Goal: Task Accomplishment & Management: Manage account settings

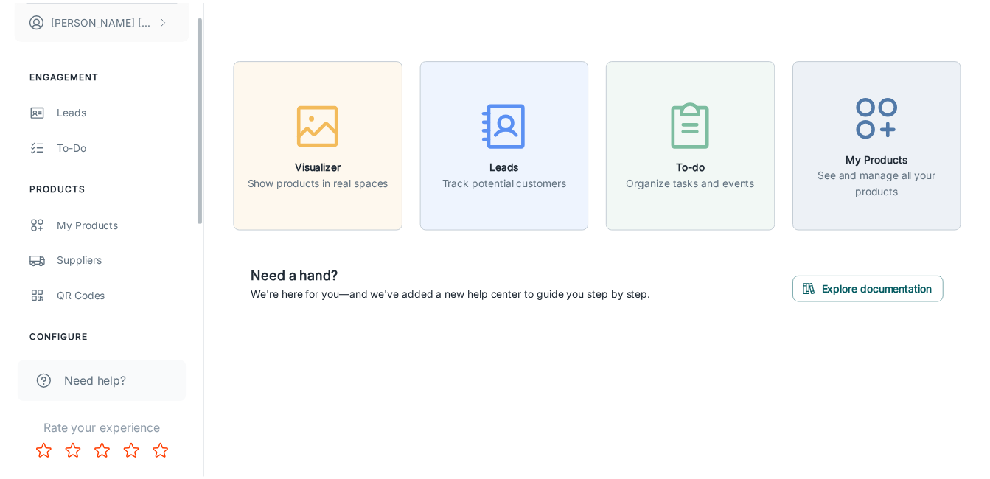
scroll to position [215, 0]
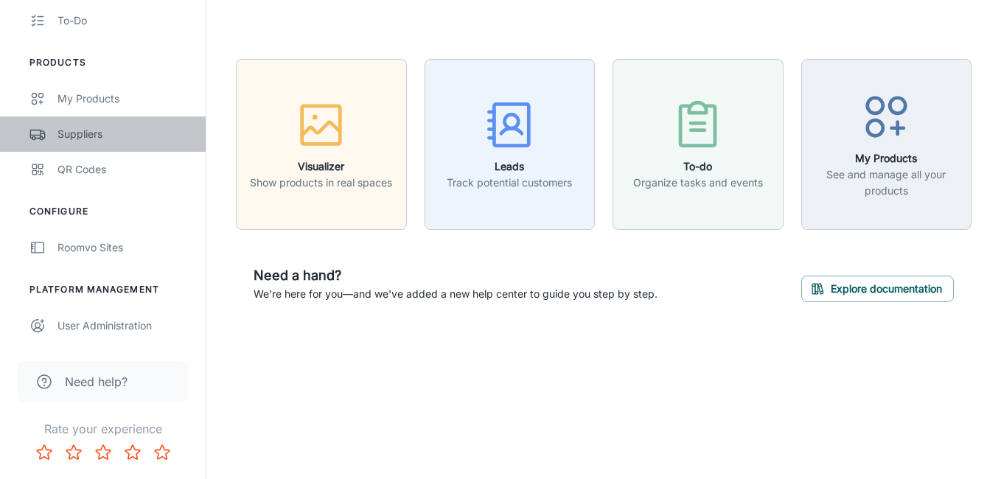
click at [91, 130] on div "Suppliers" at bounding box center [123, 134] width 133 height 16
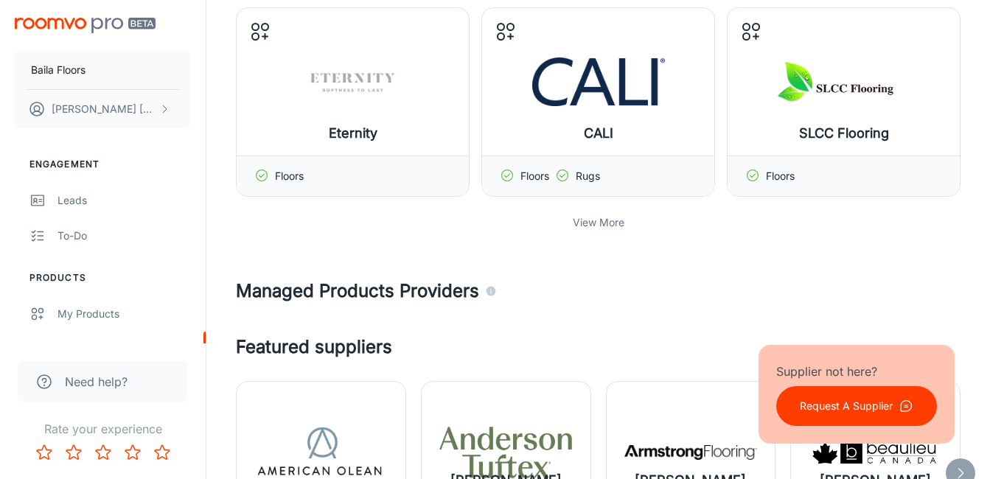
scroll to position [663, 0]
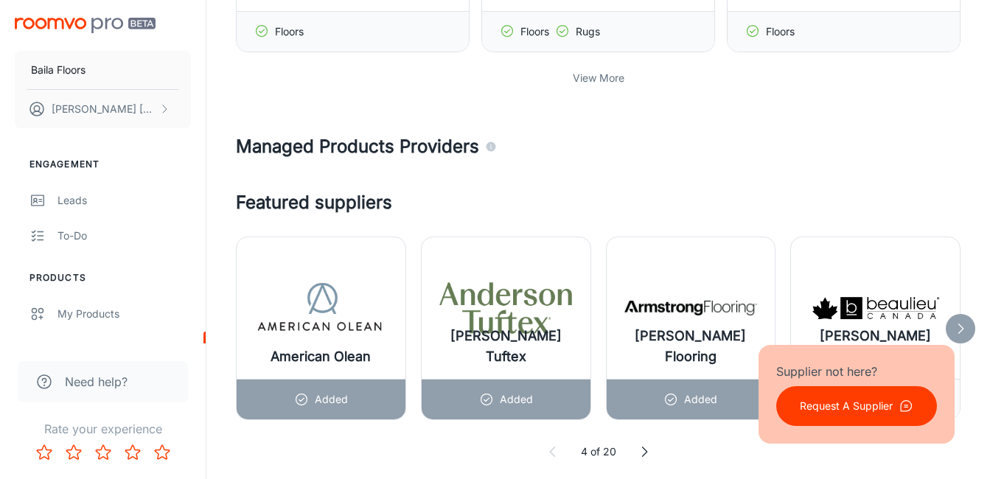
click at [604, 81] on p "View More" at bounding box center [598, 78] width 52 height 16
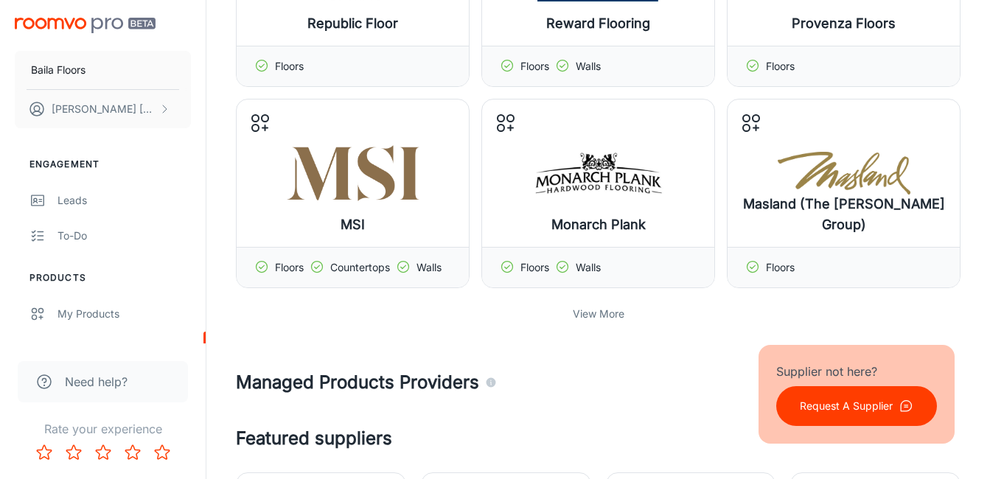
scroll to position [1179, 0]
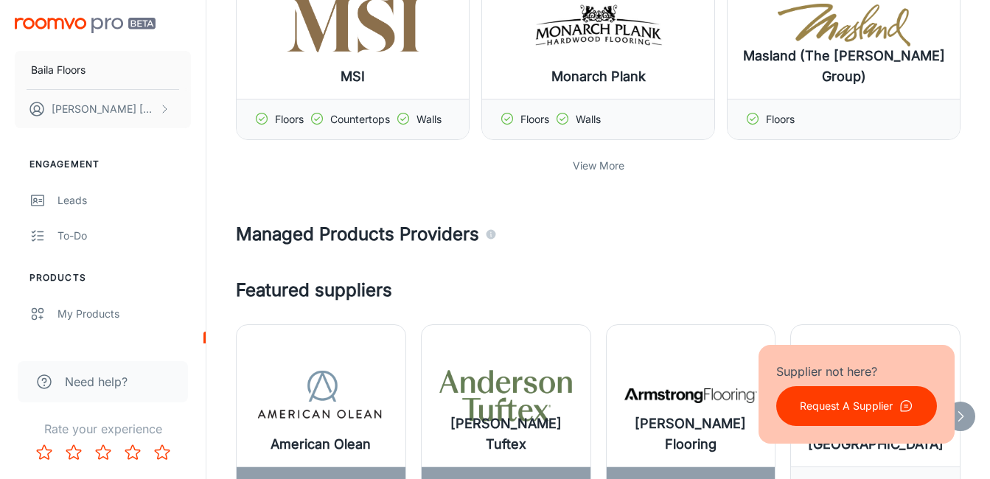
click at [598, 164] on p "View More" at bounding box center [598, 166] width 52 height 16
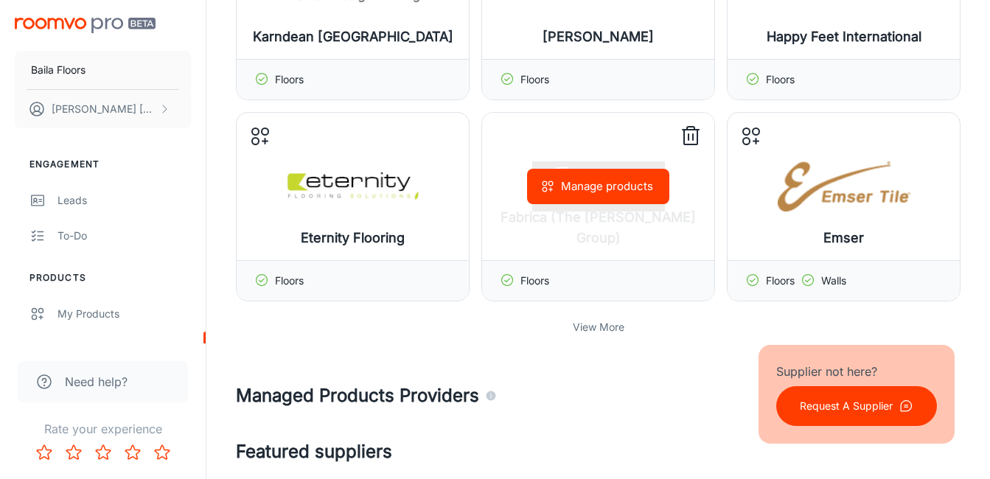
scroll to position [1768, 0]
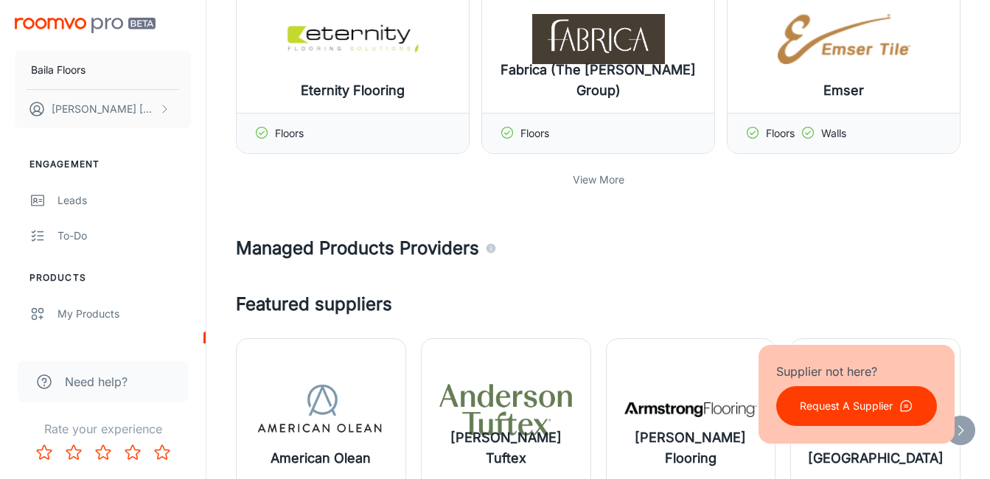
click at [589, 179] on p "View More" at bounding box center [598, 180] width 52 height 16
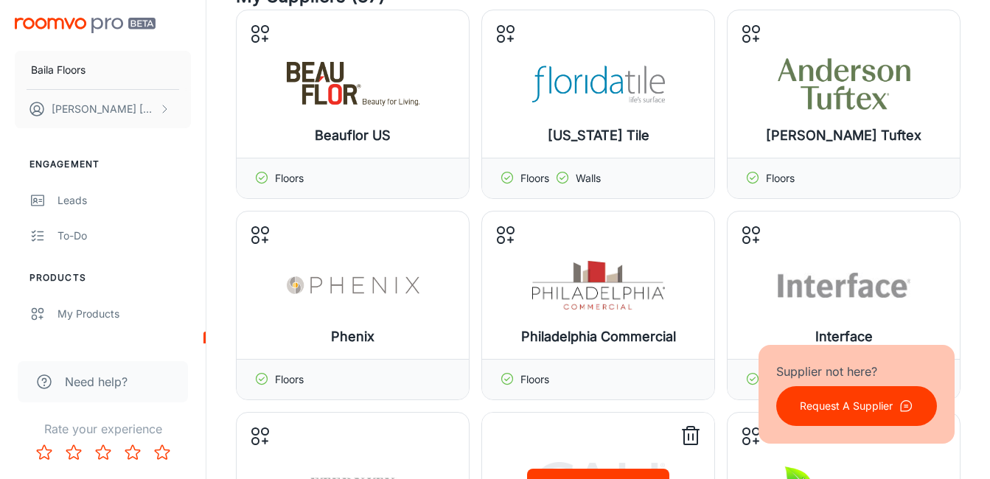
scroll to position [0, 0]
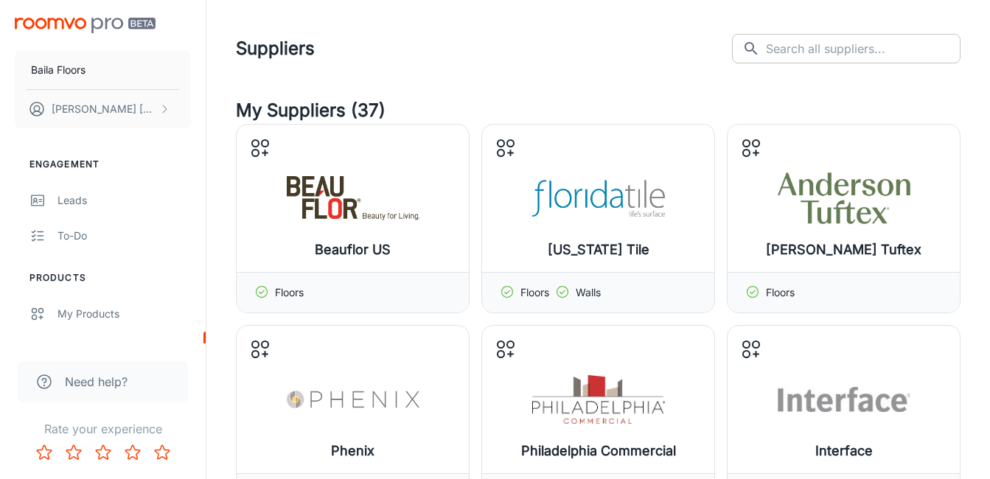
click at [883, 57] on input "text" at bounding box center [863, 48] width 195 height 29
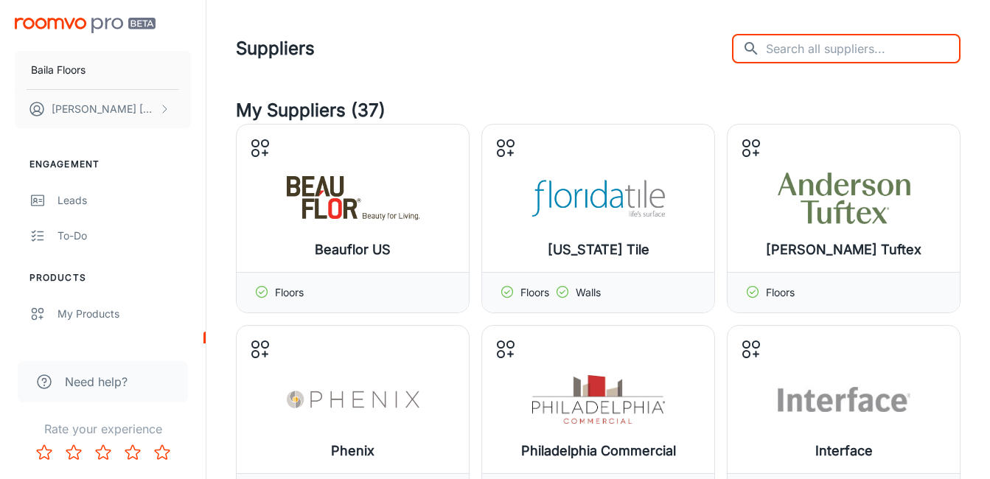
paste input "Aladdin Commercial"
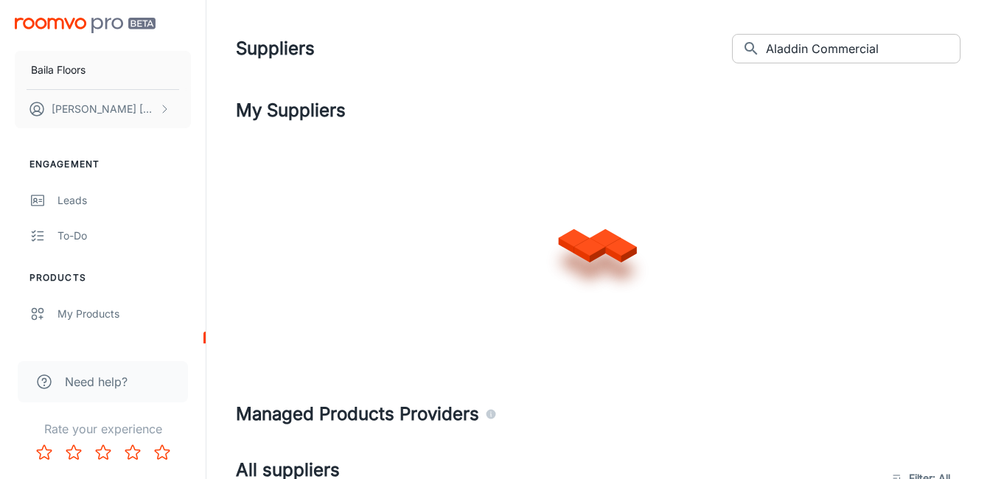
click at [760, 46] on icon at bounding box center [751, 49] width 18 height 18
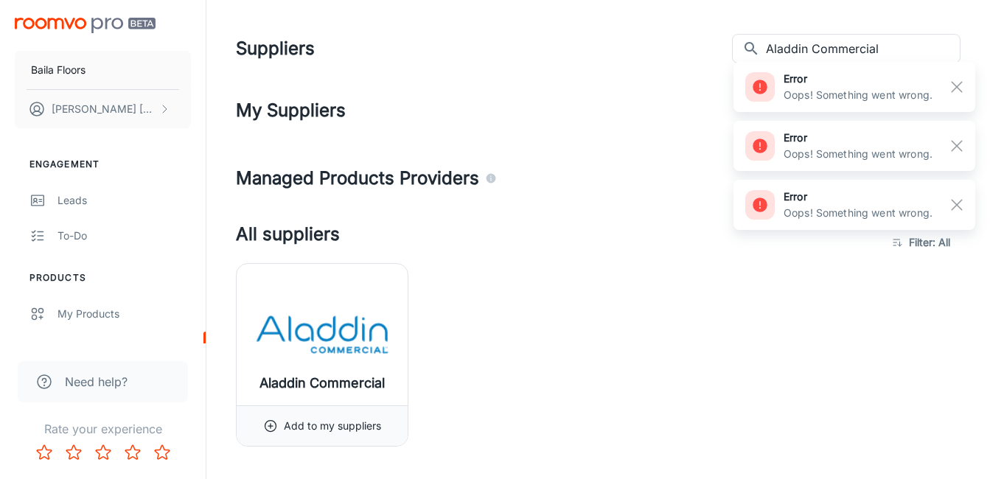
scroll to position [147, 0]
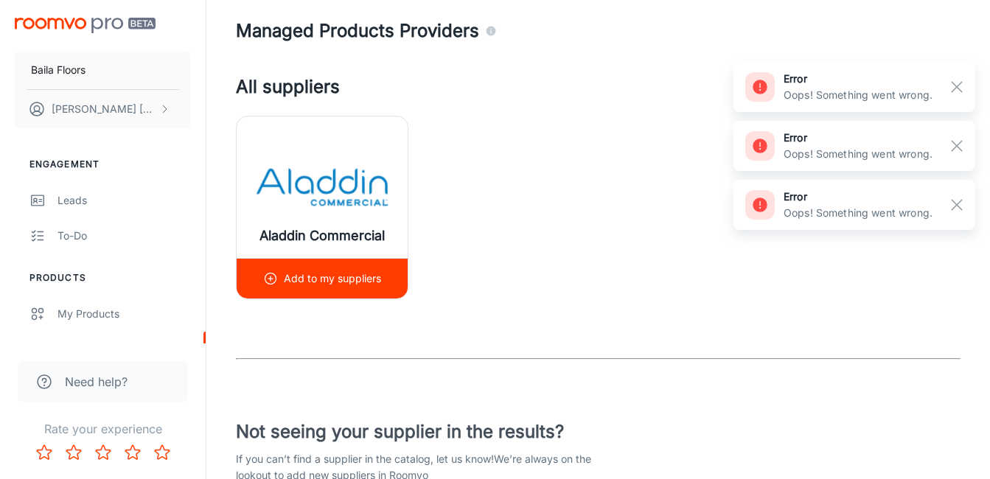
click at [261, 275] on div "Add to my suppliers" at bounding box center [322, 278] width 171 height 41
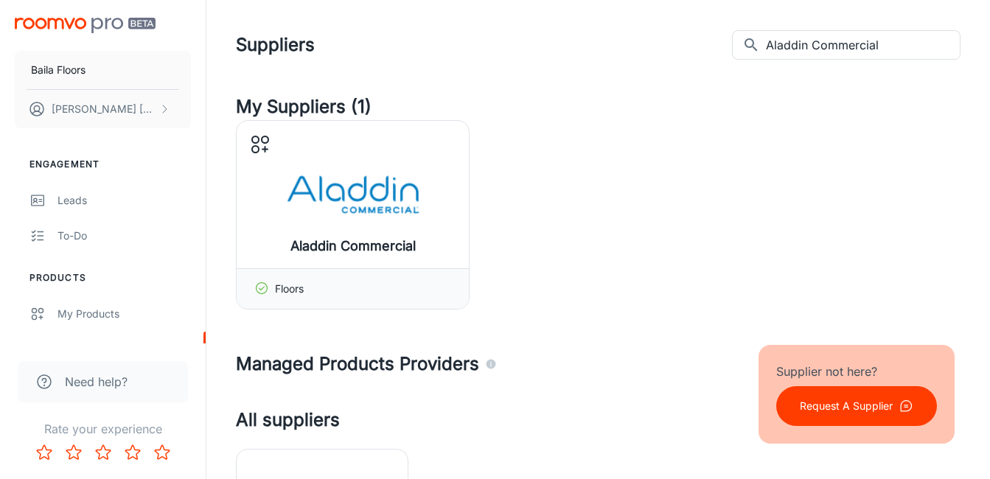
scroll to position [0, 0]
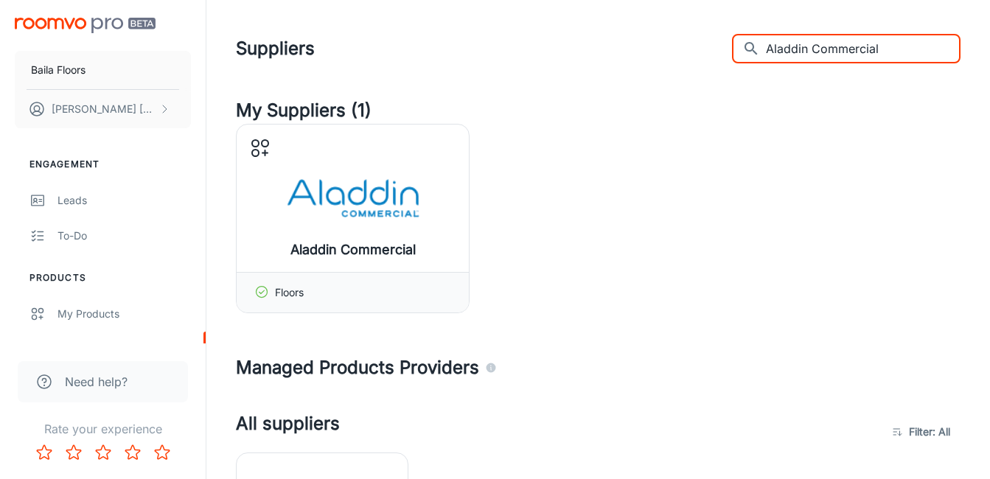
drag, startPoint x: 919, startPoint y: 49, endPoint x: 586, endPoint y: 49, distance: 332.3
click at [586, 49] on div "Suppliers ​ Aladdin Commercial ​" at bounding box center [598, 48] width 724 height 38
paste input "lwood"
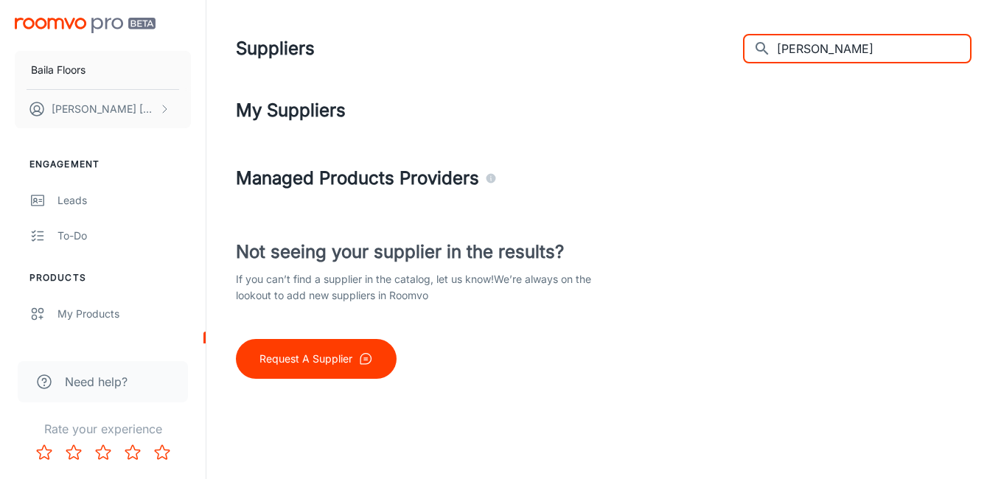
type input "[PERSON_NAME]"
click at [284, 50] on h1 "Suppliers" at bounding box center [275, 48] width 79 height 27
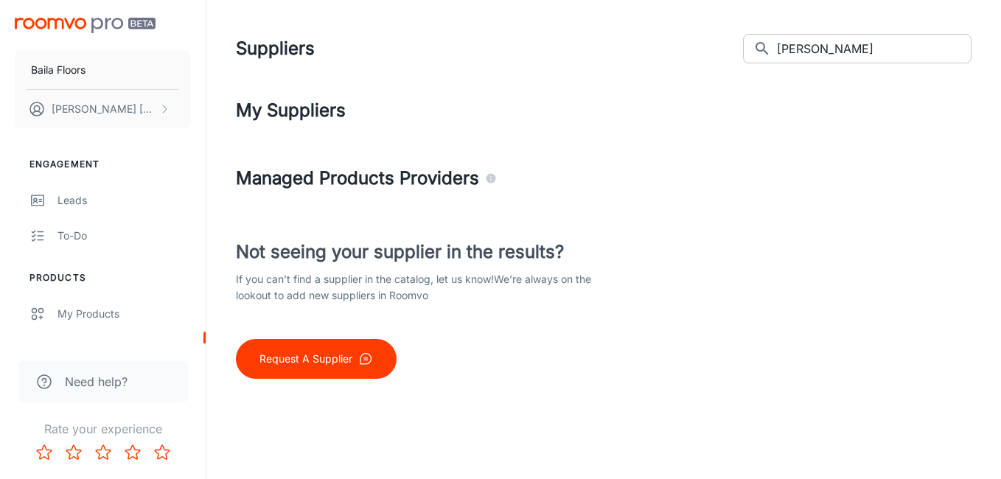
click at [771, 49] on icon at bounding box center [762, 49] width 18 height 18
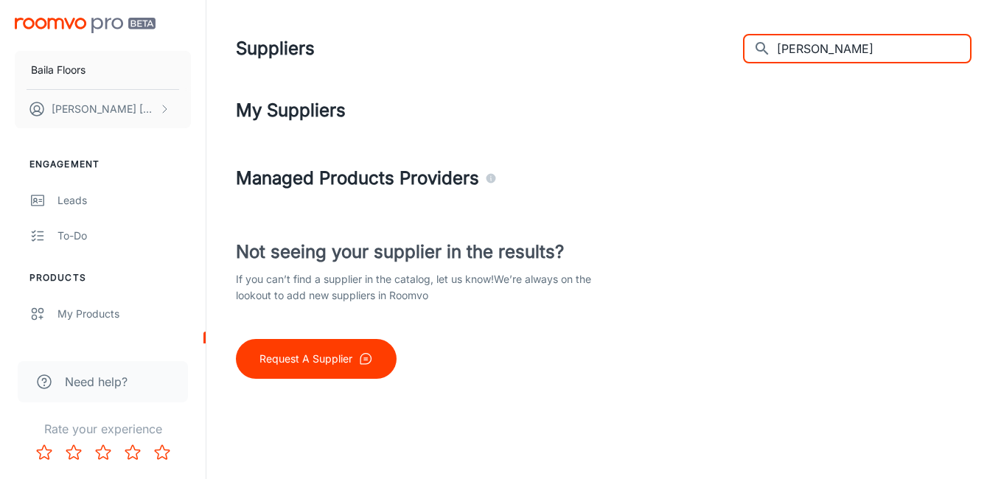
drag, startPoint x: 908, startPoint y: 56, endPoint x: 665, endPoint y: 66, distance: 244.1
click at [665, 66] on div "Suppliers ​ [PERSON_NAME] ​" at bounding box center [603, 48] width 735 height 38
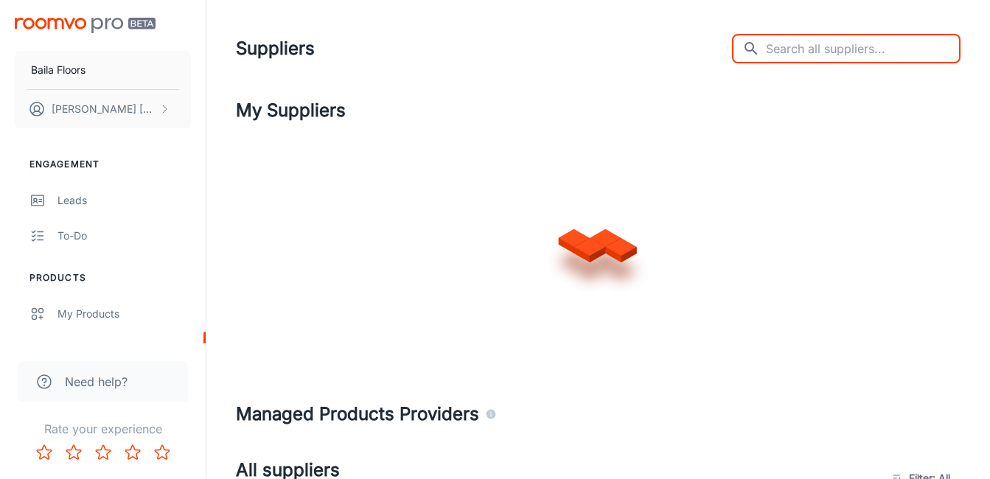
click at [774, 230] on div at bounding box center [598, 242] width 724 height 236
click at [836, 58] on input "text" at bounding box center [863, 48] width 195 height 29
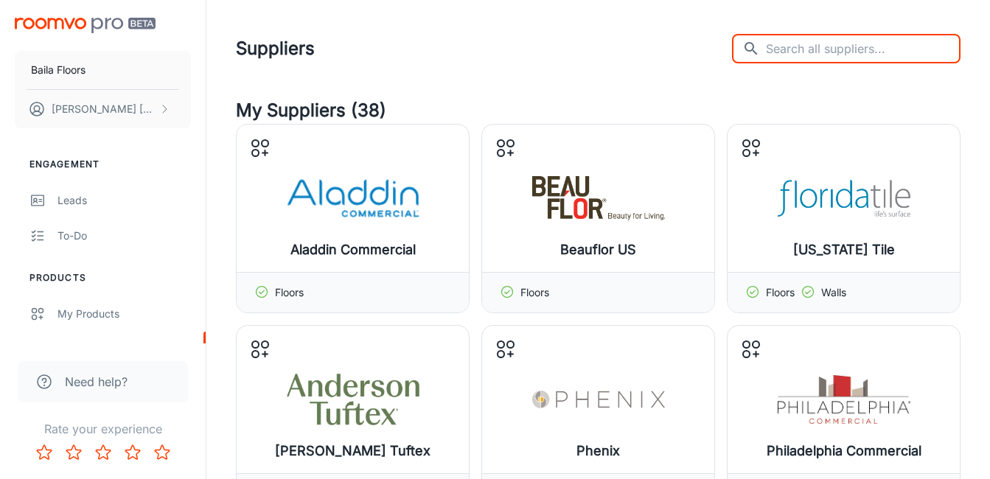
paste input "[PERSON_NAME]"
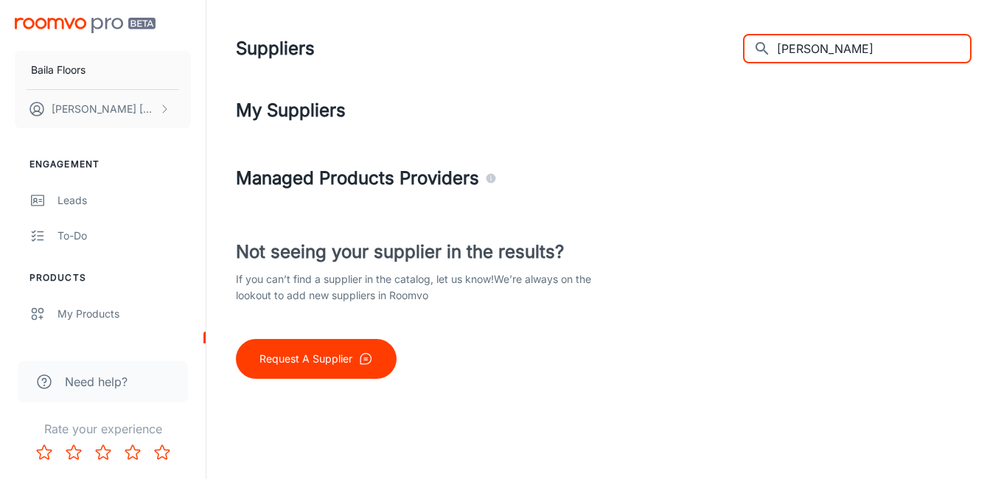
drag, startPoint x: 859, startPoint y: 49, endPoint x: 680, endPoint y: 47, distance: 179.0
click at [685, 46] on div "Suppliers ​ [PERSON_NAME] ​" at bounding box center [603, 48] width 735 height 38
paste input "[PERSON_NAME]"
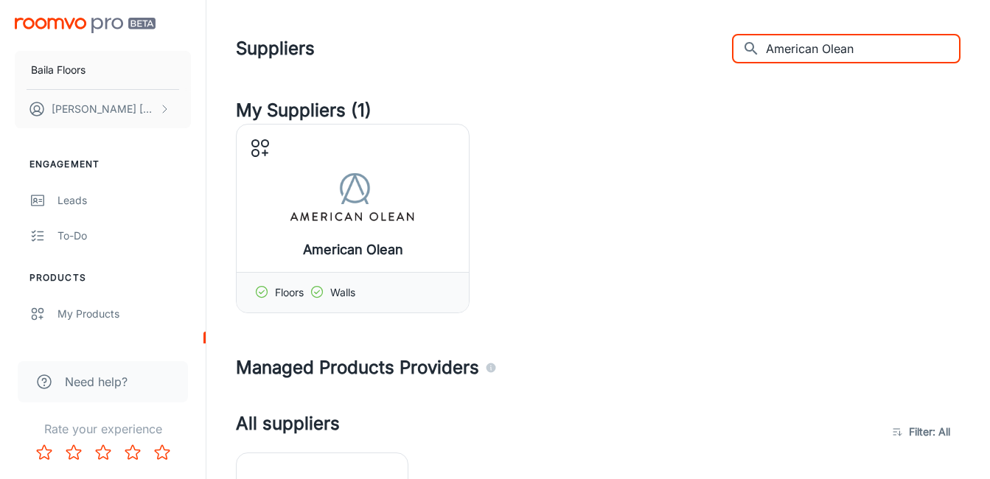
drag, startPoint x: 907, startPoint y: 55, endPoint x: 620, endPoint y: 66, distance: 287.6
click at [632, 65] on div "Suppliers ​ American Olean ​" at bounding box center [598, 48] width 724 height 38
paste input "orim Wise"
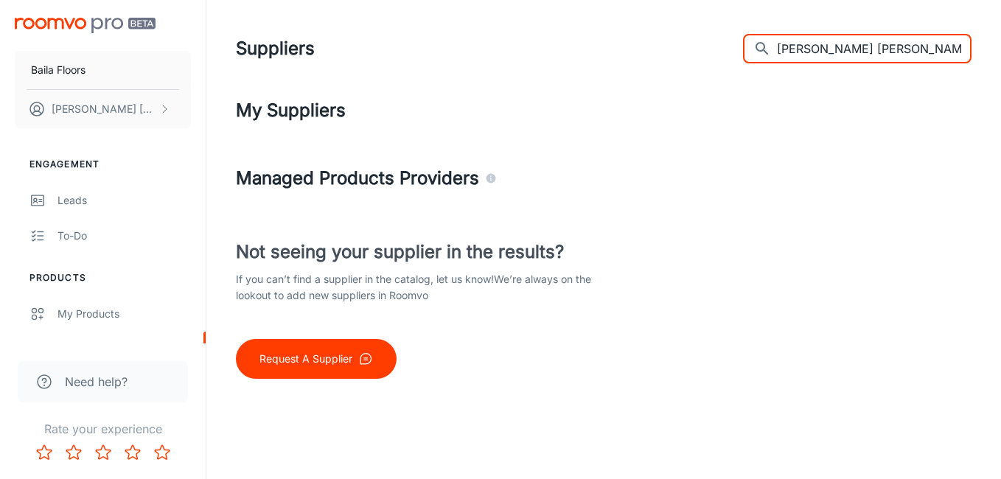
drag, startPoint x: 899, startPoint y: 45, endPoint x: 632, endPoint y: 44, distance: 266.7
click at [637, 44] on div "Suppliers ​ Amorim Wise ​" at bounding box center [603, 48] width 735 height 38
paste input "nderson Tuftex"
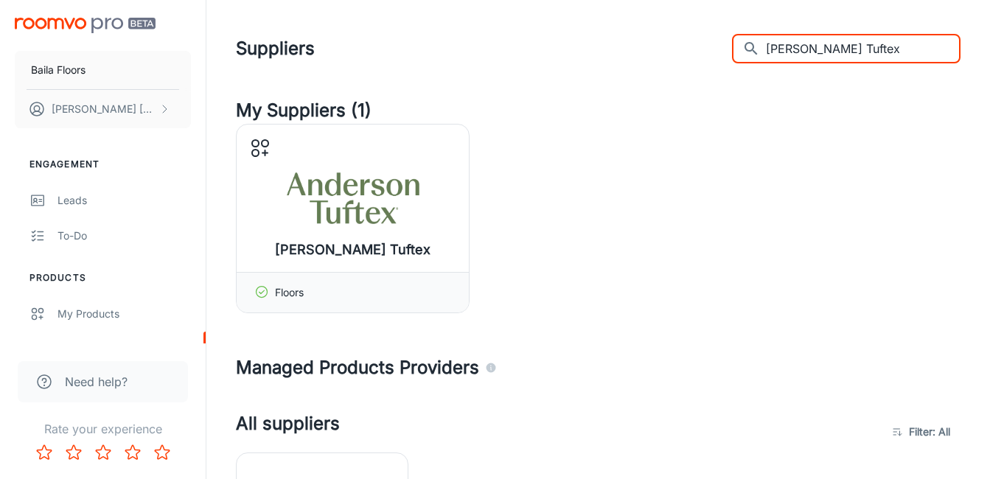
drag, startPoint x: 912, startPoint y: 53, endPoint x: 665, endPoint y: 49, distance: 247.6
click at [668, 49] on div "Suppliers ​ [PERSON_NAME] Tuftex ​" at bounding box center [598, 48] width 724 height 38
paste input "Beauflor"
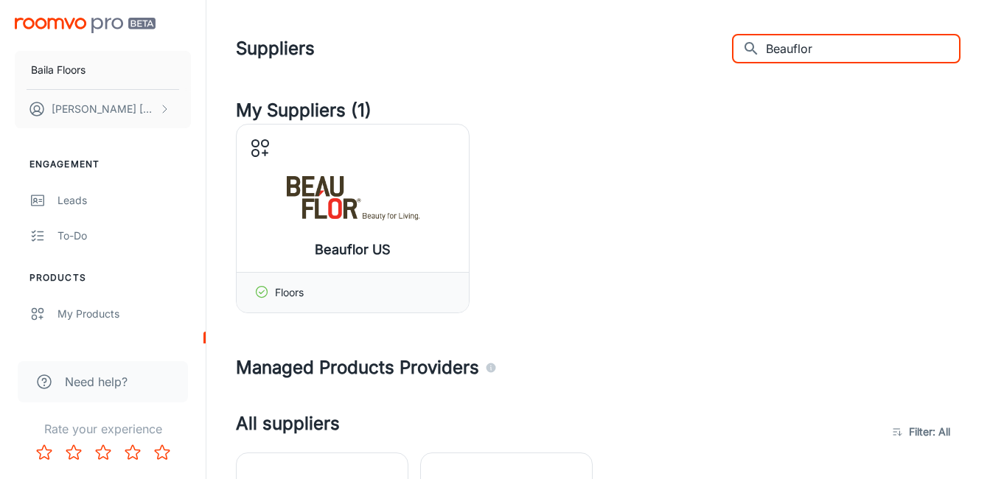
drag, startPoint x: 865, startPoint y: 46, endPoint x: 622, endPoint y: 50, distance: 243.2
click at [631, 50] on div "Suppliers ​ Beauflor ​" at bounding box center [598, 48] width 724 height 38
paste input "oen"
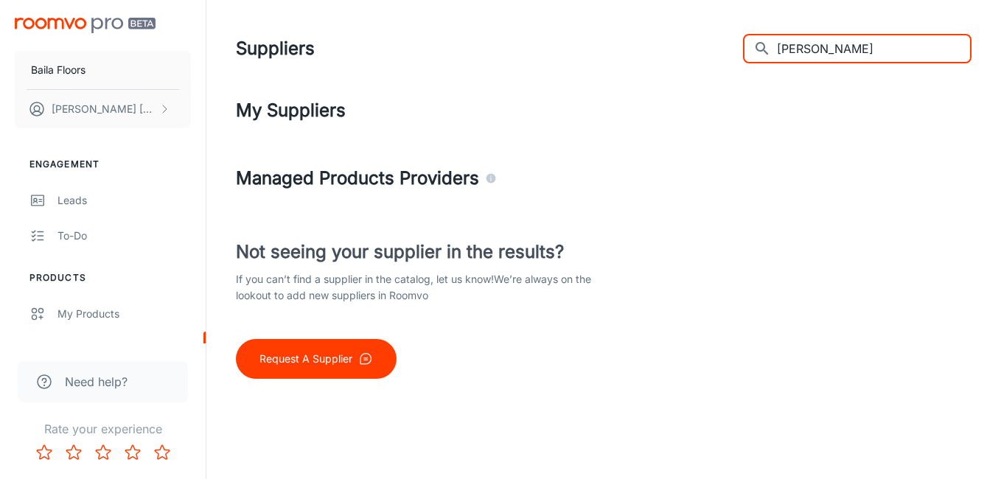
drag, startPoint x: 846, startPoint y: 48, endPoint x: 637, endPoint y: 41, distance: 209.4
click at [649, 38] on div "Suppliers ​ [PERSON_NAME] ​" at bounding box center [603, 48] width 735 height 38
paste input "[PERSON_NAME] Hardwood"
drag, startPoint x: 934, startPoint y: 42, endPoint x: 473, endPoint y: 69, distance: 462.0
click at [473, 69] on header "Suppliers ​ Bravada Hardwood ​" at bounding box center [603, 48] width 771 height 97
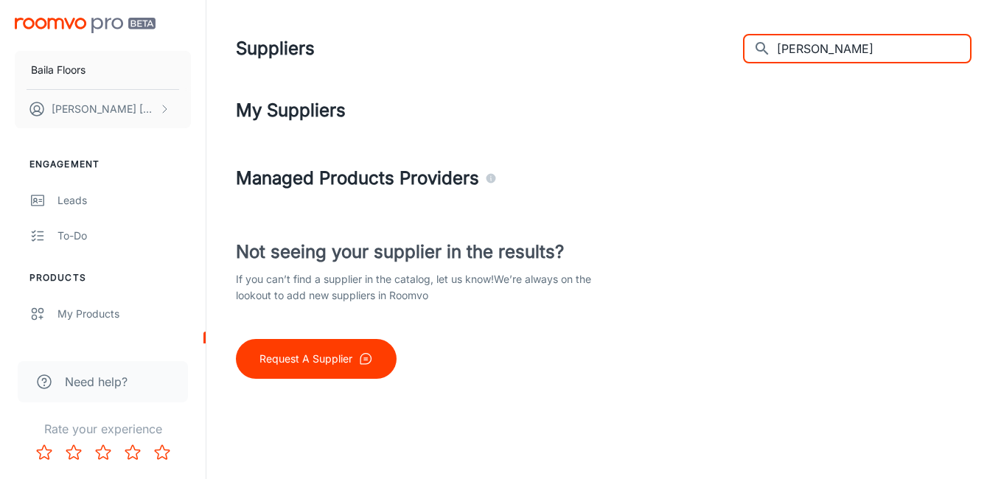
paste input "uce"
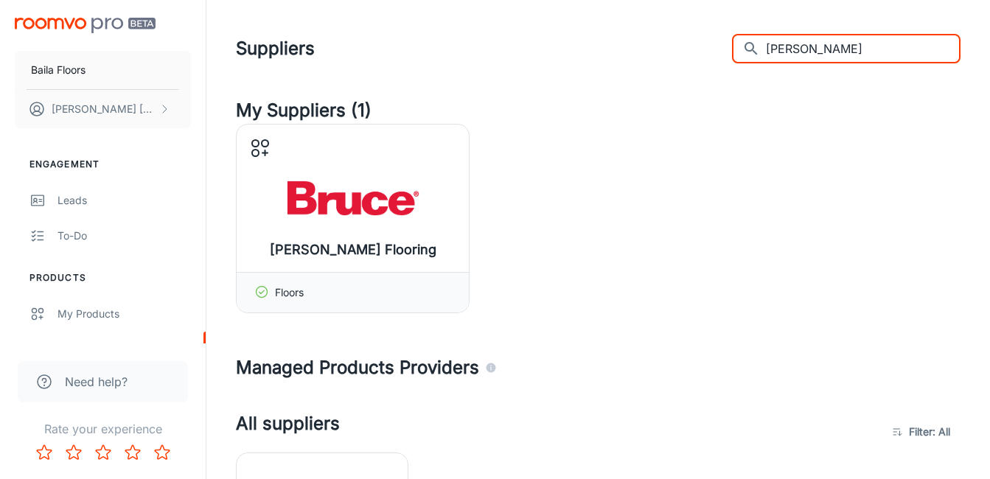
drag, startPoint x: 860, startPoint y: 46, endPoint x: 499, endPoint y: 90, distance: 363.6
click at [507, 90] on header "Suppliers ​ [PERSON_NAME] ​" at bounding box center [598, 48] width 760 height 97
paste input "Cali Floors"
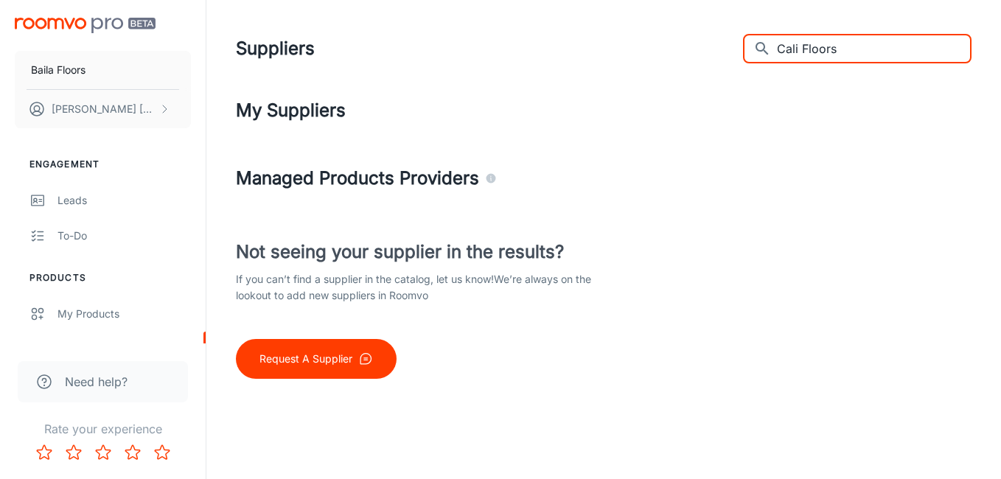
drag, startPoint x: 870, startPoint y: 50, endPoint x: 590, endPoint y: 47, distance: 280.0
click at [591, 47] on div "Suppliers ​ Cali Floors ​" at bounding box center [603, 48] width 735 height 38
paste input "[PERSON_NAME]"
drag, startPoint x: 889, startPoint y: 52, endPoint x: 659, endPoint y: 44, distance: 230.0
click at [659, 44] on div "Suppliers ​ [PERSON_NAME] ​" at bounding box center [603, 48] width 735 height 38
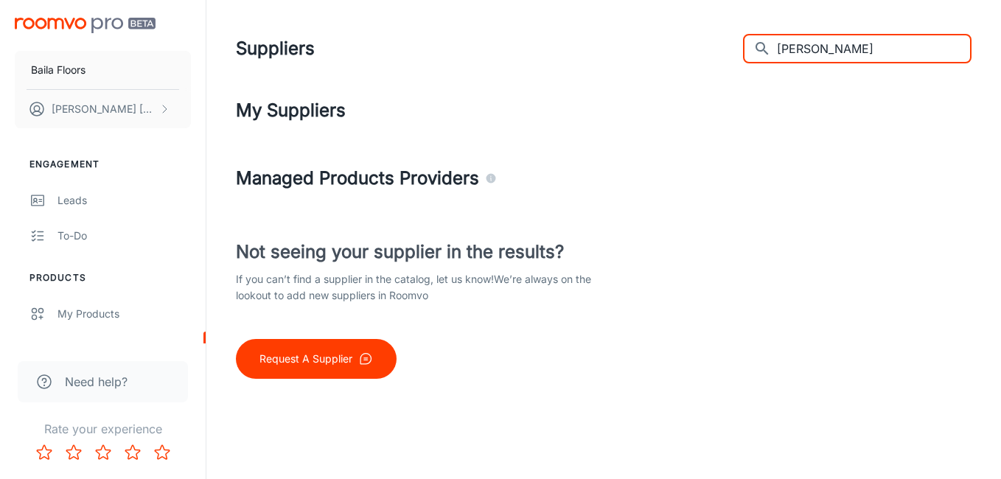
paste input "untry Wood Flooring"
drag, startPoint x: 950, startPoint y: 49, endPoint x: 351, endPoint y: 50, distance: 598.3
click at [351, 50] on div "Suppliers ​ Country Wood Flooring ​" at bounding box center [603, 48] width 735 height 38
paste input "D&M"
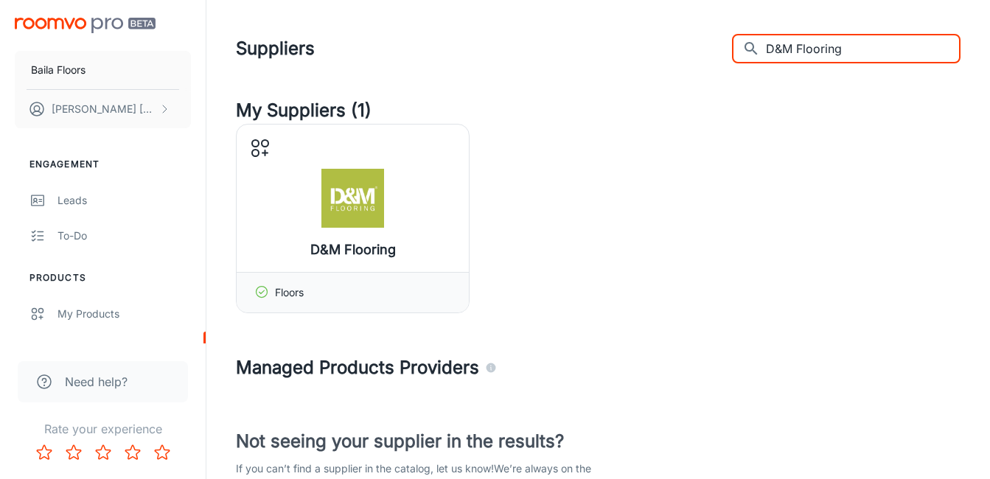
drag, startPoint x: 883, startPoint y: 47, endPoint x: 463, endPoint y: 60, distance: 419.4
click at [465, 59] on div "Suppliers ​ D&M Flooring ​" at bounding box center [598, 48] width 724 height 38
paste input "al-Tile"
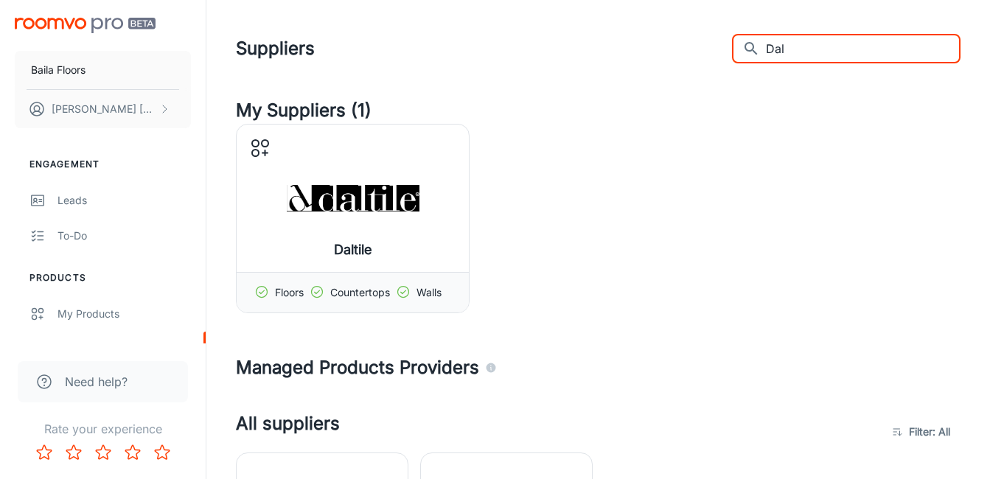
drag, startPoint x: 745, startPoint y: 49, endPoint x: 600, endPoint y: 49, distance: 144.4
click at [603, 49] on div "Suppliers ​ Dal ​" at bounding box center [598, 48] width 724 height 38
paste input "esign Materials Inc."
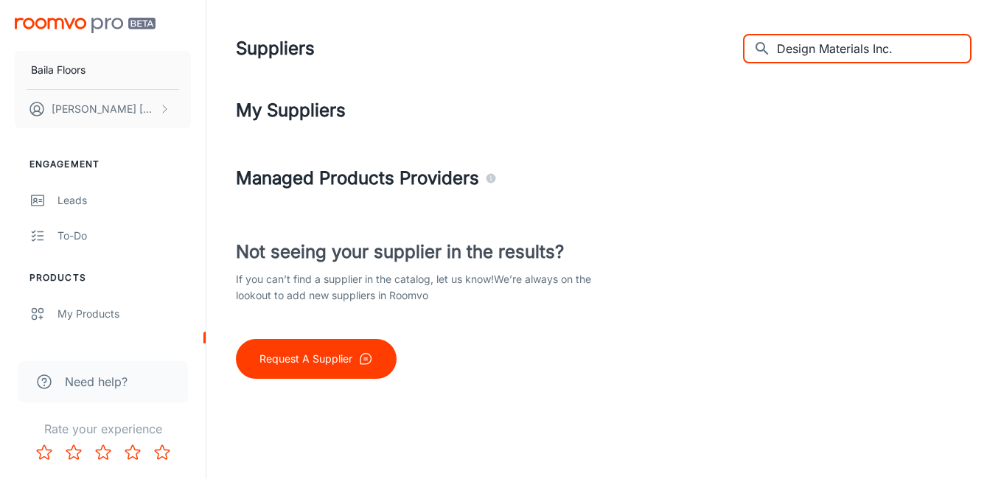
click at [900, 46] on input "Design Materials Inc." at bounding box center [874, 48] width 195 height 29
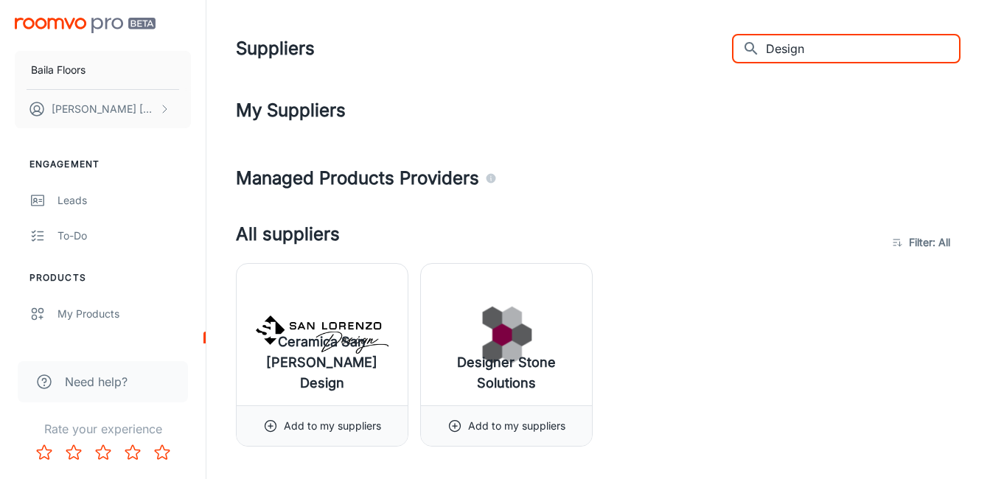
drag, startPoint x: 652, startPoint y: 38, endPoint x: 612, endPoint y: 41, distance: 40.7
click at [613, 41] on div "Suppliers ​ Design ​" at bounding box center [598, 48] width 724 height 38
paste input "H Floors"
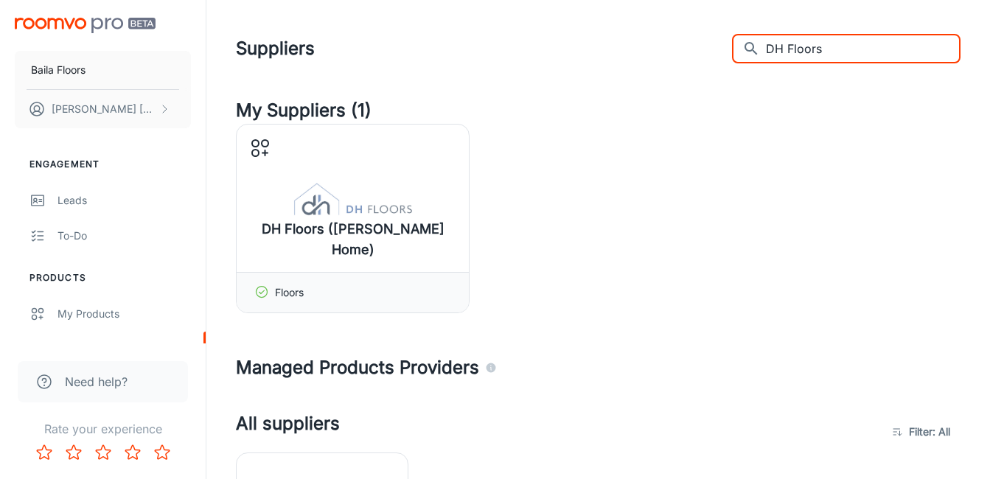
drag, startPoint x: 889, startPoint y: 49, endPoint x: 642, endPoint y: 50, distance: 247.6
click at [645, 50] on div "Suppliers ​ DH Floors ​" at bounding box center [598, 48] width 724 height 38
paste input "oma"
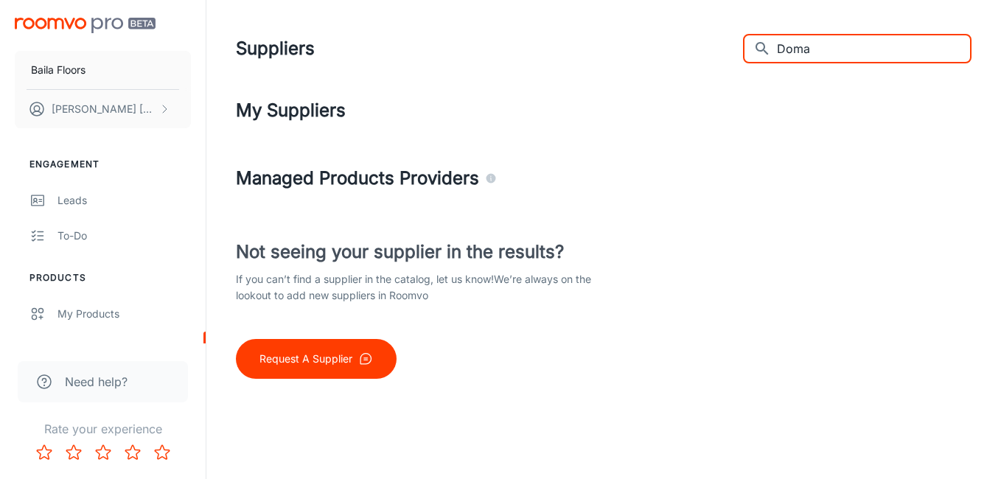
drag, startPoint x: 894, startPoint y: 52, endPoint x: 718, endPoint y: 42, distance: 177.1
click at [720, 42] on div "Suppliers ​ Doma ​" at bounding box center [603, 48] width 735 height 38
paste input "uChateau"
drag, startPoint x: 886, startPoint y: 46, endPoint x: 613, endPoint y: 43, distance: 272.6
click at [617, 41] on div "Suppliers ​ Chateau ​" at bounding box center [603, 48] width 735 height 38
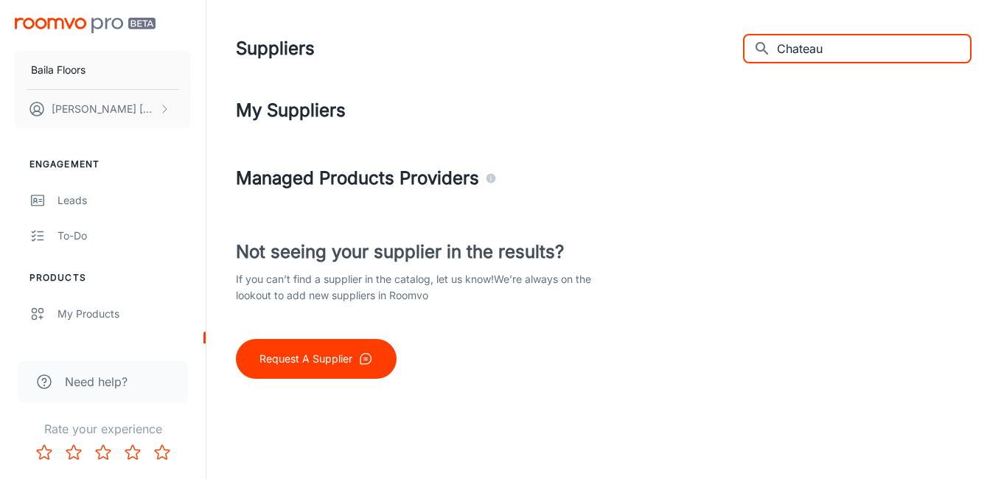
paste input "Earthwerks"
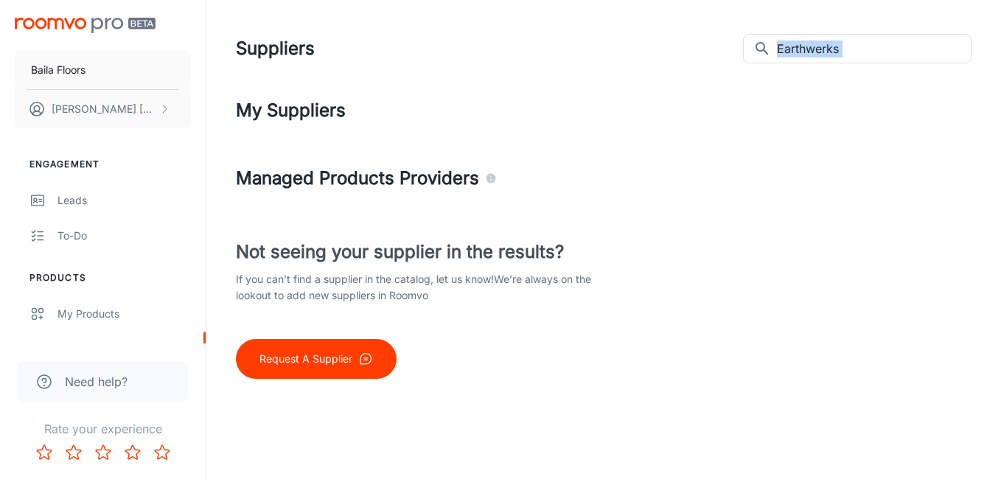
drag, startPoint x: 683, startPoint y: 41, endPoint x: 623, endPoint y: 55, distance: 61.3
click at [623, 55] on div "Suppliers ​ Earthwerks ​" at bounding box center [603, 48] width 735 height 38
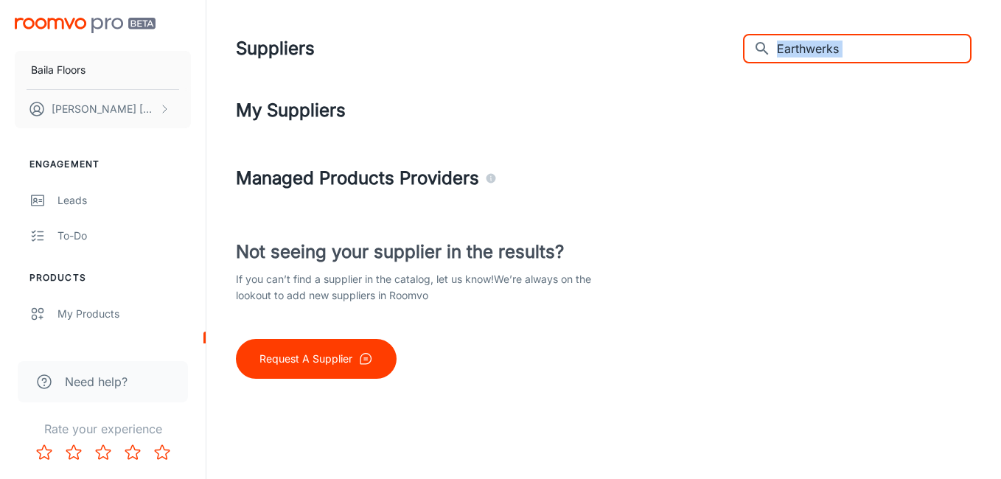
click at [894, 56] on input "Earthwerks" at bounding box center [874, 48] width 195 height 29
drag, startPoint x: 893, startPoint y: 52, endPoint x: 637, endPoint y: 52, distance: 256.4
click at [637, 52] on div "Suppliers ​ Earthwerks ​" at bounding box center [603, 48] width 735 height 38
paste input "mser Tile"
click at [846, 51] on input "Emser Tile" at bounding box center [874, 48] width 195 height 29
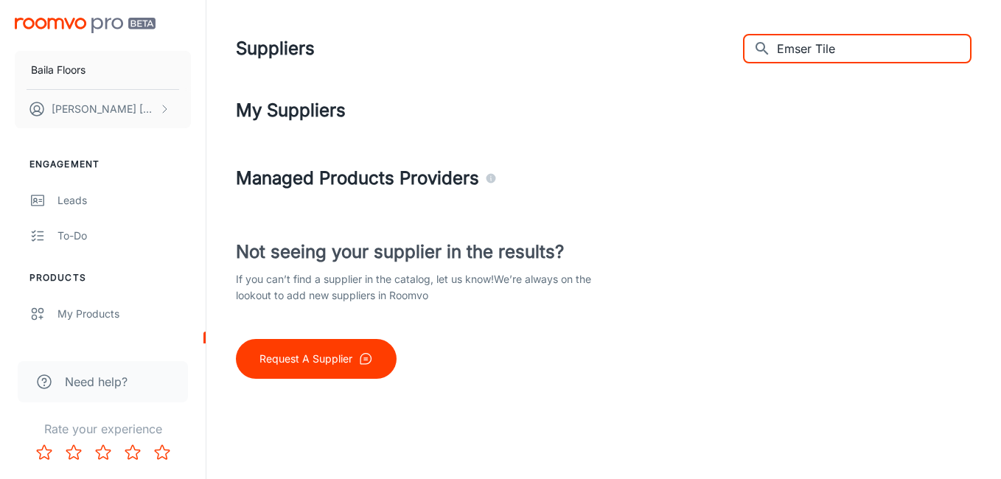
click at [846, 51] on input "Emser Tile" at bounding box center [874, 48] width 195 height 29
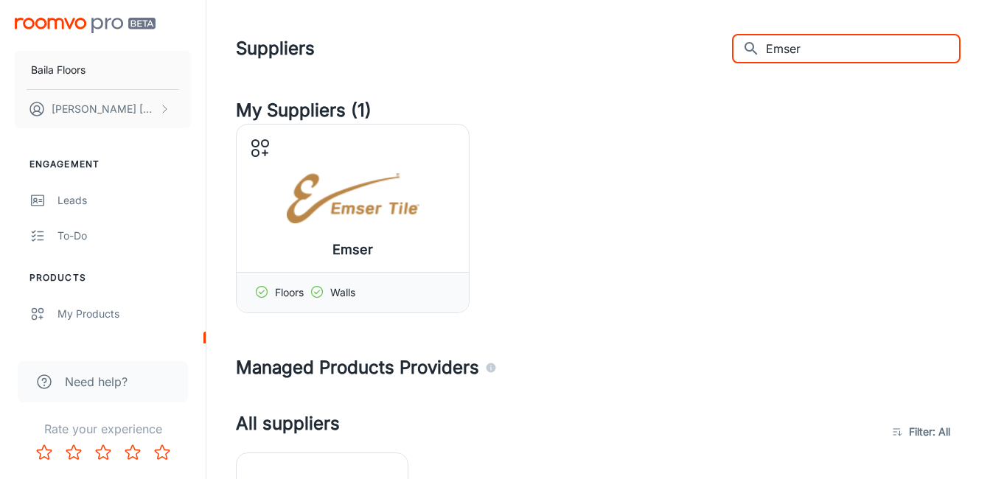
drag, startPoint x: 872, startPoint y: 46, endPoint x: 660, endPoint y: 44, distance: 212.2
click at [666, 44] on div "Suppliers ​ Emser ​" at bounding box center [598, 48] width 724 height 38
paste input "ngineered Floors"
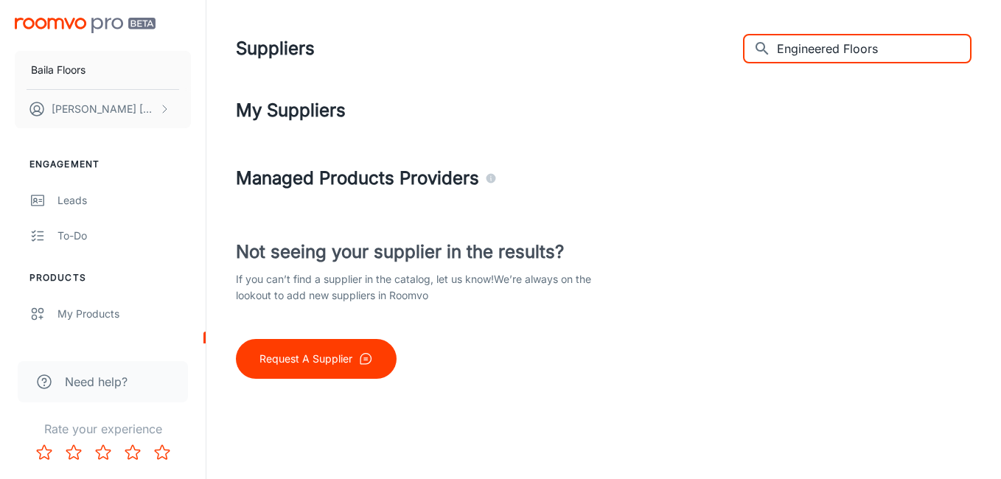
click at [882, 57] on input "Engineered Floors" at bounding box center [874, 48] width 195 height 29
drag, startPoint x: 622, startPoint y: 46, endPoint x: 570, endPoint y: 44, distance: 51.6
click at [573, 44] on div "Suppliers ​ Engineer ​" at bounding box center [603, 48] width 735 height 38
paste input "ternity Floors"
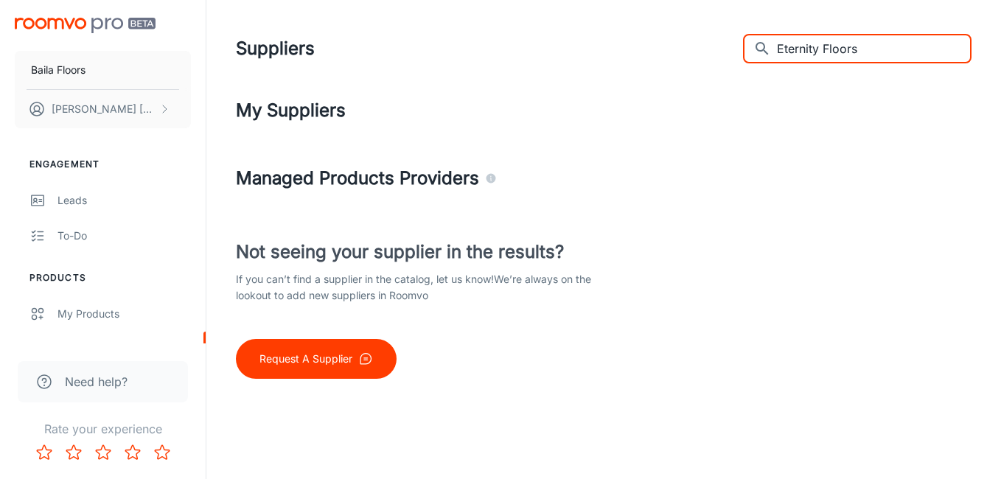
click at [853, 49] on input "Eternity Floors" at bounding box center [874, 48] width 195 height 29
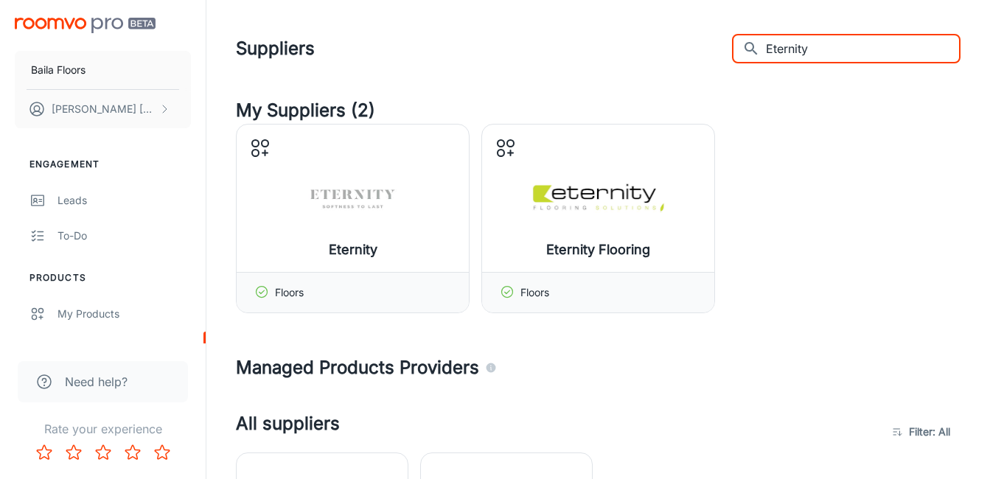
drag, startPoint x: 738, startPoint y: 53, endPoint x: 668, endPoint y: 47, distance: 70.2
click at [669, 47] on div "Suppliers ​ Eternity ​" at bounding box center [598, 48] width 724 height 38
paste input "Fabrica"
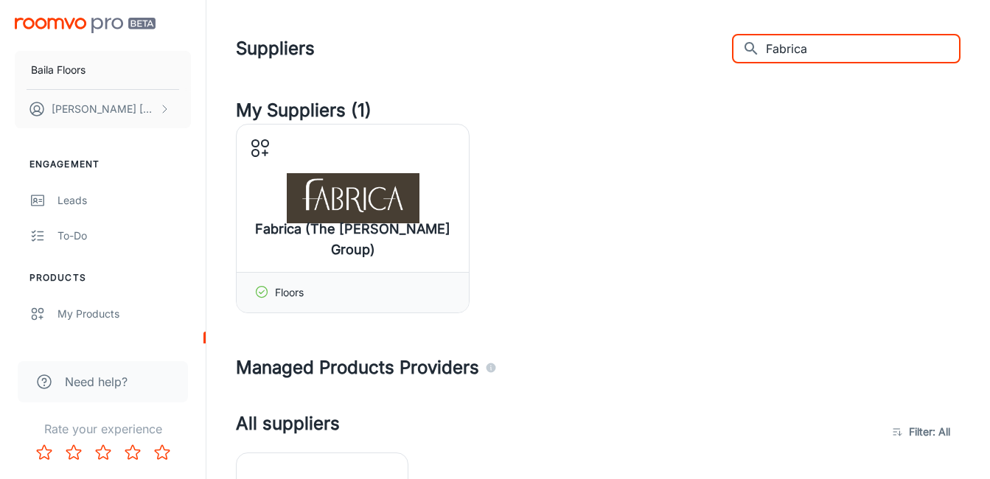
drag, startPoint x: 752, startPoint y: 42, endPoint x: 695, endPoint y: 39, distance: 56.8
click at [699, 39] on div "Suppliers ​ Fabrica ​" at bounding box center [598, 48] width 724 height 38
paste input "Gai"
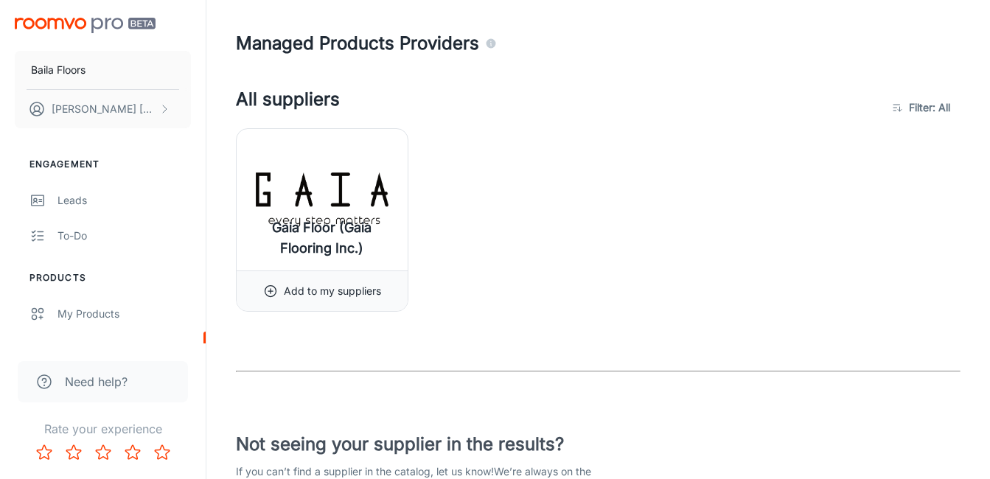
scroll to position [147, 0]
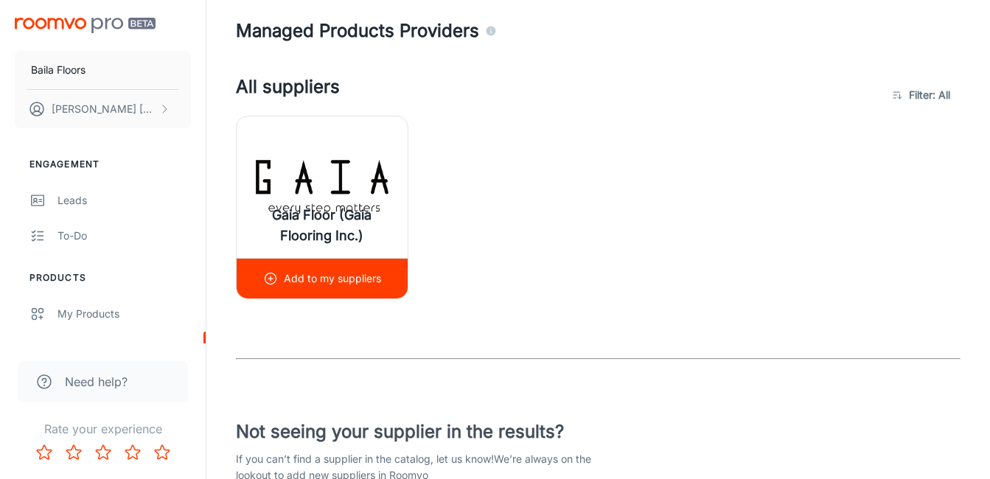
click at [258, 290] on div "Add to my suppliers" at bounding box center [322, 278] width 171 height 41
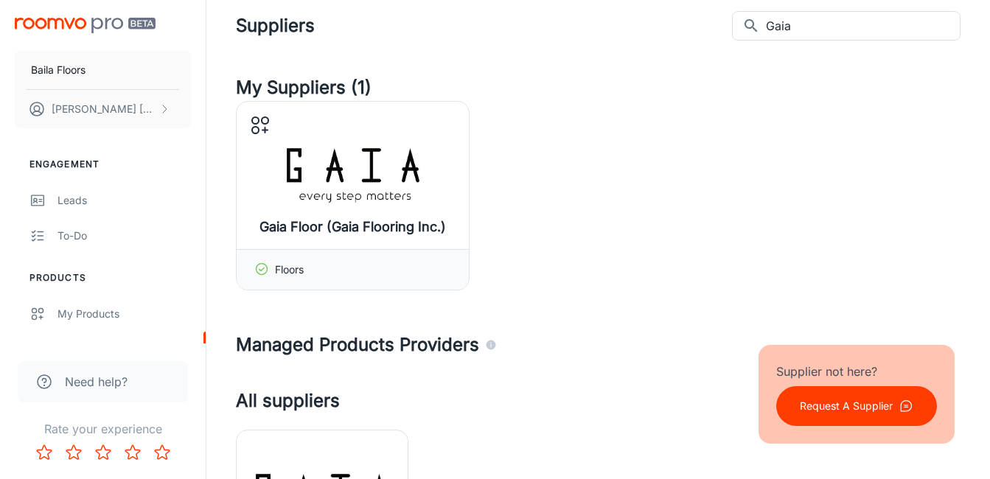
scroll to position [0, 0]
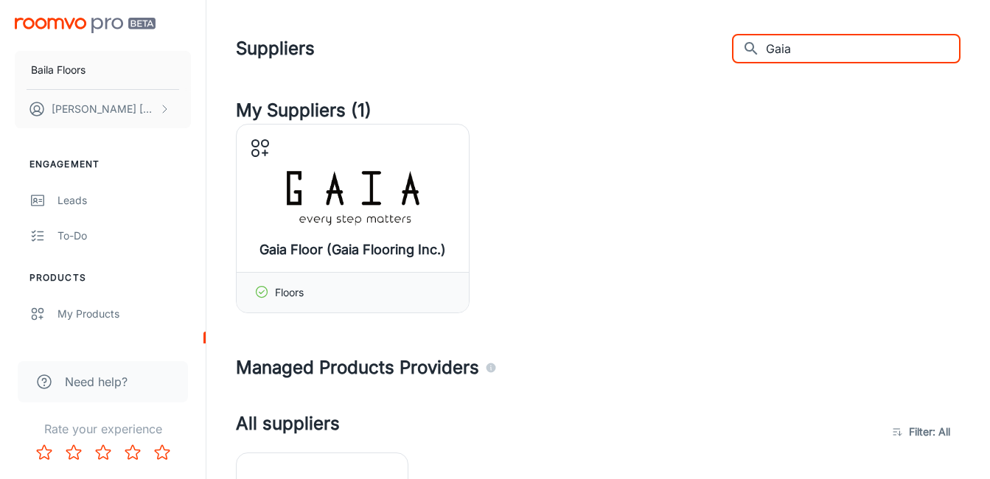
drag, startPoint x: 828, startPoint y: 54, endPoint x: 641, endPoint y: 45, distance: 187.4
click at [642, 45] on div "Suppliers ​ Gaia ​" at bounding box center [598, 48] width 724 height 38
paste input "emCore"
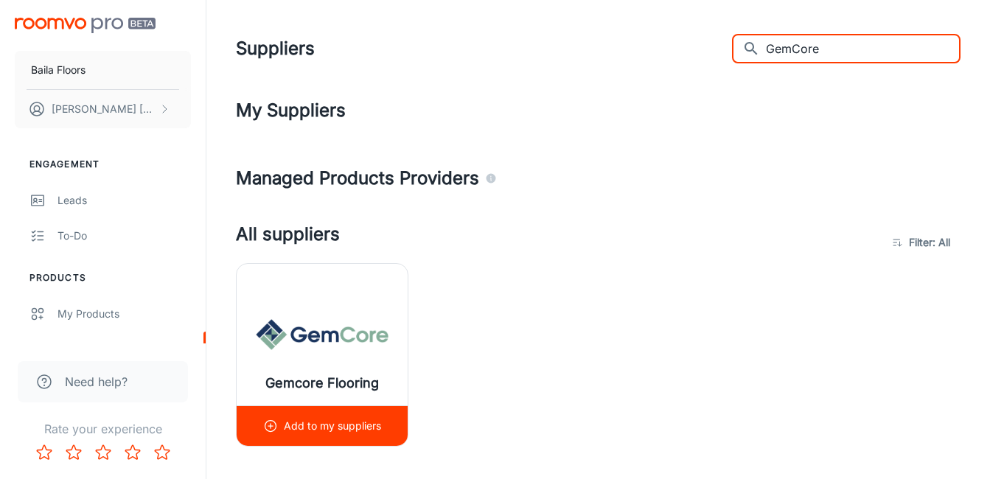
click at [332, 427] on p "Add to my suppliers" at bounding box center [332, 426] width 97 height 16
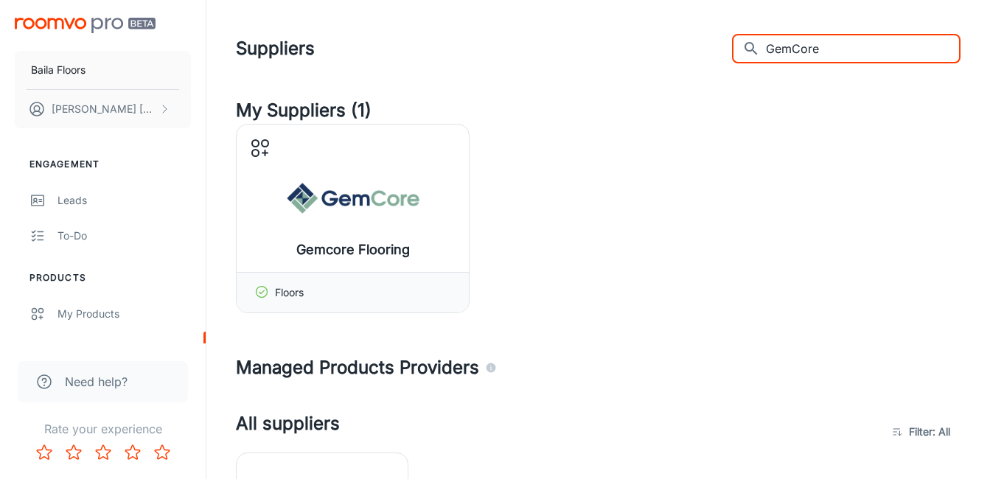
drag, startPoint x: 676, startPoint y: 39, endPoint x: 552, endPoint y: 52, distance: 124.5
click at [556, 52] on div "Suppliers ​ GemCore ​" at bounding box center [598, 48] width 724 height 38
paste input "[PERSON_NAME]"
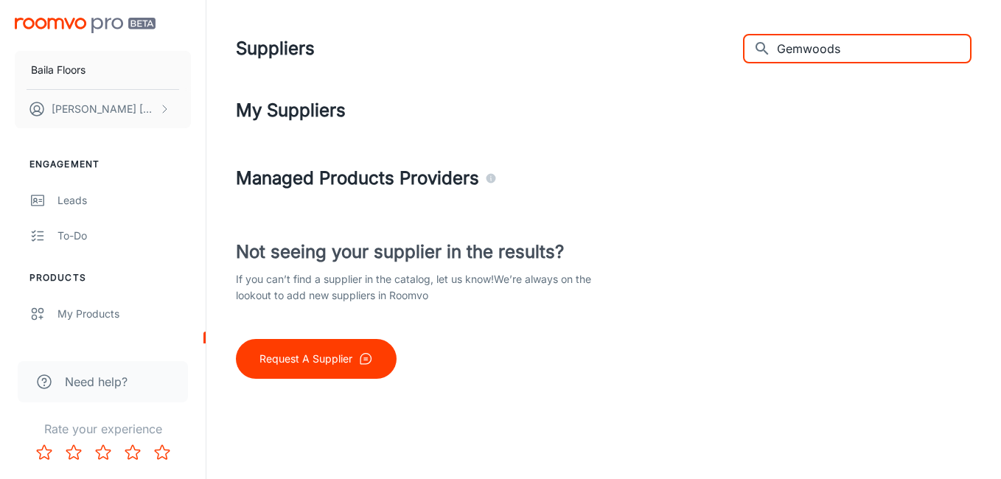
drag, startPoint x: 889, startPoint y: 53, endPoint x: 835, endPoint y: 52, distance: 53.8
click at [835, 52] on input "Gemwoods" at bounding box center [874, 48] width 195 height 29
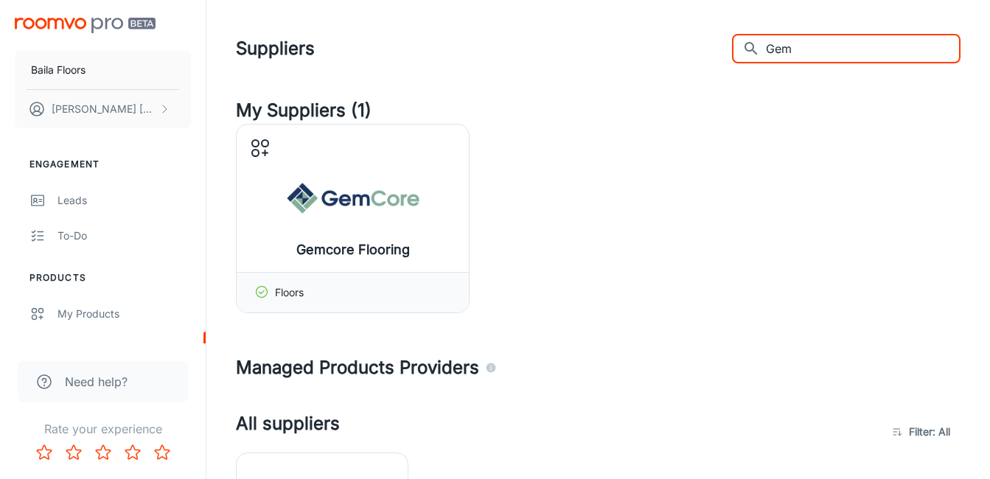
drag, startPoint x: 827, startPoint y: 43, endPoint x: 633, endPoint y: 39, distance: 193.8
click at [634, 39] on div "Suppliers ​ Gem ​" at bounding box center [598, 48] width 724 height 38
paste input "Hallmark Floors"
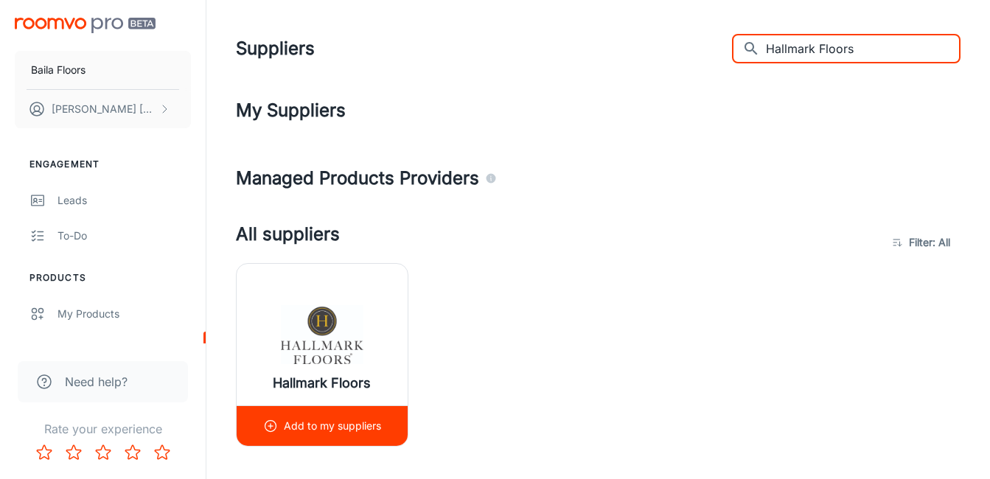
click at [335, 424] on p "Add to my suppliers" at bounding box center [332, 426] width 97 height 16
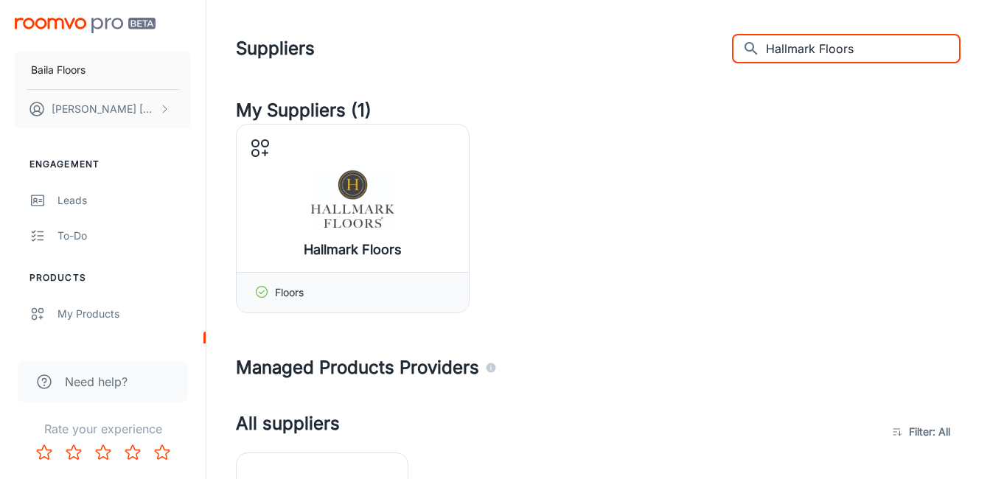
drag, startPoint x: 881, startPoint y: 52, endPoint x: 572, endPoint y: 41, distance: 309.6
click at [572, 41] on div "Suppliers ​ Hallmark Floors ​" at bounding box center [598, 48] width 724 height 38
paste input "rris Wood"
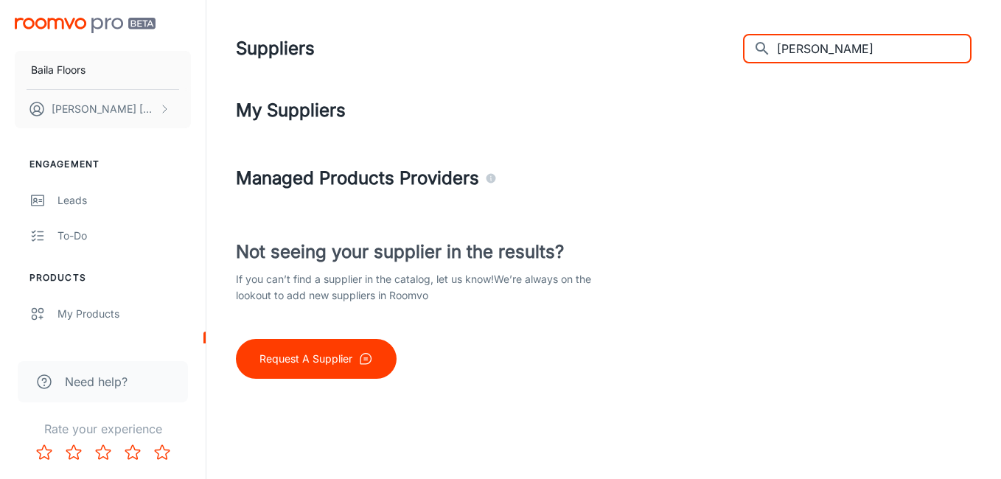
click at [854, 49] on input "[PERSON_NAME]" at bounding box center [874, 48] width 195 height 29
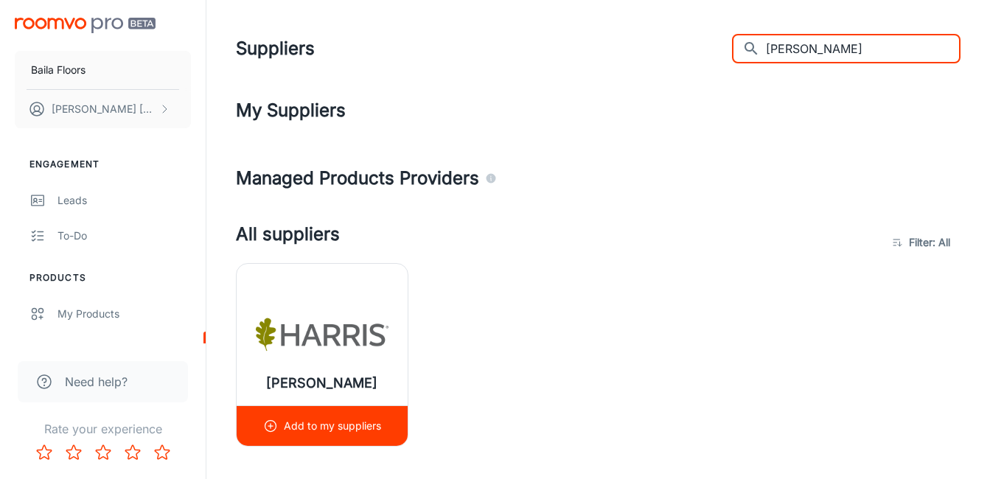
click at [346, 423] on p "Add to my suppliers" at bounding box center [332, 426] width 97 height 16
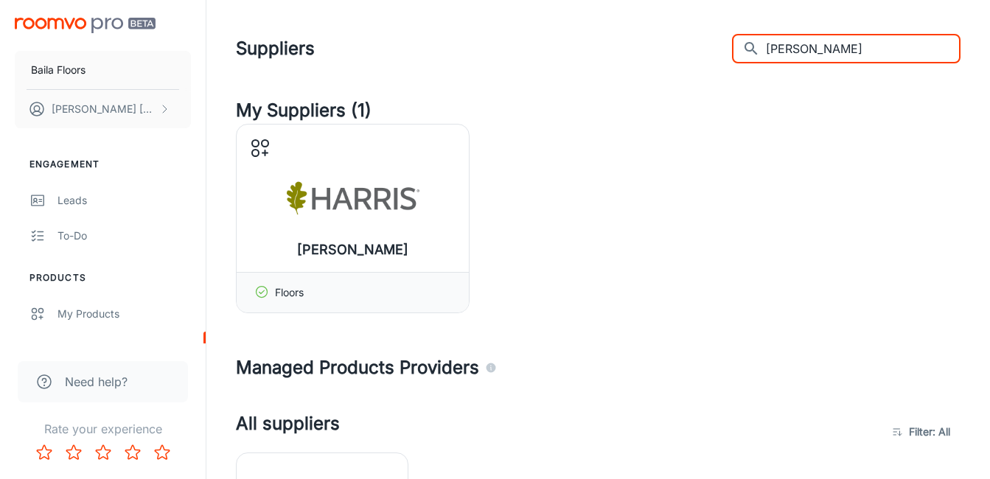
drag, startPoint x: 858, startPoint y: 57, endPoint x: 631, endPoint y: 68, distance: 227.2
click at [636, 67] on div "Suppliers ​ [PERSON_NAME] ​" at bounding box center [598, 48] width 724 height 38
paste input "Indusparquet"
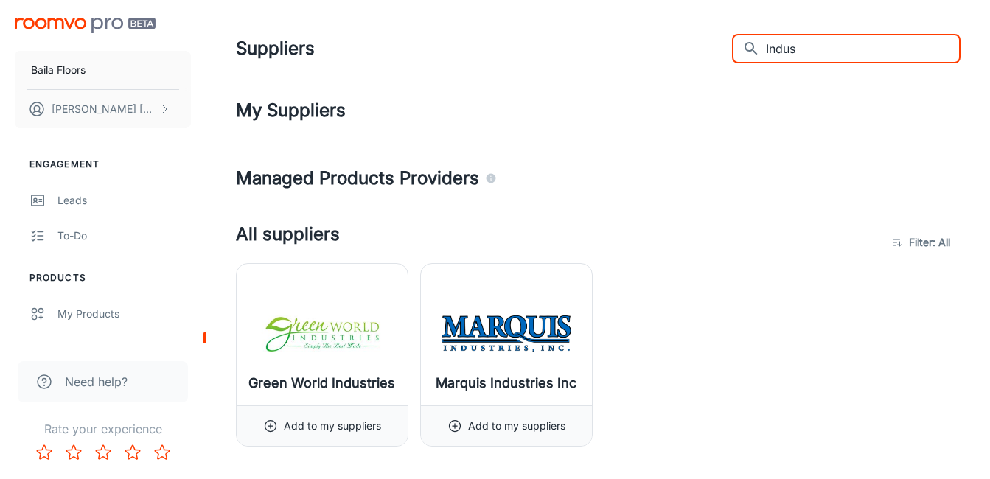
drag, startPoint x: 878, startPoint y: 49, endPoint x: 535, endPoint y: 65, distance: 343.7
click at [536, 64] on div "Suppliers ​ Indus ​" at bounding box center [598, 48] width 724 height 38
paste input "ha"
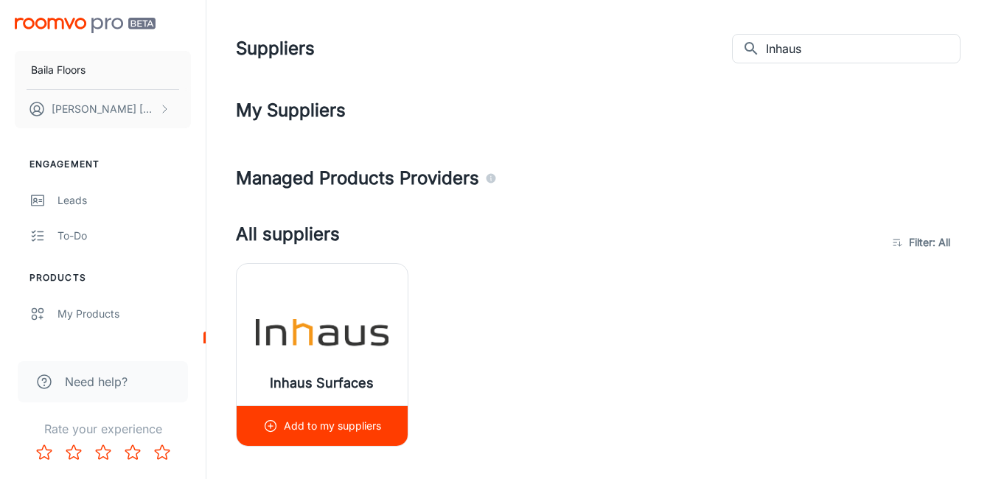
click at [343, 421] on p "Add to my suppliers" at bounding box center [332, 426] width 97 height 16
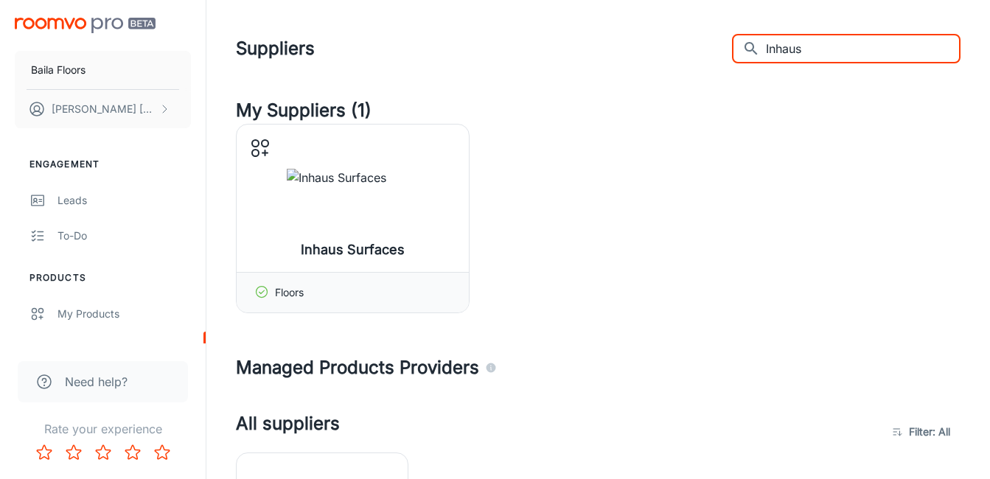
drag, startPoint x: 858, startPoint y: 43, endPoint x: 657, endPoint y: 55, distance: 201.5
click at [657, 55] on div "Suppliers ​ Inhaus ​" at bounding box center [598, 48] width 724 height 38
paste input "[PERSON_NAME]"
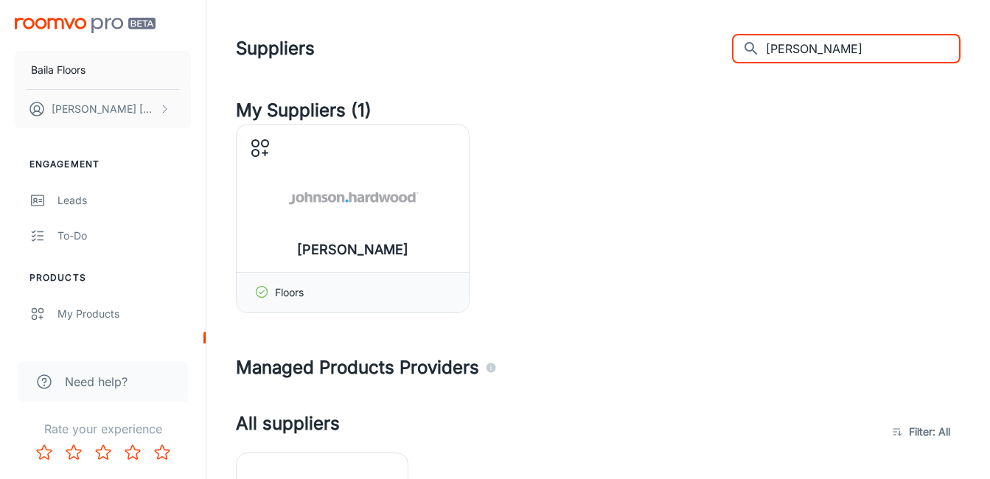
drag, startPoint x: 928, startPoint y: 40, endPoint x: 633, endPoint y: 54, distance: 295.8
click at [634, 54] on div "Suppliers ​ [PERSON_NAME] Hardwood ​" at bounding box center [598, 48] width 724 height 38
paste input "[PERSON_NAME]"
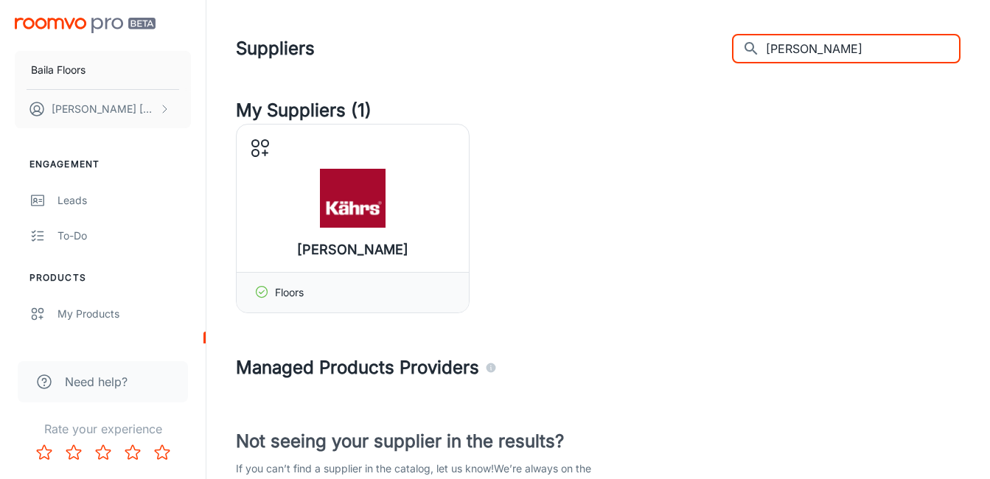
drag, startPoint x: 858, startPoint y: 52, endPoint x: 511, endPoint y: 44, distance: 346.4
click at [517, 43] on div "Suppliers ​ [PERSON_NAME] ​" at bounding box center [598, 48] width 724 height 38
paste input "rndean Designflooring"
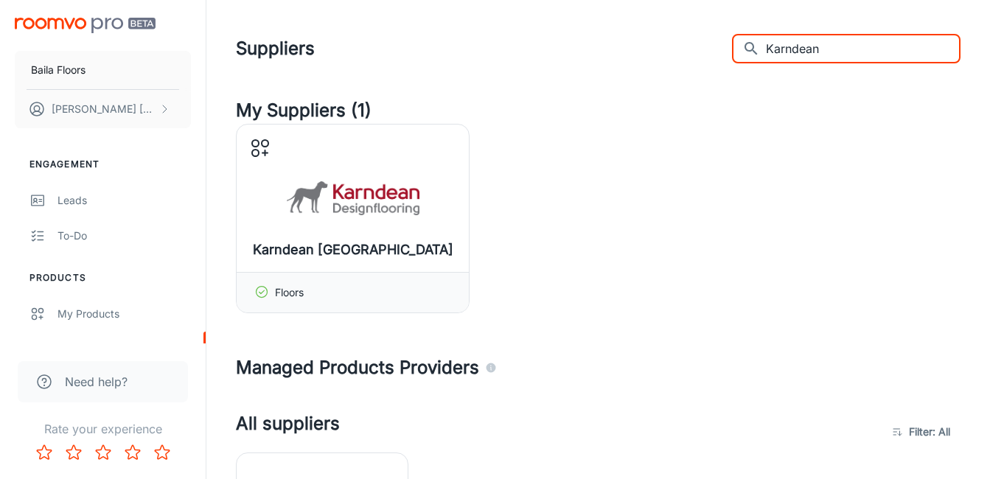
drag, startPoint x: 871, startPoint y: 48, endPoint x: 612, endPoint y: 49, distance: 258.6
click at [617, 49] on div "Suppliers ​ Karndean ​" at bounding box center [598, 48] width 724 height 38
paste input "raus"
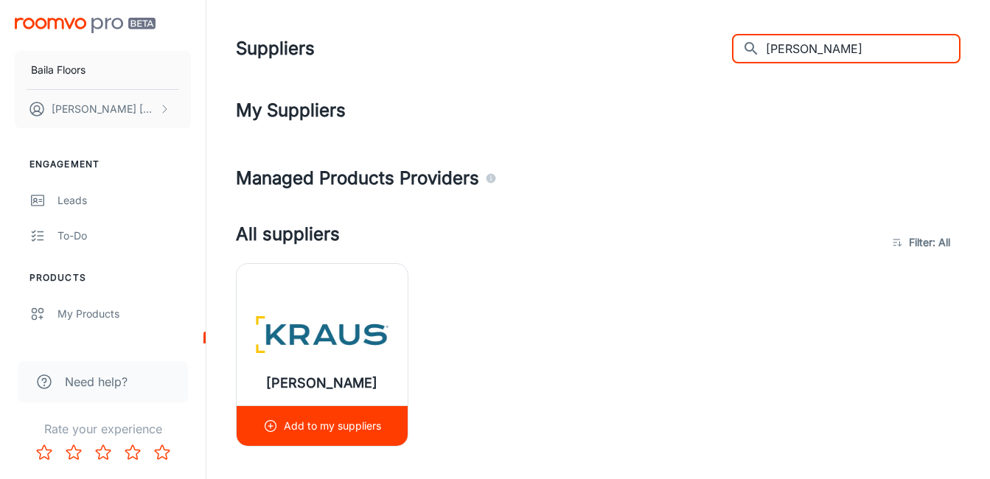
click at [343, 426] on p "Add to my suppliers" at bounding box center [332, 426] width 97 height 16
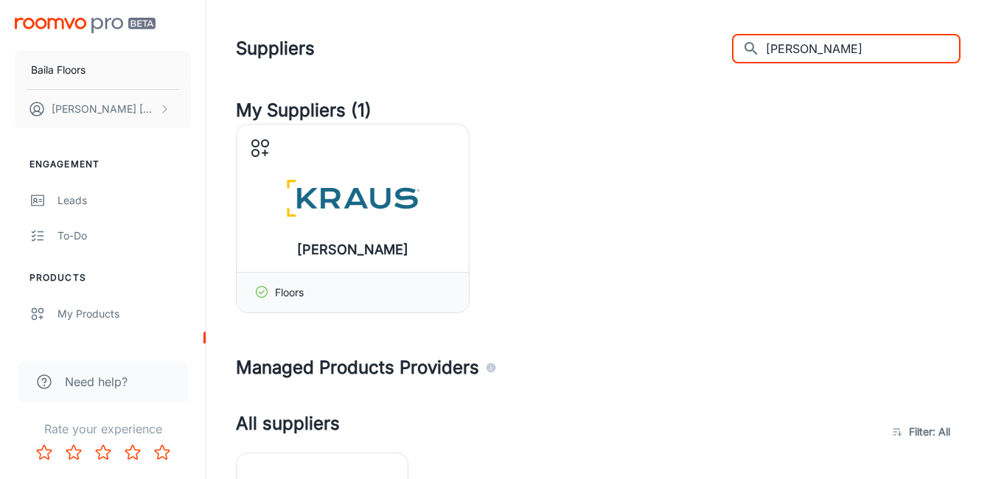
drag, startPoint x: 853, startPoint y: 43, endPoint x: 658, endPoint y: 60, distance: 196.0
click at [660, 60] on div "Suppliers ​ [PERSON_NAME] ​" at bounding box center [598, 48] width 724 height 38
paste input "[PERSON_NAME]"
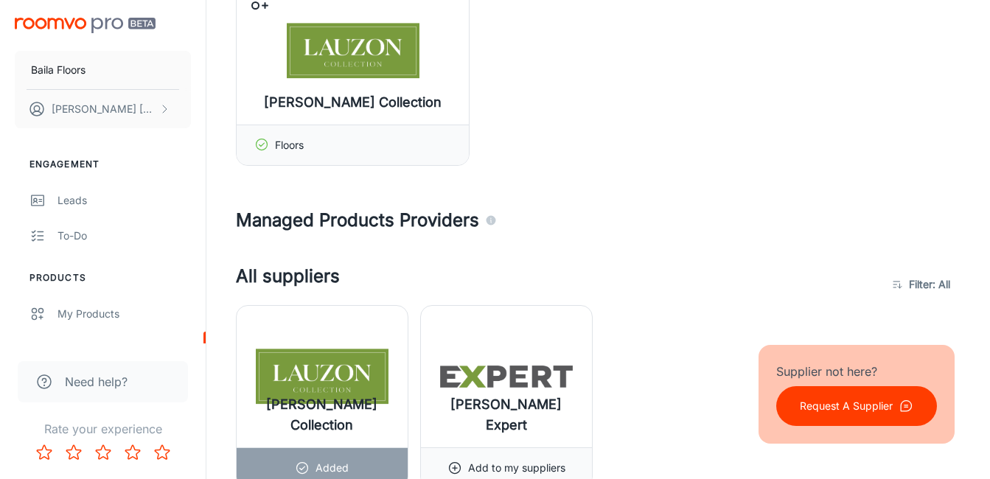
scroll to position [368, 0]
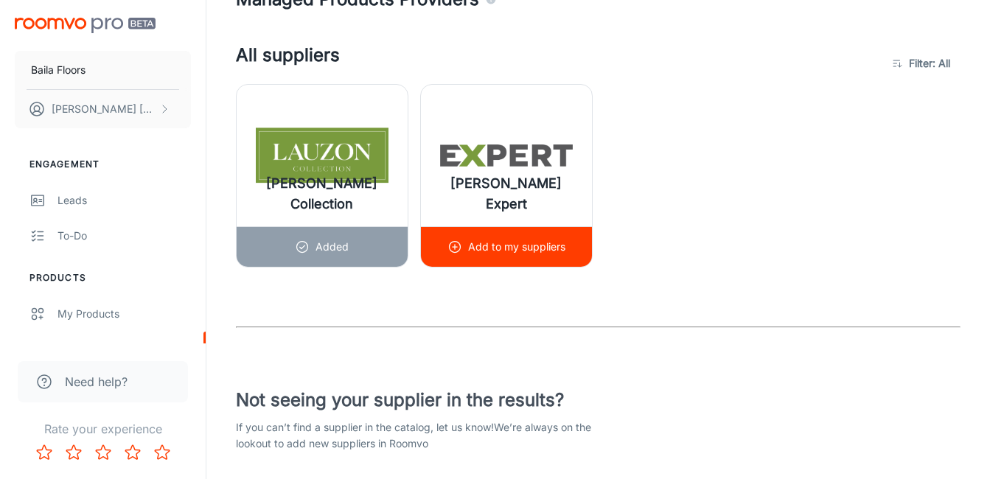
click at [495, 253] on p "Add to my suppliers" at bounding box center [516, 247] width 97 height 16
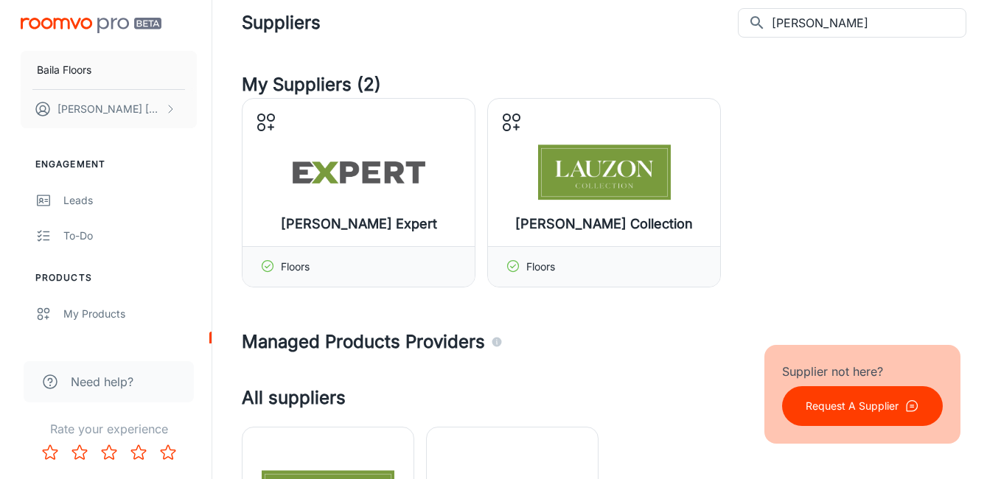
scroll to position [0, 0]
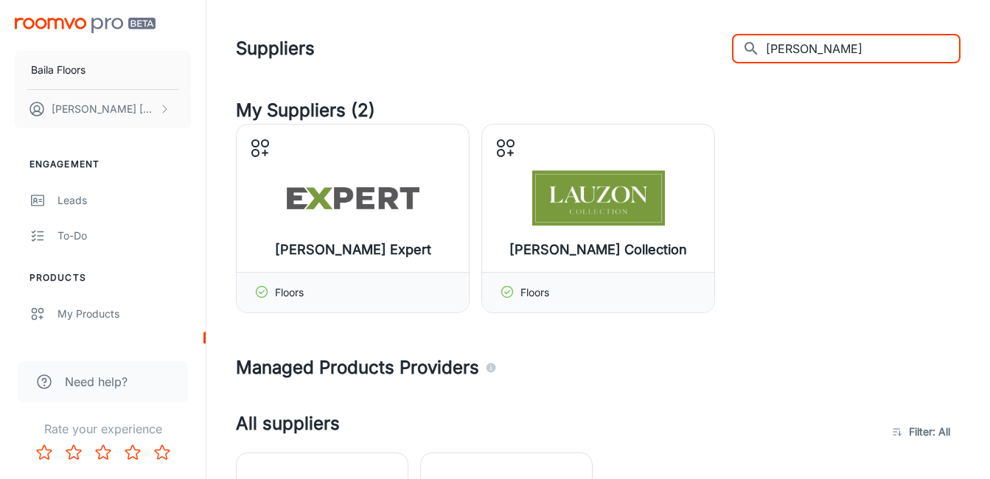
drag, startPoint x: 880, startPoint y: 46, endPoint x: 544, endPoint y: 71, distance: 337.6
click at [549, 69] on header "Suppliers ​ [PERSON_NAME] ​" at bounding box center [598, 48] width 760 height 97
paste input "M Flooring"
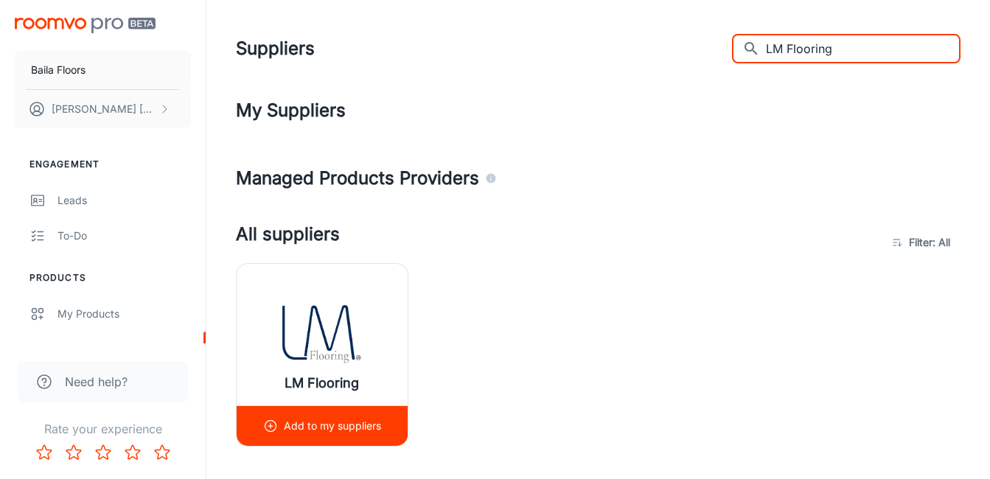
click at [315, 432] on p "Add to my suppliers" at bounding box center [332, 426] width 97 height 16
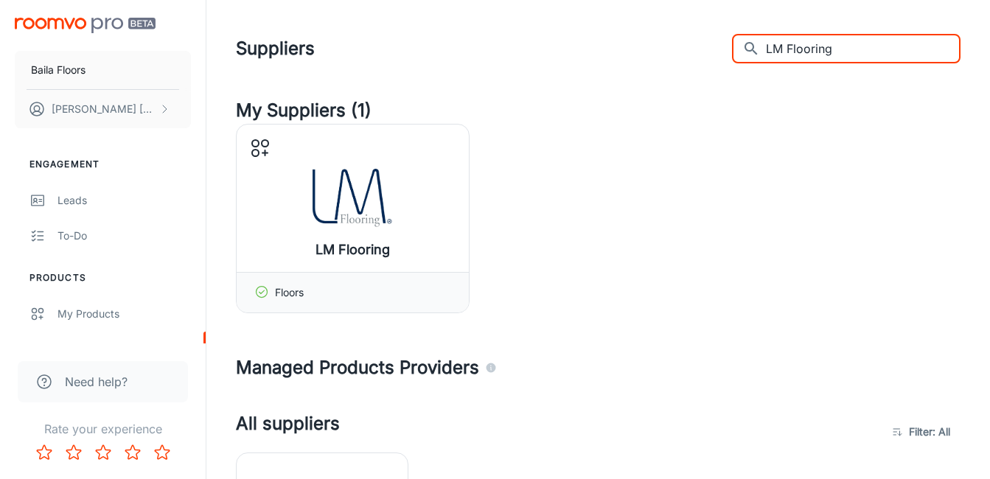
drag, startPoint x: 882, startPoint y: 53, endPoint x: 659, endPoint y: 55, distance: 223.3
click at [659, 55] on div "Suppliers ​ LM Flooring ​" at bounding box center [598, 48] width 724 height 38
paste input "X Hausys - HFLOR"
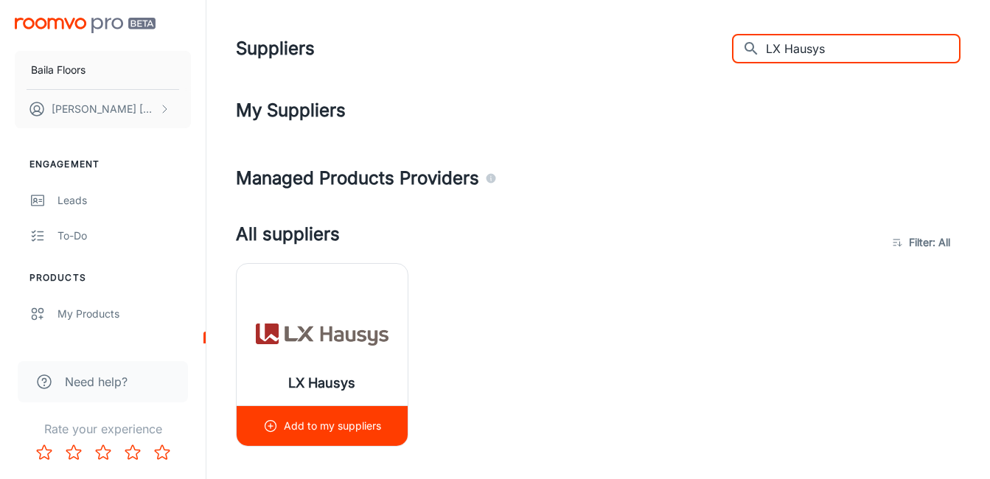
click at [289, 433] on p "Add to my suppliers" at bounding box center [332, 426] width 97 height 16
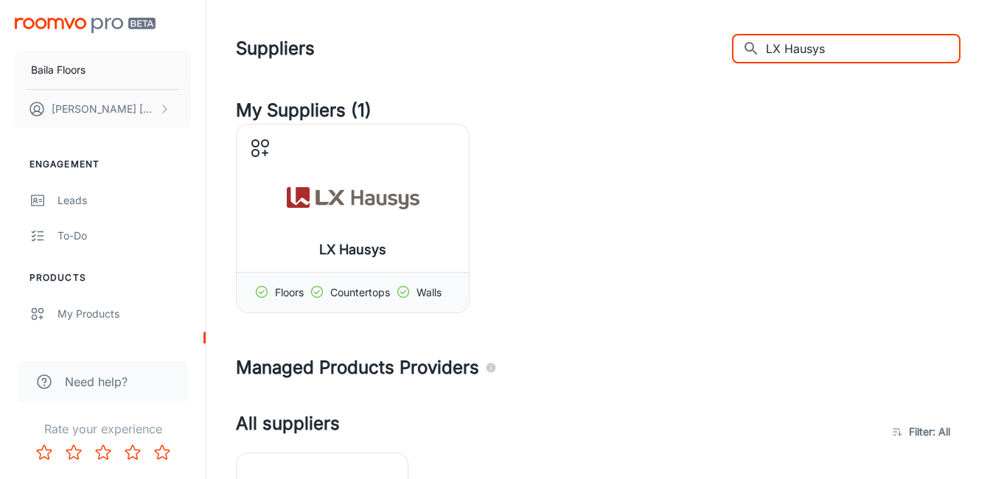
drag, startPoint x: 870, startPoint y: 53, endPoint x: 636, endPoint y: 50, distance: 234.3
click at [639, 50] on div "Suppliers ​ LX Hausys ​" at bounding box center [598, 48] width 724 height 38
paste input "- Teracanto"
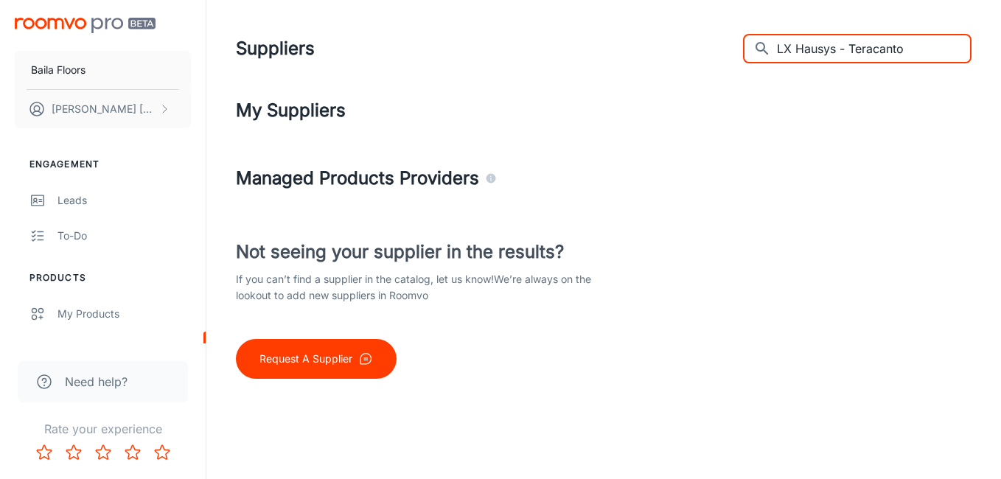
drag, startPoint x: 867, startPoint y: 52, endPoint x: 577, endPoint y: 62, distance: 290.5
click at [578, 62] on div "Suppliers ​ LX Hausys - Teracanto ​" at bounding box center [603, 48] width 735 height 38
drag, startPoint x: 853, startPoint y: 45, endPoint x: 714, endPoint y: 55, distance: 139.6
click at [714, 55] on div "Suppliers ​ Teracanto ​" at bounding box center [603, 48] width 735 height 38
paste input "[US_STATE] Traditions Hardwood Flooring"
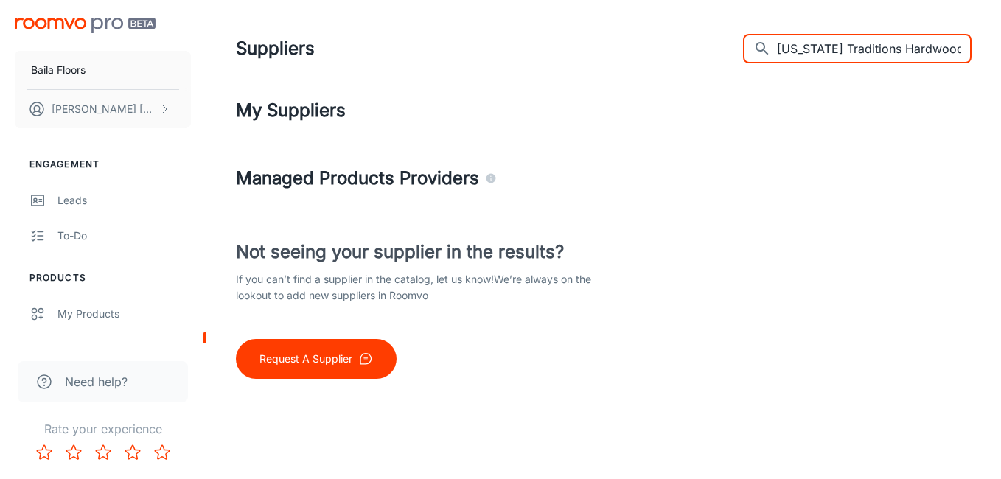
scroll to position [0, 43]
drag, startPoint x: 858, startPoint y: 46, endPoint x: 1003, endPoint y: 55, distance: 145.4
click at [1000, 55] on html "Baila Floors [PERSON_NAME] Engagement Leads To-do Products My Products Supplier…" at bounding box center [500, 239] width 1001 height 479
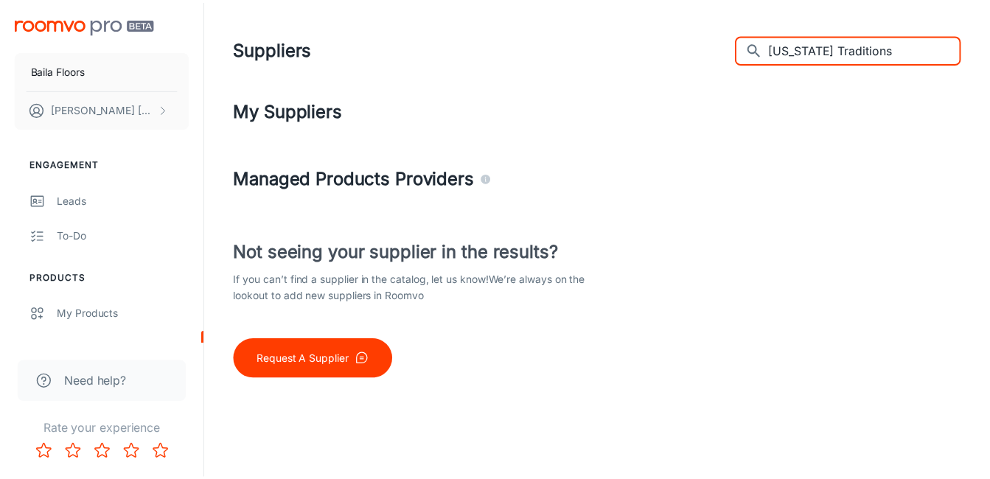
scroll to position [0, 0]
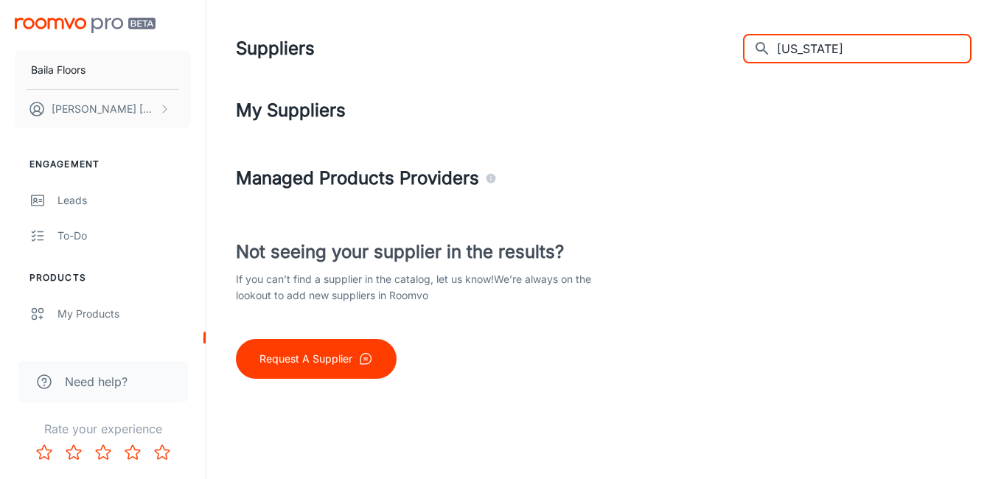
drag, startPoint x: 774, startPoint y: 49, endPoint x: 572, endPoint y: 52, distance: 201.9
click at [572, 52] on div "Suppliers ​ [US_STATE] ​" at bounding box center [603, 48] width 735 height 38
paste input "nnington"
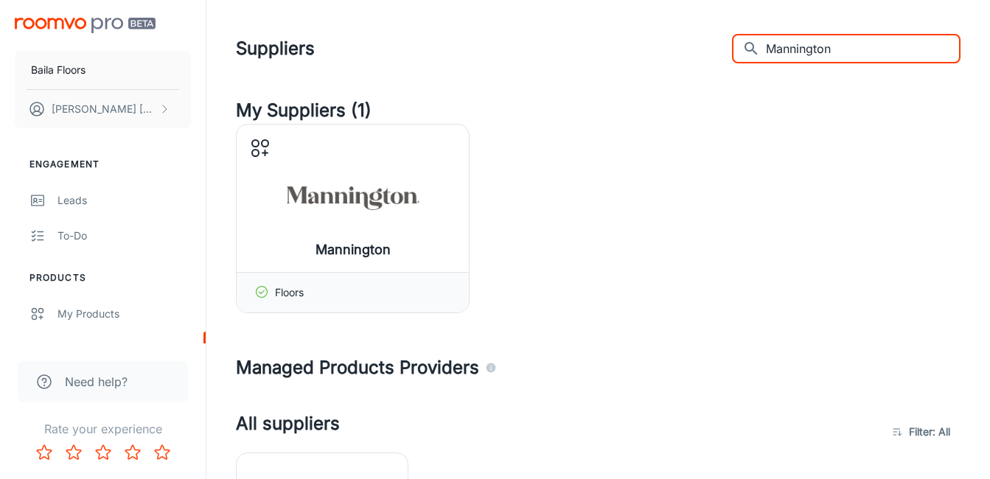
drag, startPoint x: 898, startPoint y: 56, endPoint x: 620, endPoint y: 49, distance: 278.6
click at [654, 53] on div "Suppliers ​ [GEOGRAPHIC_DATA] ​" at bounding box center [598, 48] width 724 height 38
paste input "razzi"
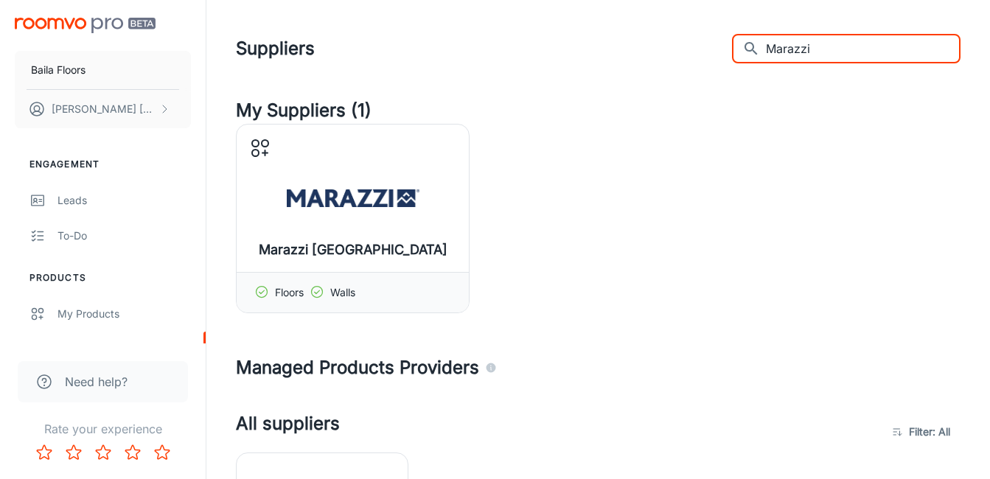
drag, startPoint x: 863, startPoint y: 42, endPoint x: 612, endPoint y: 40, distance: 250.5
click at [614, 40] on div "Suppliers ​ Marazzi ​" at bounding box center [598, 48] width 724 height 38
paste input "sland Carpets"
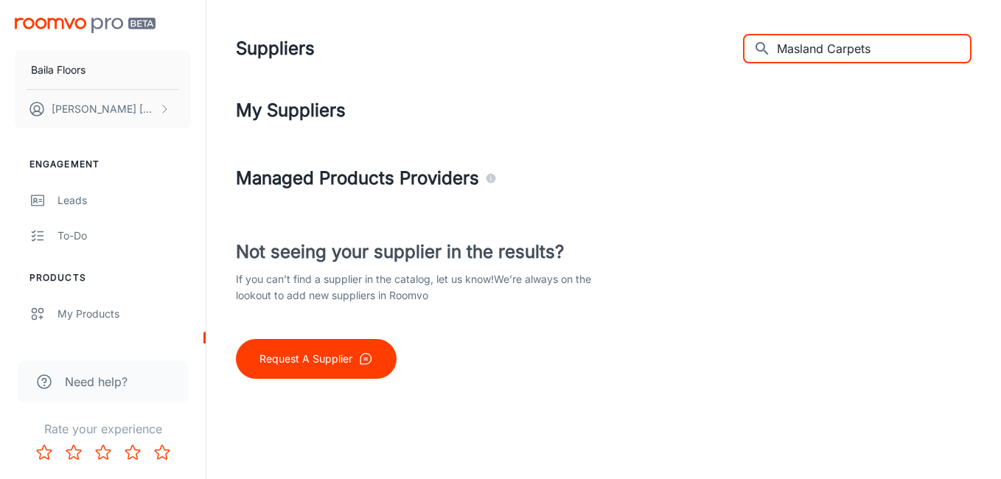
click at [870, 52] on input "Masland Carpets" at bounding box center [874, 48] width 195 height 29
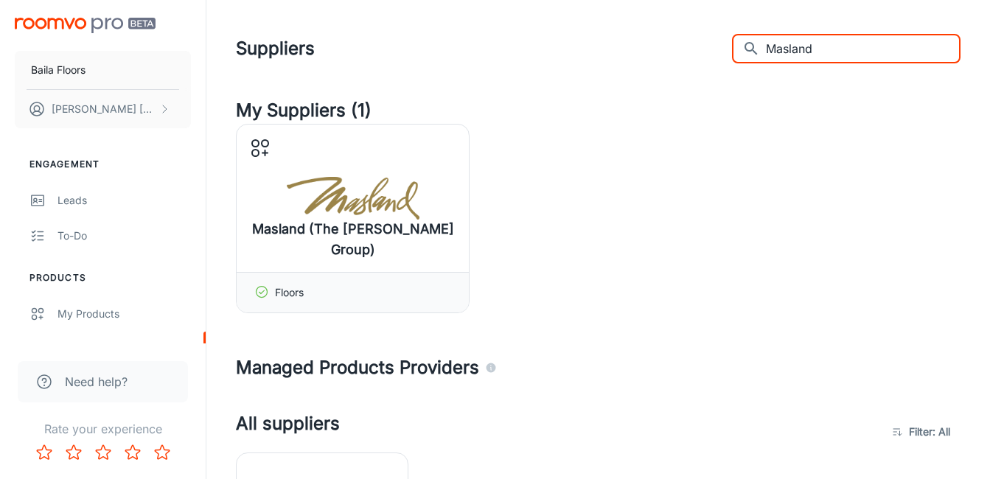
drag, startPoint x: 844, startPoint y: 56, endPoint x: 628, endPoint y: 41, distance: 216.4
click at [628, 41] on div "Suppliers ​ Masland ​" at bounding box center [598, 48] width 724 height 38
paste input "illiken"
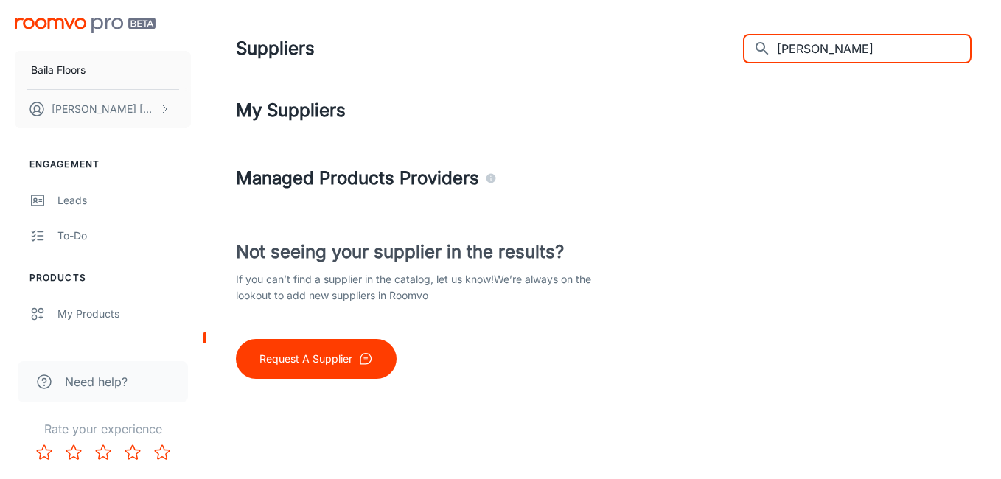
drag, startPoint x: 861, startPoint y: 55, endPoint x: 582, endPoint y: 56, distance: 279.2
click at [583, 56] on div "Suppliers ​ [PERSON_NAME] ​" at bounding box center [603, 48] width 735 height 38
paste input "IR Mosaic"
drag, startPoint x: 900, startPoint y: 43, endPoint x: 575, endPoint y: 52, distance: 325.0
click at [575, 52] on div "Suppliers ​ MIR Mosaic ​" at bounding box center [603, 48] width 735 height 38
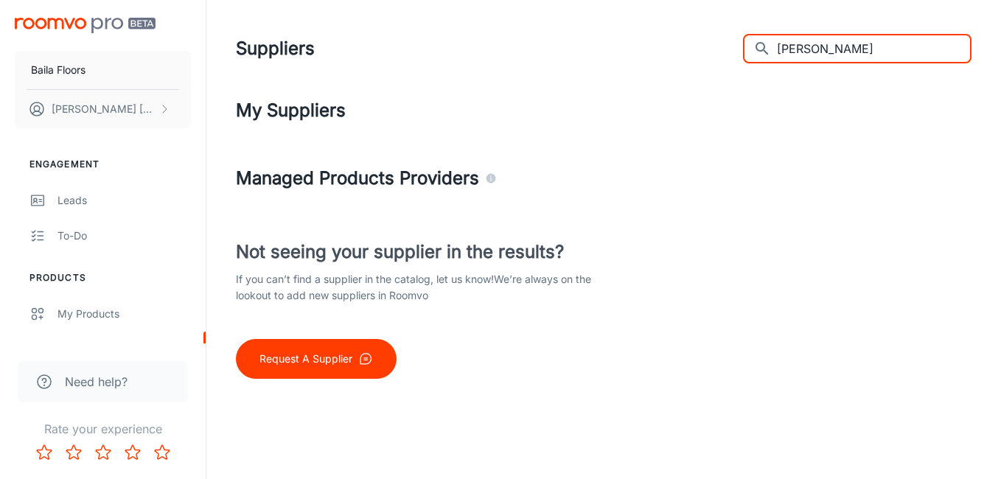
paste input "irage"
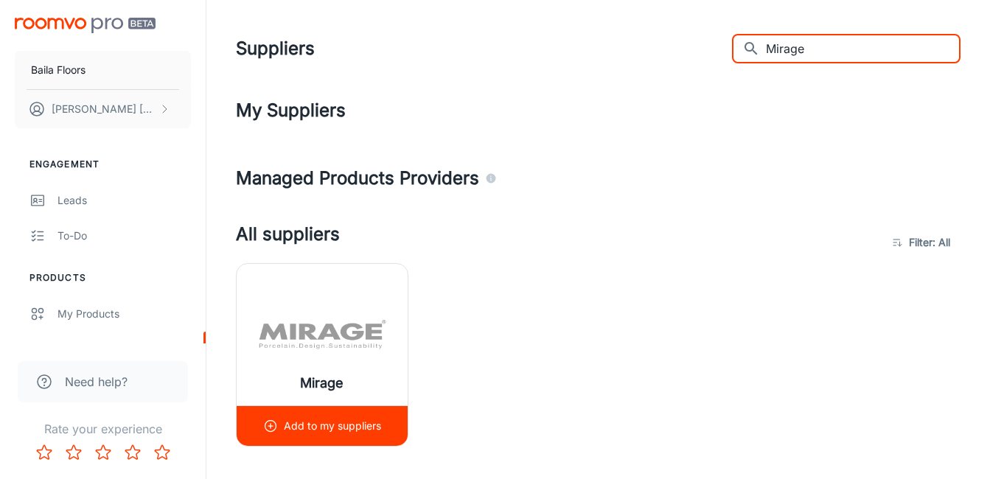
click at [339, 421] on p "Add to my suppliers" at bounding box center [332, 426] width 97 height 16
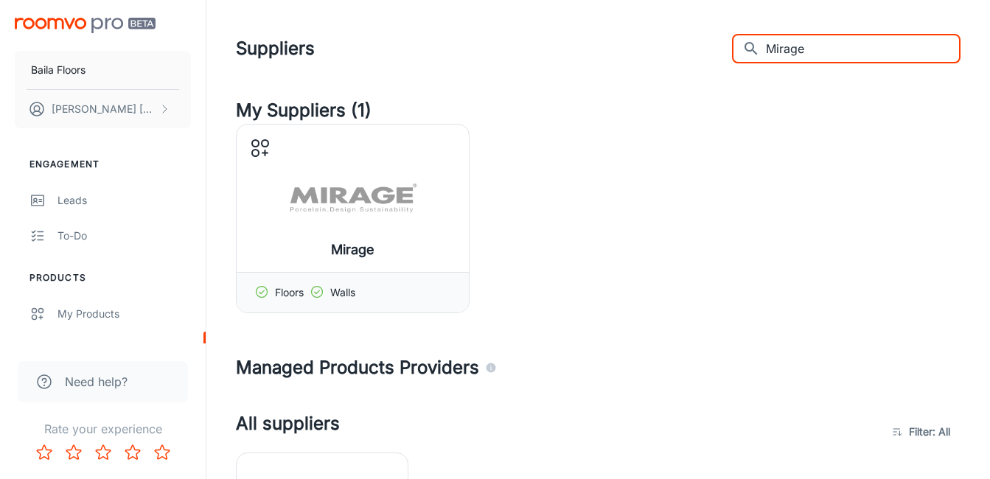
drag, startPoint x: 803, startPoint y: 56, endPoint x: 696, endPoint y: 55, distance: 106.8
click at [697, 55] on div "Suppliers ​ Mirage ​" at bounding box center [598, 48] width 724 height 38
paste input "ohawk - Puretech Plus"
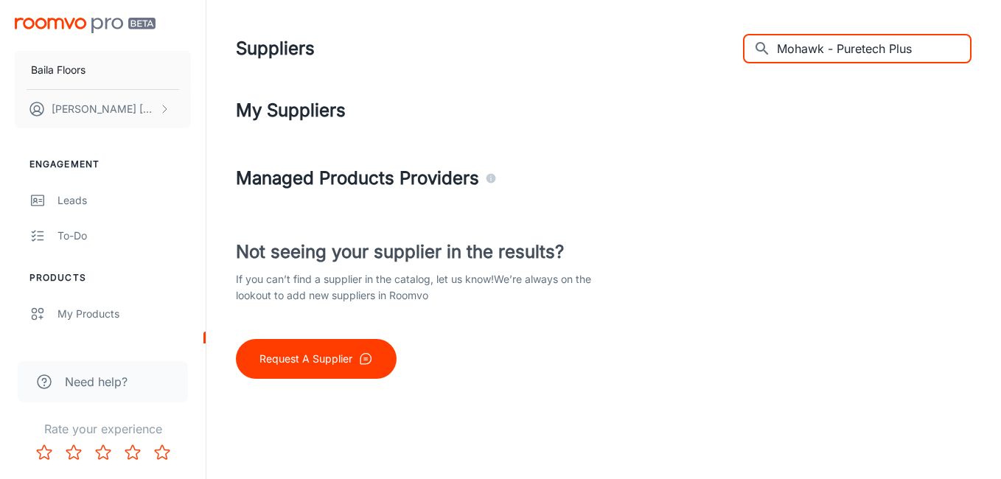
drag, startPoint x: 933, startPoint y: 52, endPoint x: 851, endPoint y: 56, distance: 81.9
click at [851, 56] on input "Mohawk - Puretech Plus" at bounding box center [874, 48] width 195 height 29
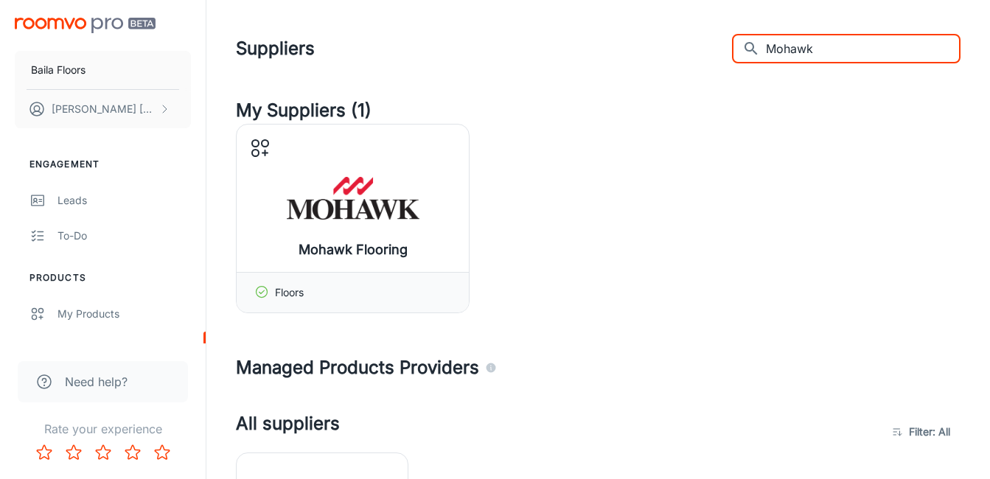
drag, startPoint x: 851, startPoint y: 44, endPoint x: 642, endPoint y: 49, distance: 209.3
click at [642, 49] on div "Suppliers ​ Mohawk ​" at bounding box center [598, 48] width 724 height 38
paste input "irage"
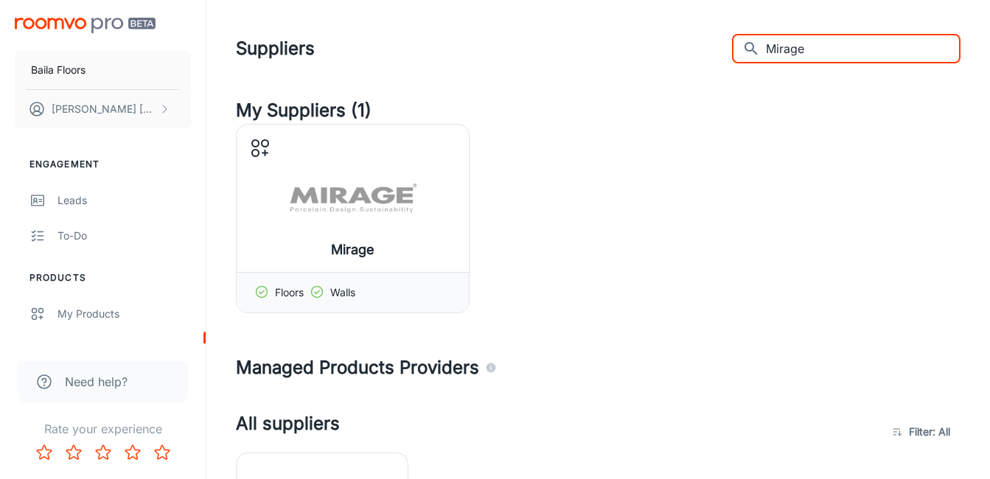
drag, startPoint x: 792, startPoint y: 66, endPoint x: 617, endPoint y: 60, distance: 174.7
click at [617, 60] on div "Suppliers ​ Mirage ​" at bounding box center [598, 48] width 724 height 38
paste input "onarch Plank"
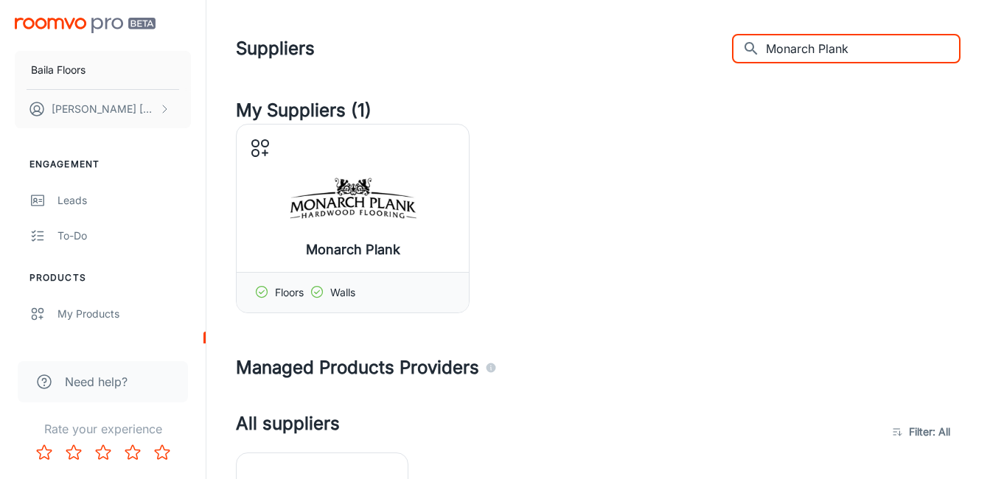
drag, startPoint x: 847, startPoint y: 42, endPoint x: 575, endPoint y: -22, distance: 280.0
click at [575, 0] on html "Baila Floors [PERSON_NAME] Engagement Leads To-do Products My Products Supplier…" at bounding box center [495, 239] width 990 height 479
paste input "SI"
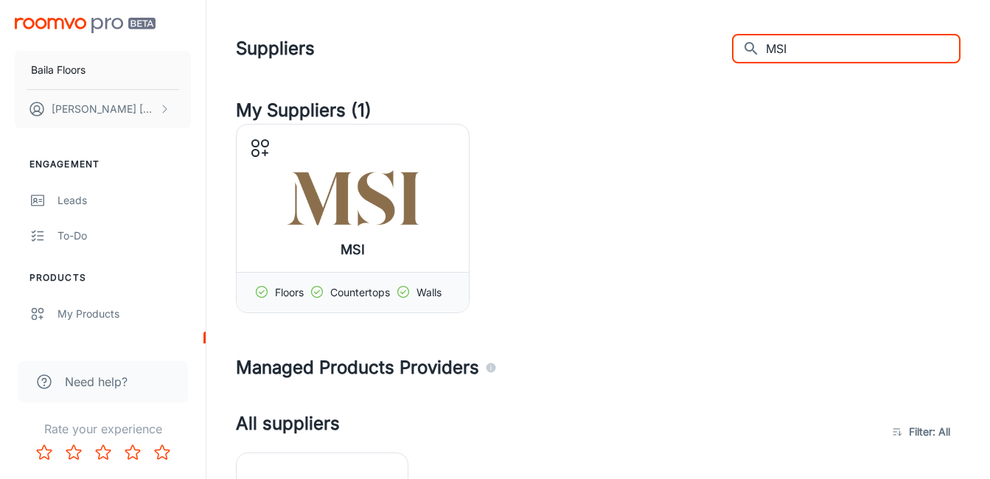
drag, startPoint x: 848, startPoint y: 41, endPoint x: 567, endPoint y: 18, distance: 281.6
click at [567, 18] on header "Suppliers ​ MSI ​" at bounding box center [598, 48] width 760 height 97
paste input "ullican Flooring"
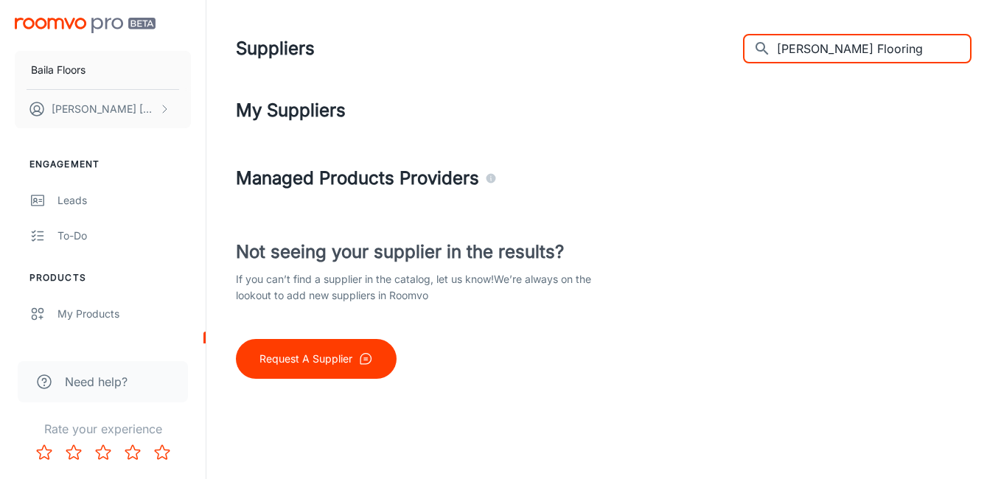
click at [880, 43] on input "[PERSON_NAME] Flooring" at bounding box center [874, 48] width 195 height 29
drag, startPoint x: 798, startPoint y: 46, endPoint x: 627, endPoint y: 46, distance: 170.9
click at [627, 46] on div "Suppliers ​ [PERSON_NAME] ​" at bounding box center [603, 48] width 735 height 38
paste input "National Flooring Products"
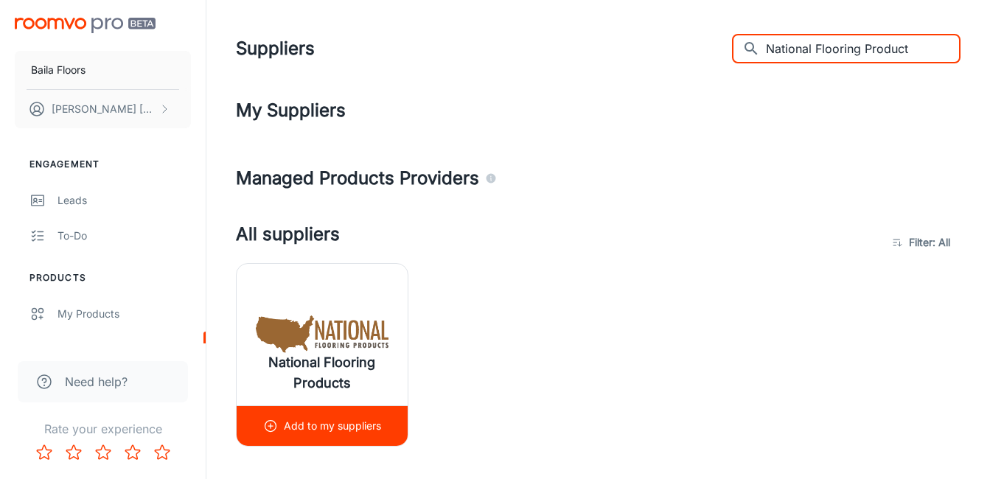
click at [297, 432] on p "Add to my suppliers" at bounding box center [332, 426] width 97 height 16
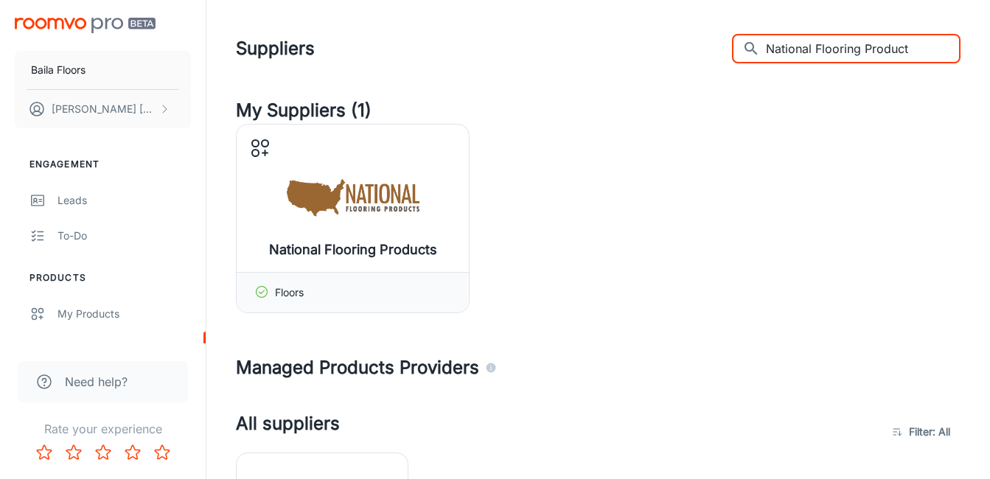
drag, startPoint x: 942, startPoint y: 47, endPoint x: 569, endPoint y: 3, distance: 375.4
click at [569, 3] on header "Suppliers ​ National Flooring Product ​" at bounding box center [598, 48] width 760 height 97
paste input "urally Aged Flooring"
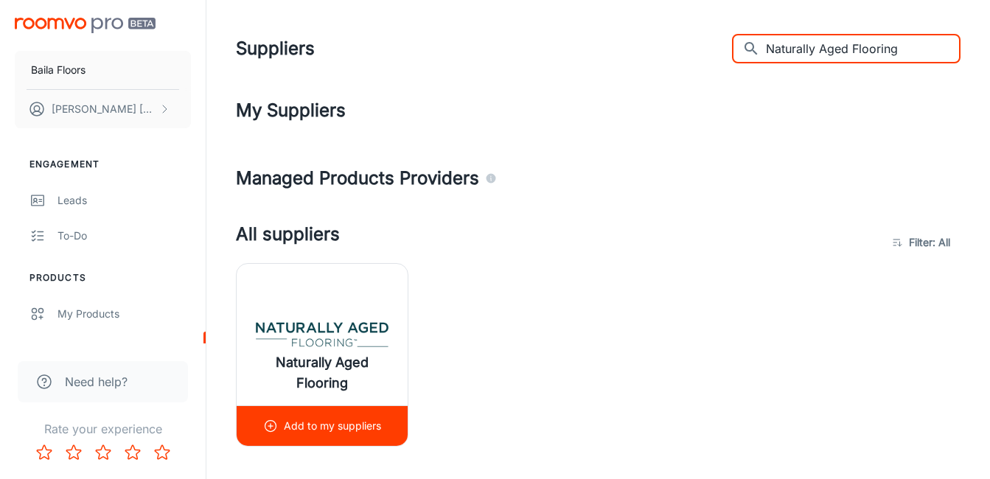
click at [341, 419] on p "Add to my suppliers" at bounding box center [332, 426] width 97 height 16
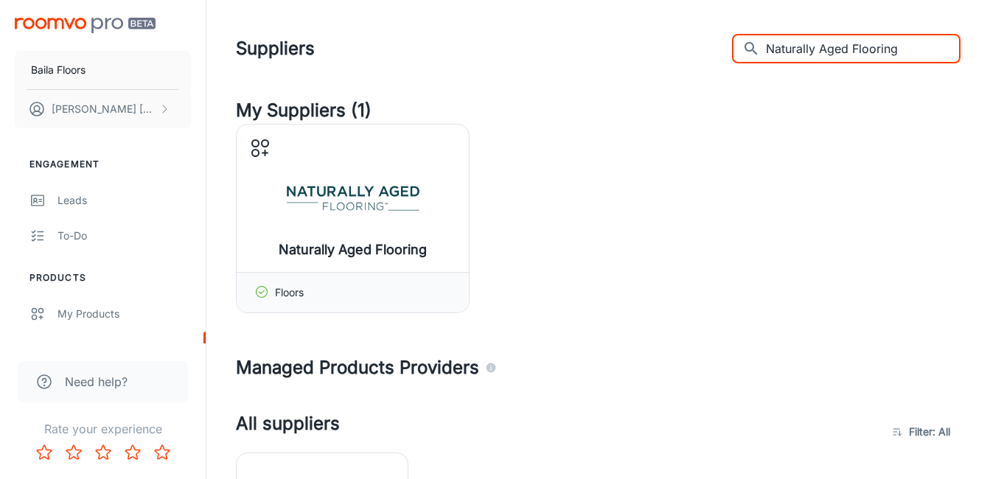
drag, startPoint x: 743, startPoint y: 49, endPoint x: 600, endPoint y: 55, distance: 142.3
click at [605, 55] on div "Suppliers ​ Naturally Aged Flooring ​" at bounding box center [598, 48] width 724 height 38
paste input "[PERSON_NAME]"
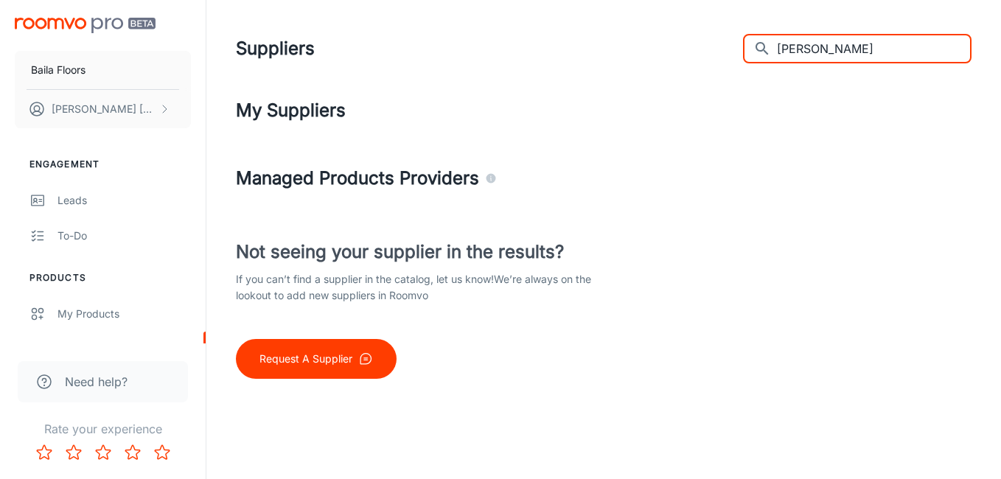
drag, startPoint x: 721, startPoint y: 24, endPoint x: 680, endPoint y: 22, distance: 41.3
click at [680, 22] on header "Suppliers ​ [PERSON_NAME] ​" at bounding box center [603, 48] width 771 height 97
paste input "xt Floor"
drag, startPoint x: 711, startPoint y: 35, endPoint x: 624, endPoint y: 34, distance: 86.9
click at [624, 34] on div "Suppliers ​ Next Floor ​" at bounding box center [603, 48] width 735 height 38
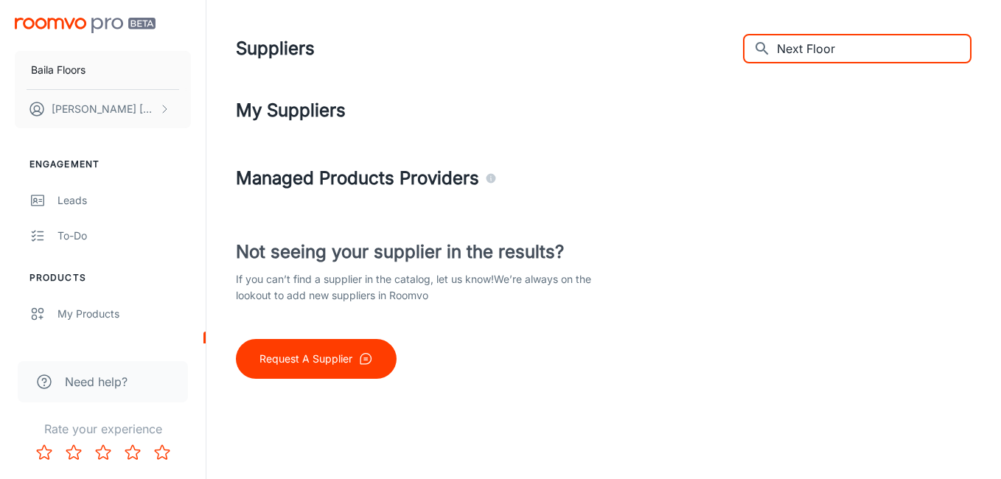
paste input "ourison"
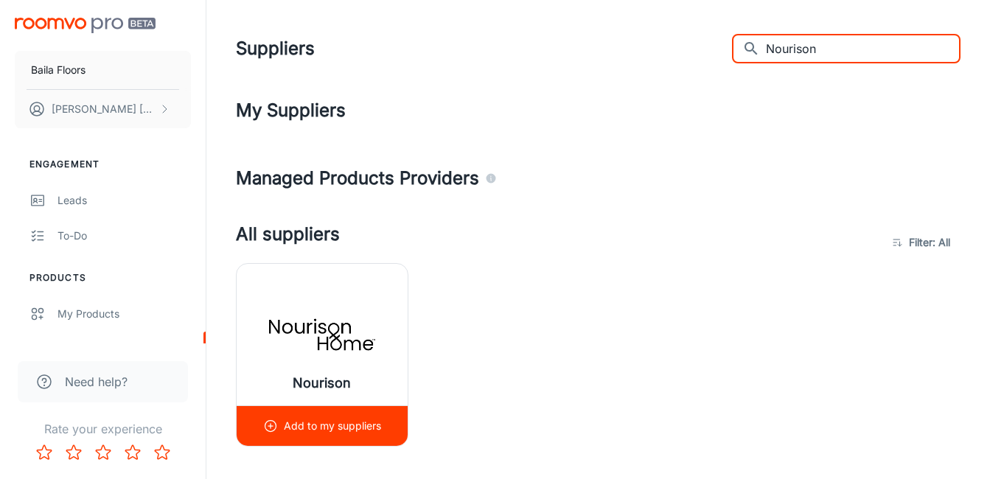
click at [326, 418] on p "Add to my suppliers" at bounding box center [332, 426] width 97 height 16
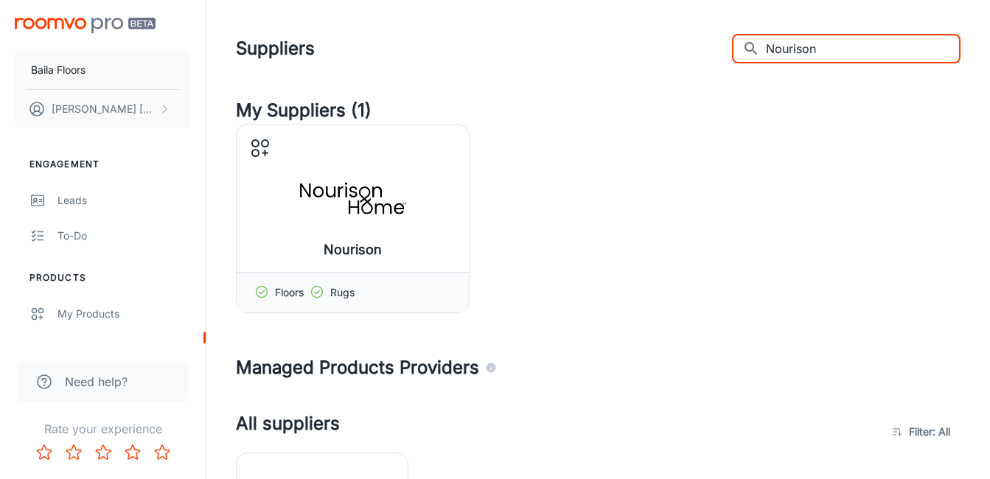
drag, startPoint x: 855, startPoint y: 44, endPoint x: 617, endPoint y: 21, distance: 239.8
click at [617, 22] on header "Suppliers ​ Nourison ​" at bounding box center [598, 48] width 760 height 97
paste input "ydree Flooring"
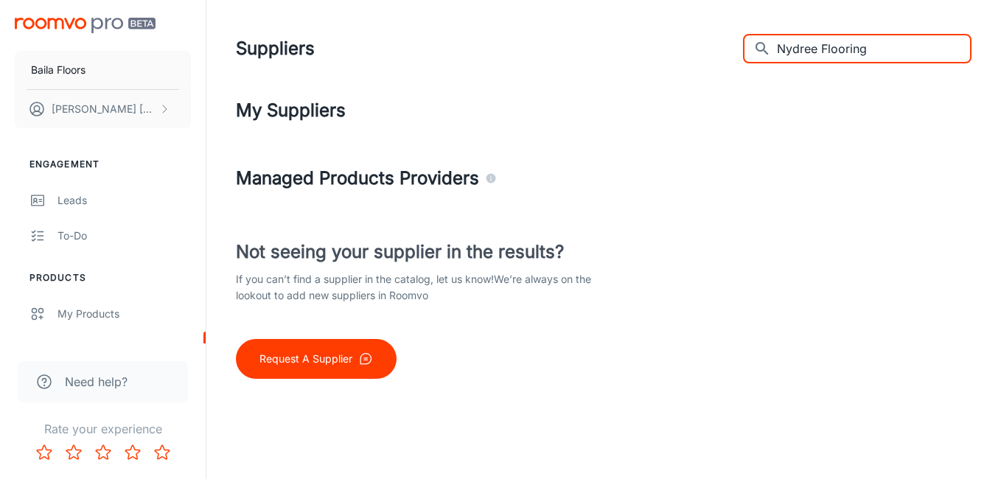
click at [873, 46] on input "Nydree Flooring" at bounding box center [874, 48] width 195 height 29
drag, startPoint x: 738, startPoint y: 48, endPoint x: 687, endPoint y: 47, distance: 50.8
click at [695, 47] on div "Suppliers ​ Nydree ​" at bounding box center [603, 48] width 735 height 38
paste input "Paradigm"
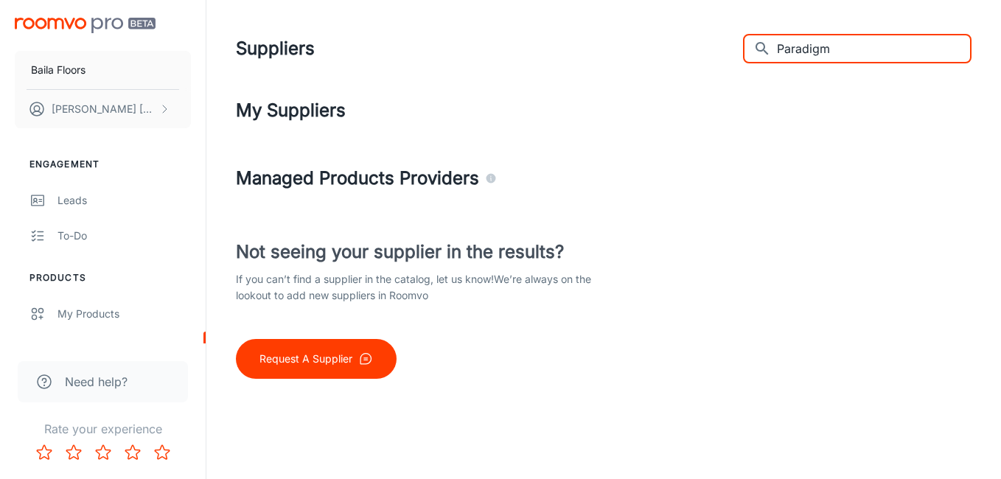
drag, startPoint x: 874, startPoint y: 53, endPoint x: 658, endPoint y: 35, distance: 216.6
click at [658, 35] on div "Suppliers ​ Paradigm ​" at bounding box center [603, 48] width 735 height 38
paste input "so"
drag, startPoint x: 868, startPoint y: 46, endPoint x: 594, endPoint y: 57, distance: 274.3
click at [594, 57] on div "Suppliers ​ Paradiso ​" at bounding box center [603, 48] width 735 height 38
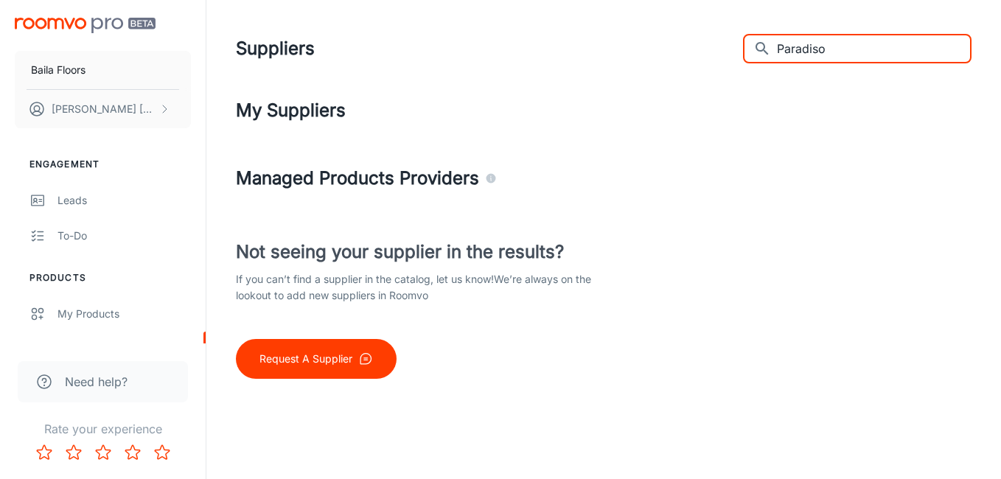
paste input "Decos"
drag, startPoint x: 680, startPoint y: 38, endPoint x: 670, endPoint y: 36, distance: 9.8
click at [670, 36] on div "Suppliers ​ Paradiso Decos ​" at bounding box center [603, 48] width 735 height 38
paste input "hiladelphia Commercial"
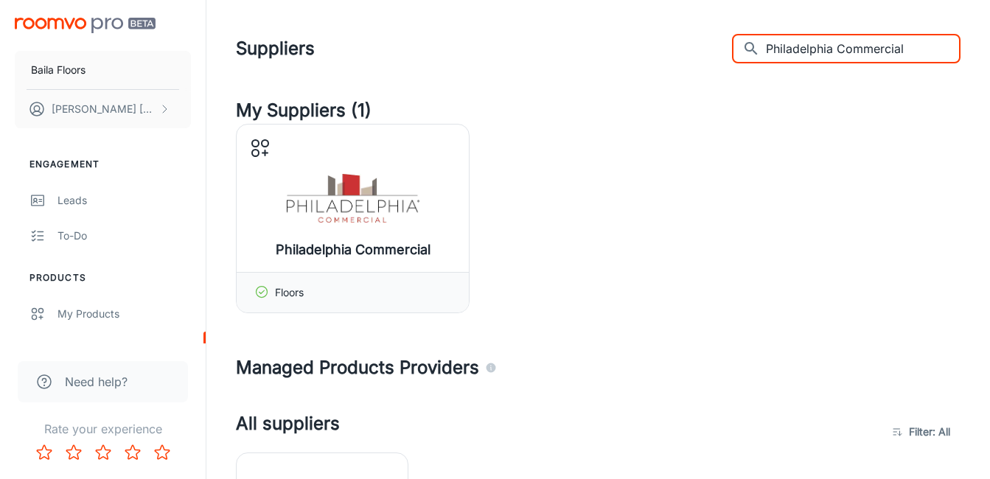
drag, startPoint x: 948, startPoint y: 56, endPoint x: 655, endPoint y: 26, distance: 294.8
click at [655, 26] on header "Suppliers ​ [GEOGRAPHIC_DATA] Commercial ​" at bounding box center [598, 48] width 760 height 97
paste input "roximity [PERSON_NAME]"
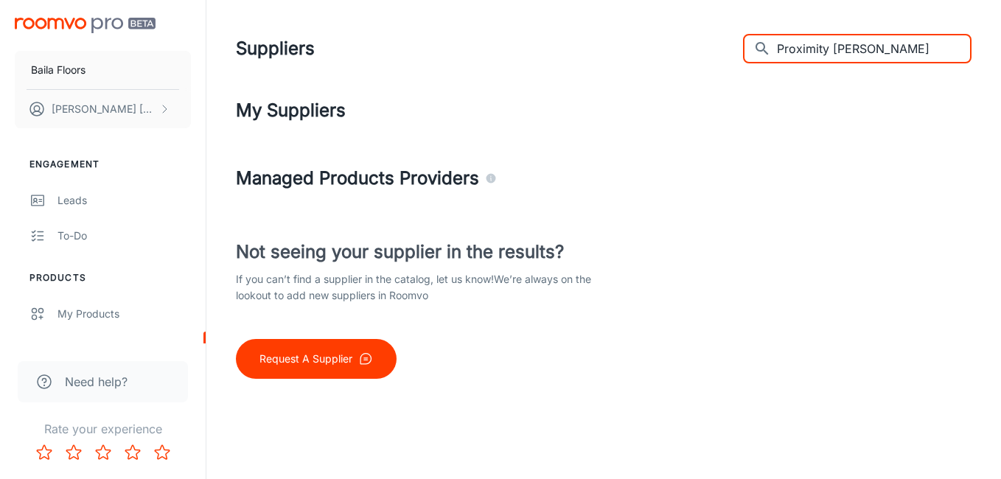
click at [870, 46] on input "Proximity [PERSON_NAME]" at bounding box center [874, 48] width 195 height 29
drag, startPoint x: 733, startPoint y: 11, endPoint x: 614, endPoint y: -20, distance: 122.6
click at [614, 0] on html "Baila Floors [PERSON_NAME] Engagement Leads To-do Products My Products Supplier…" at bounding box center [500, 239] width 1001 height 479
paste input "Republic Flooring"
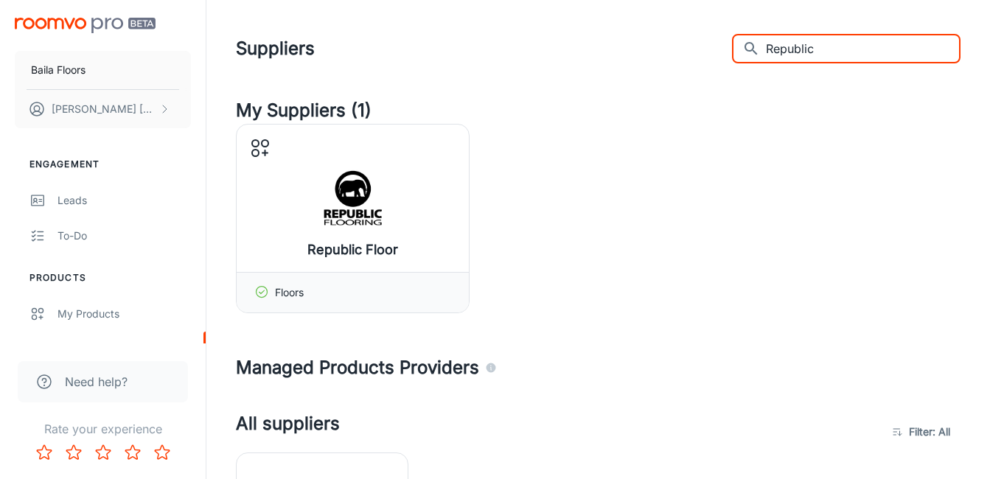
drag, startPoint x: 623, startPoint y: 57, endPoint x: 594, endPoint y: 54, distance: 29.6
click at [594, 54] on div "Suppliers ​ Republic ​" at bounding box center [598, 48] width 724 height 38
paste input "volution [PERSON_NAME]"
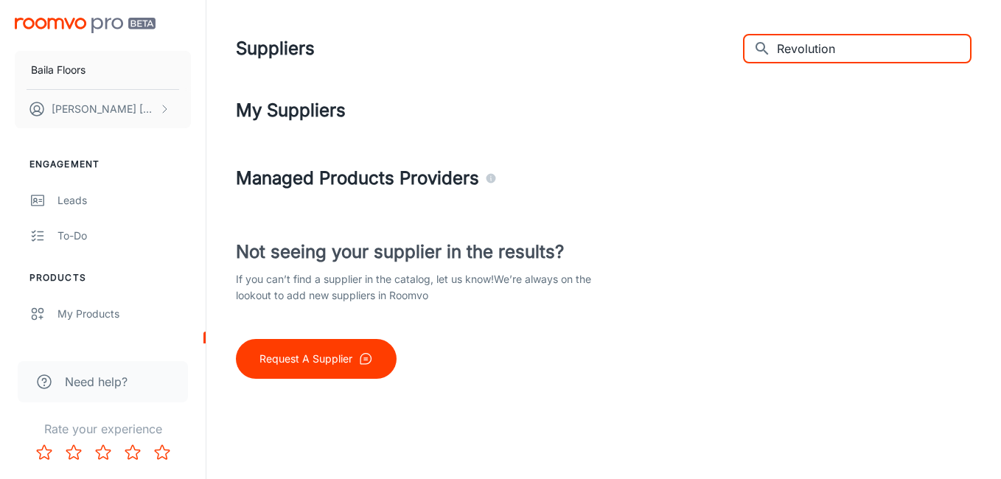
drag, startPoint x: 883, startPoint y: 46, endPoint x: 637, endPoint y: 19, distance: 247.5
click at [637, 19] on header "Suppliers ​ Revolution ​" at bounding box center [603, 48] width 771 height 97
paste input "[PERSON_NAME] Flooring"
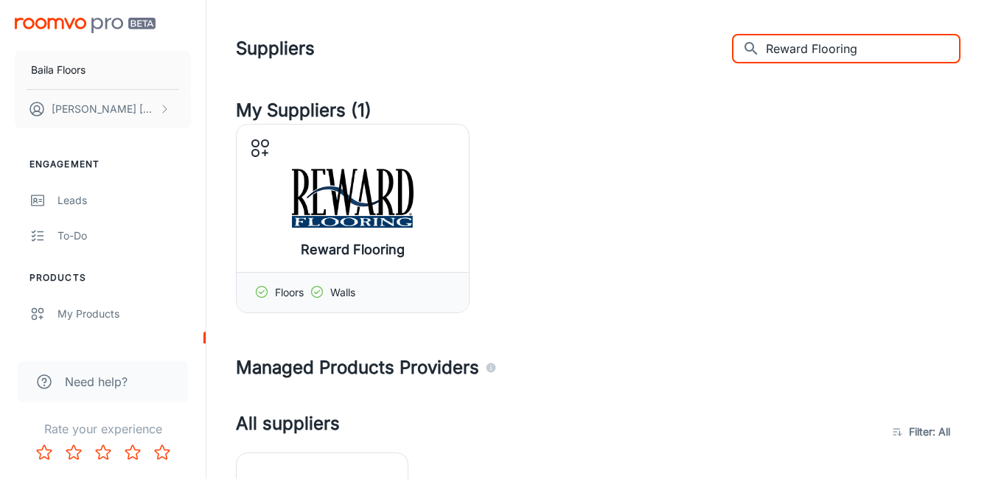
drag, startPoint x: 654, startPoint y: 43, endPoint x: 603, endPoint y: 43, distance: 50.1
click at [603, 43] on div "Suppliers ​ Reward Flooring ​" at bounding box center [598, 48] width 724 height 38
paste input "iva Floors"
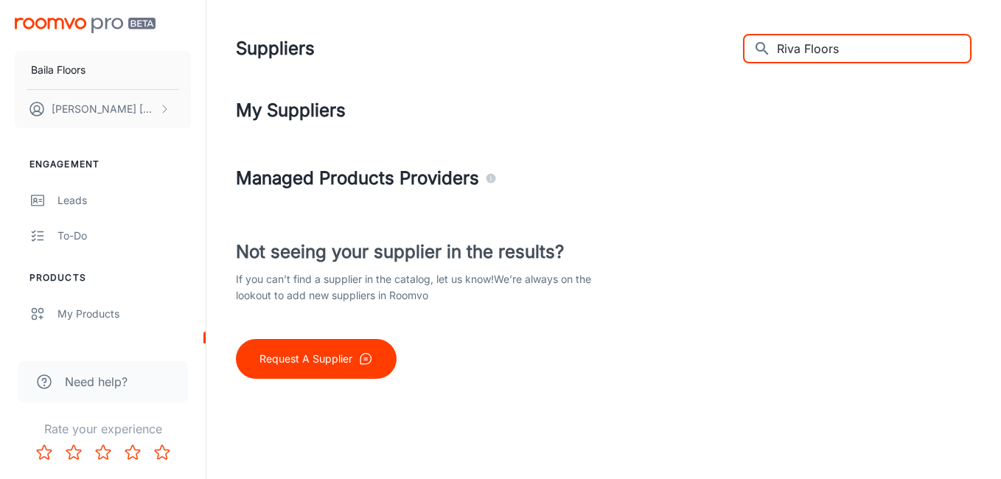
click at [857, 53] on input "Riva Floors" at bounding box center [874, 48] width 195 height 29
drag, startPoint x: 838, startPoint y: 42, endPoint x: 635, endPoint y: 29, distance: 203.8
click at [635, 29] on header "Suppliers ​ Riva ​" at bounding box center [603, 48] width 771 height 97
paste input "[PERSON_NAME] Industries"
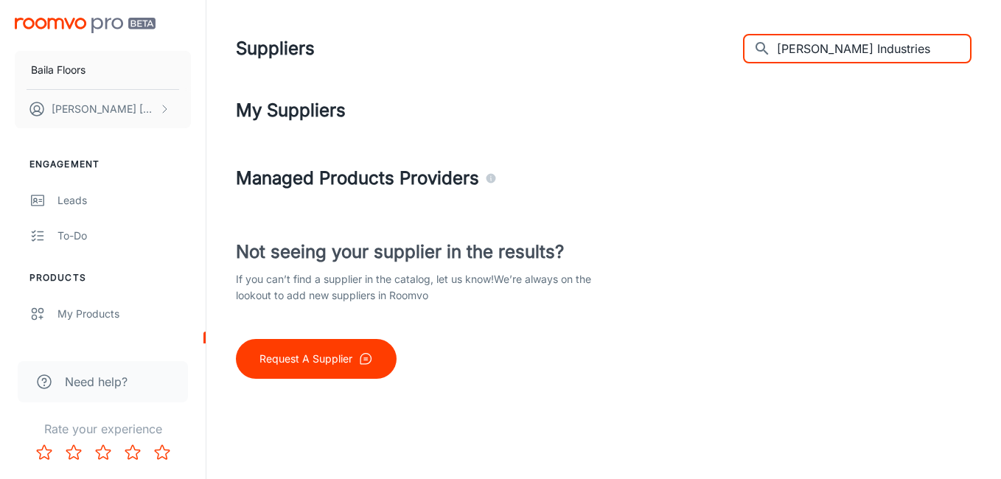
click at [875, 51] on input "[PERSON_NAME] Industries" at bounding box center [874, 48] width 195 height 29
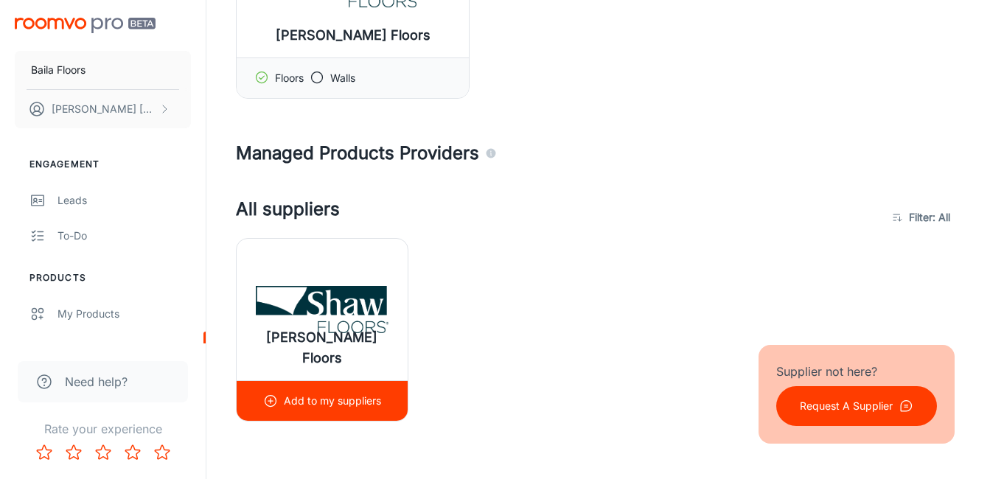
scroll to position [221, 0]
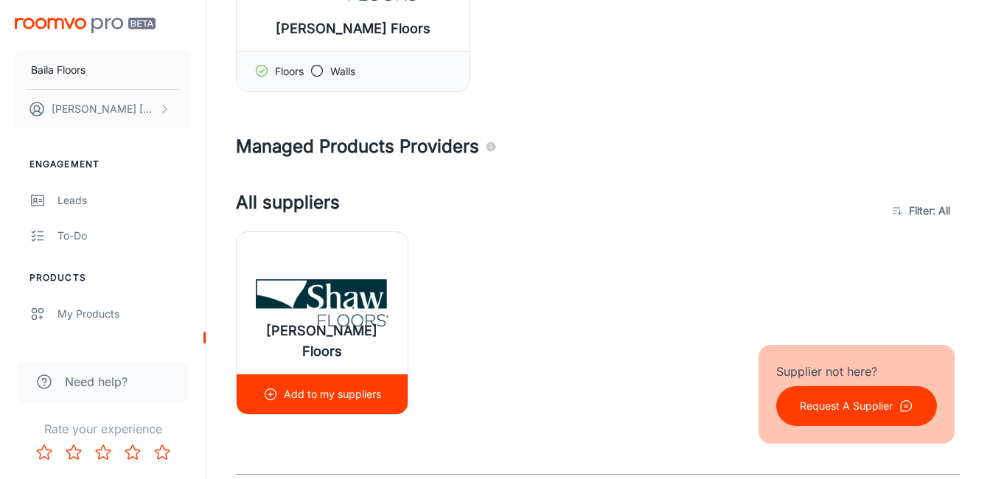
click at [321, 392] on p "Add to my suppliers" at bounding box center [332, 394] width 97 height 16
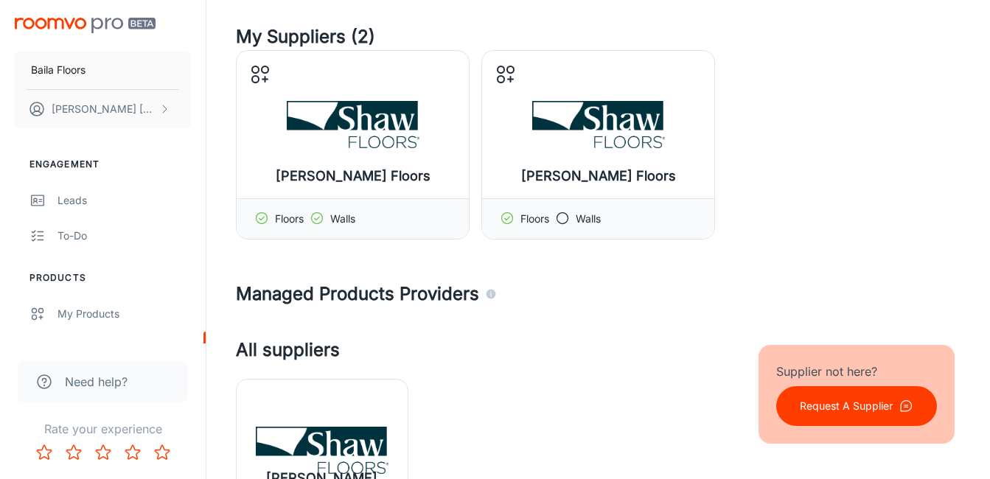
scroll to position [0, 0]
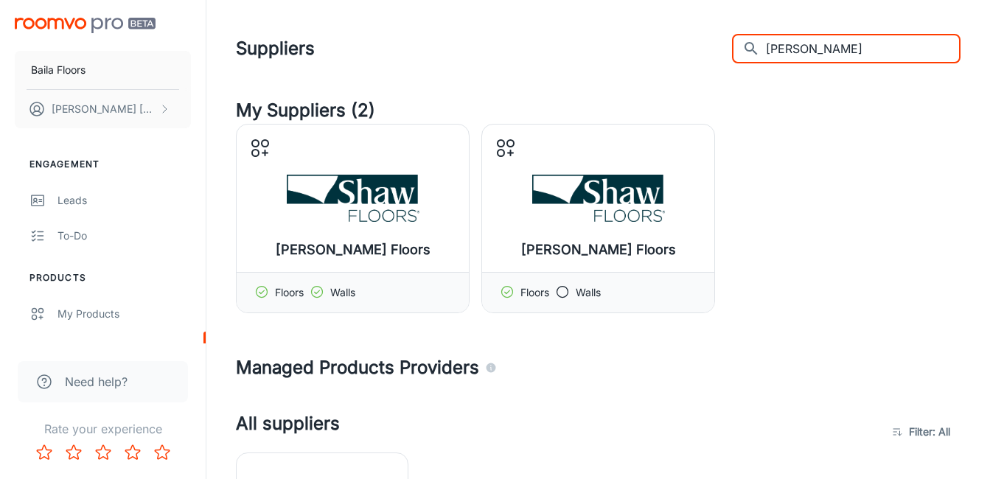
drag, startPoint x: 824, startPoint y: 47, endPoint x: 675, endPoint y: 43, distance: 148.9
click at [675, 43] on div "Suppliers ​ [PERSON_NAME] ​" at bounding box center [598, 48] width 724 height 38
paste input "LCC Flooring"
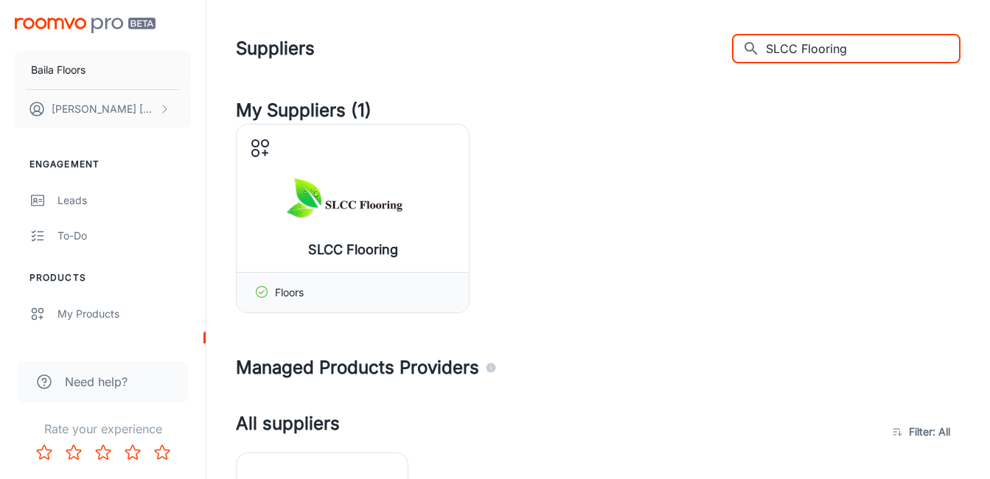
drag, startPoint x: 891, startPoint y: 41, endPoint x: 502, endPoint y: 32, distance: 388.4
click at [502, 32] on div "Suppliers ​ SLCC Flooring ​" at bounding box center [598, 48] width 724 height 38
paste input "omerset"
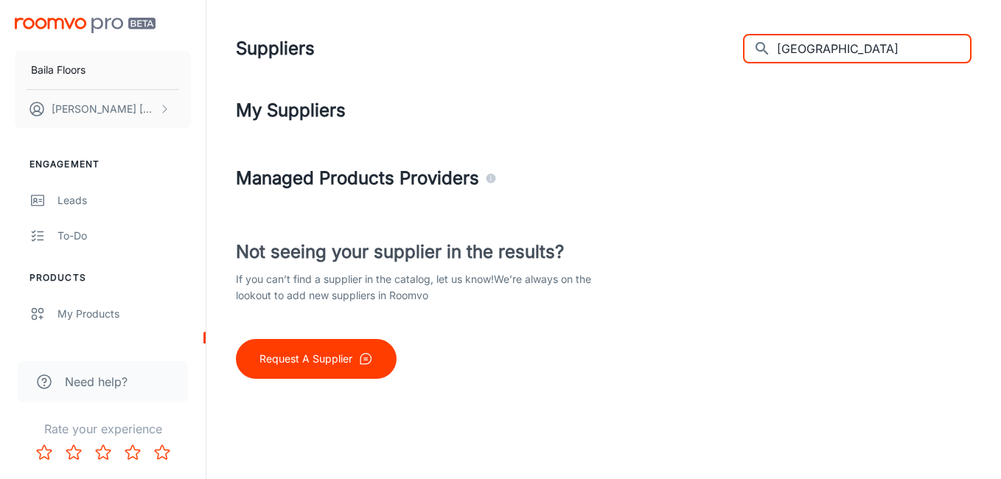
drag, startPoint x: 875, startPoint y: 55, endPoint x: 532, endPoint y: 42, distance: 343.6
click at [533, 42] on div "Suppliers ​ [GEOGRAPHIC_DATA] ​" at bounding box center [603, 48] width 735 height 38
paste input "[PERSON_NAME]"
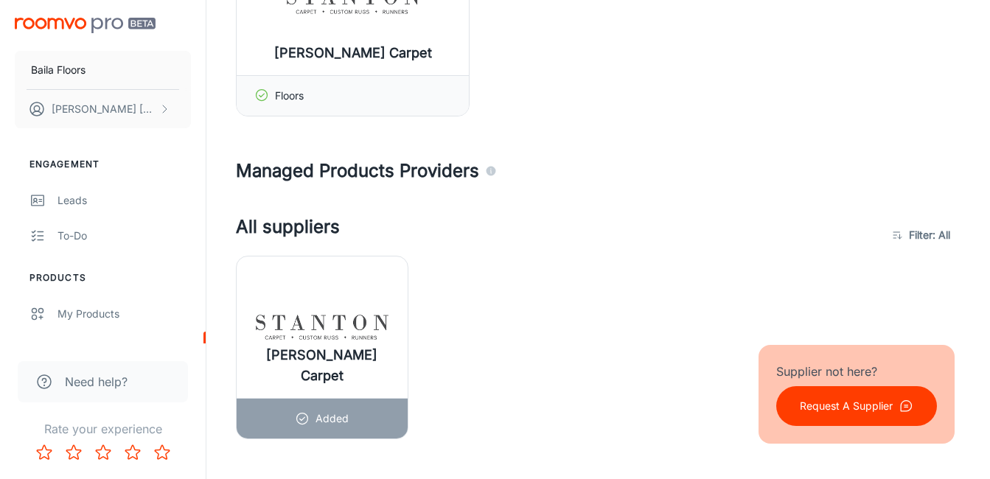
scroll to position [221, 0]
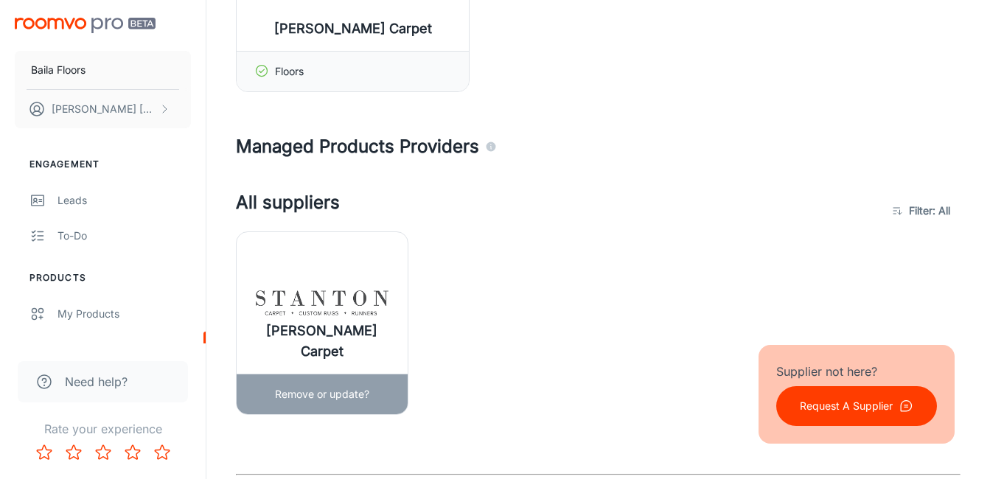
click at [357, 396] on p "Remove or update?" at bounding box center [322, 394] width 94 height 16
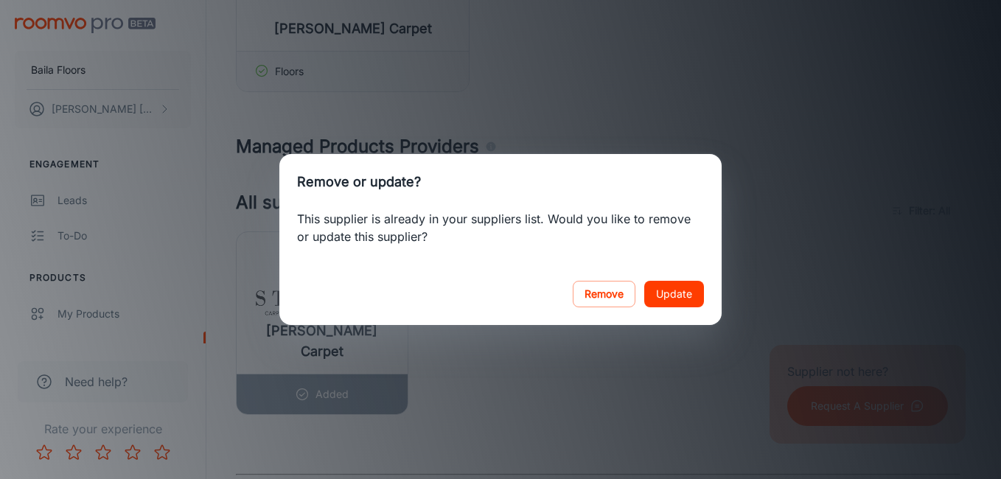
click at [466, 332] on div "Remove or update? This supplier is already in your suppliers list. Would you li…" at bounding box center [500, 239] width 1001 height 479
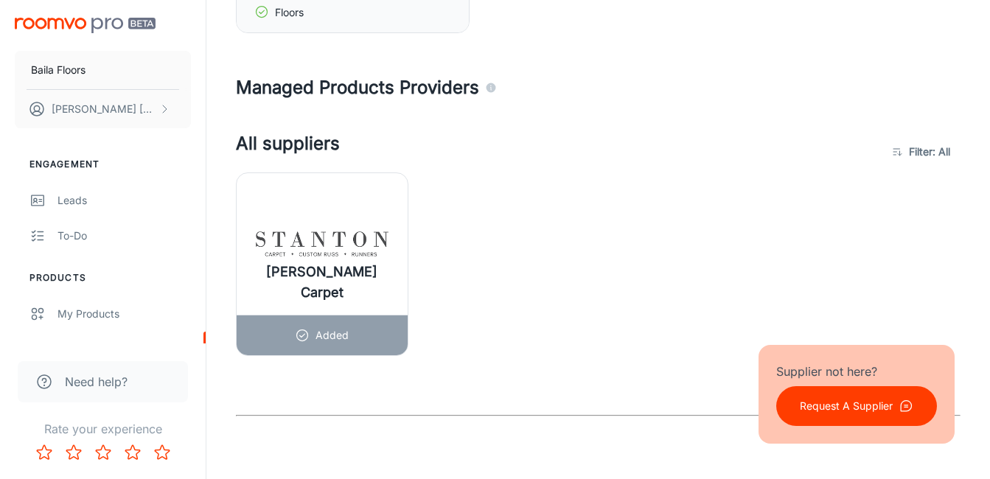
scroll to position [0, 0]
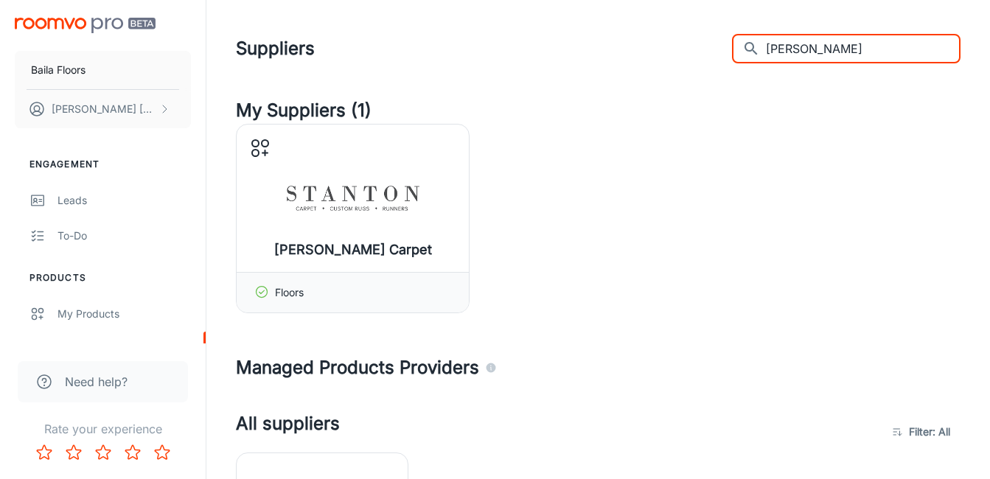
drag, startPoint x: 846, startPoint y: 49, endPoint x: 585, endPoint y: 61, distance: 261.1
click at [591, 59] on div "Suppliers ​ [PERSON_NAME] ​" at bounding box center [598, 48] width 724 height 38
paste input "Tarkett"
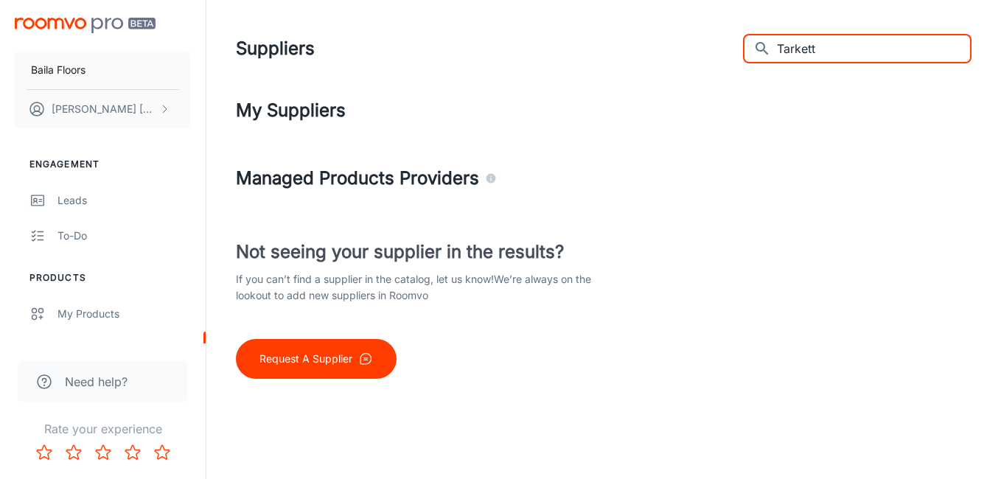
type input "Tarkett"
drag, startPoint x: 895, startPoint y: 57, endPoint x: 618, endPoint y: 54, distance: 277.1
click at [619, 54] on div "Suppliers ​ Tarkett ​" at bounding box center [603, 48] width 735 height 38
paste input "text"
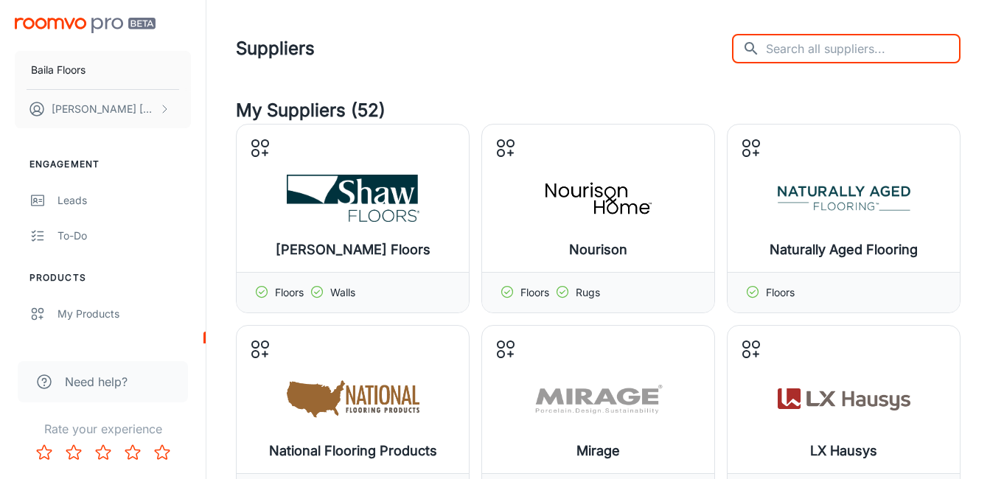
click at [853, 46] on input "text" at bounding box center [863, 48] width 195 height 29
click at [855, 48] on input "text" at bounding box center [863, 48] width 195 height 29
paste input "text"
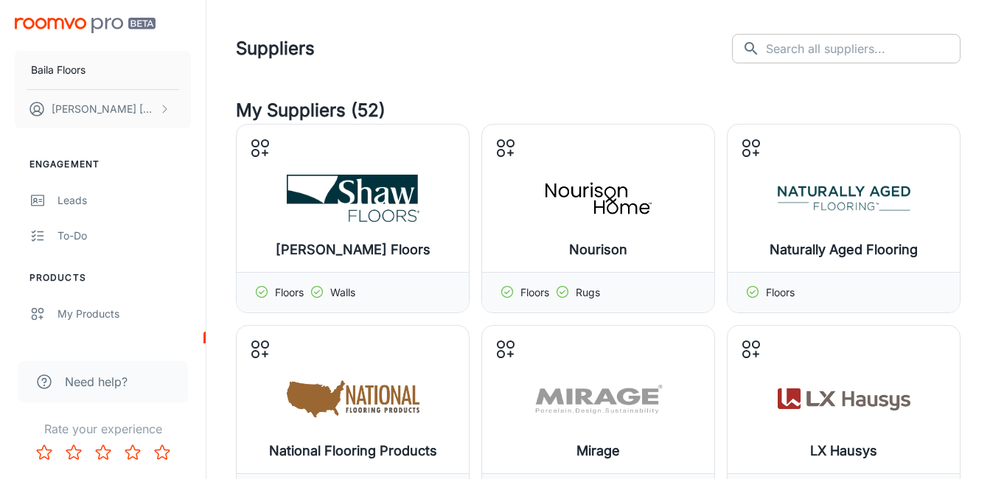
click at [843, 49] on input "text" at bounding box center [863, 48] width 195 height 29
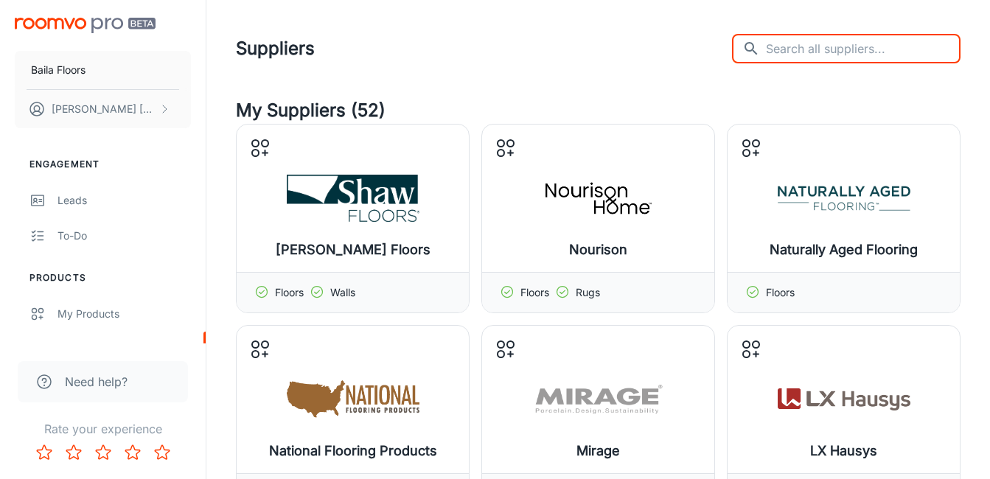
click at [813, 51] on input "text" at bounding box center [863, 48] width 195 height 29
paste input "Tesoro"
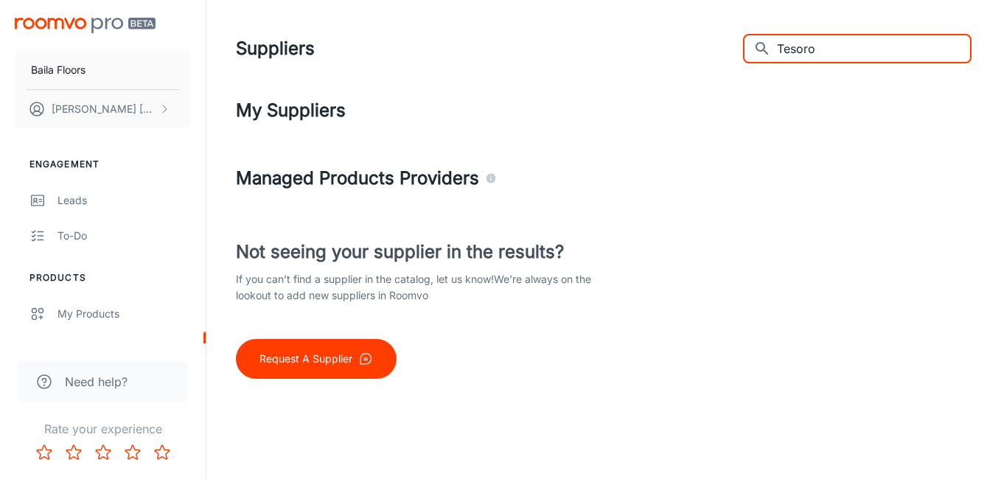
drag, startPoint x: 759, startPoint y: 41, endPoint x: 656, endPoint y: 32, distance: 103.5
click at [661, 33] on div "Suppliers ​ Tesoro ​" at bounding box center [603, 48] width 735 height 38
paste input "he [PERSON_NAME] Collection"
drag, startPoint x: 942, startPoint y: 42, endPoint x: 877, endPoint y: 49, distance: 65.3
click at [877, 49] on input "The [PERSON_NAME] Collection" at bounding box center [874, 48] width 195 height 29
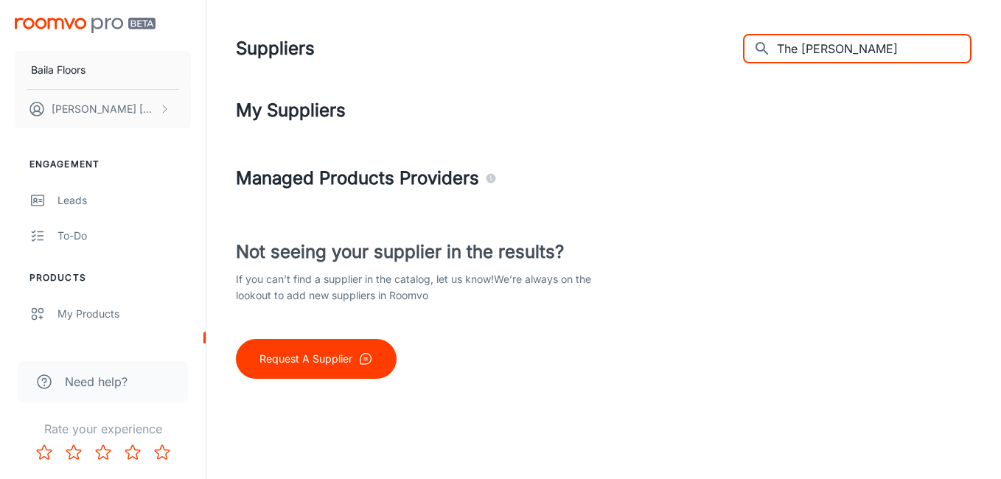
drag, startPoint x: 828, startPoint y: 46, endPoint x: 757, endPoint y: 36, distance: 71.5
click at [757, 36] on div "Suppliers ​ The [PERSON_NAME] ​" at bounding box center [603, 48] width 735 height 38
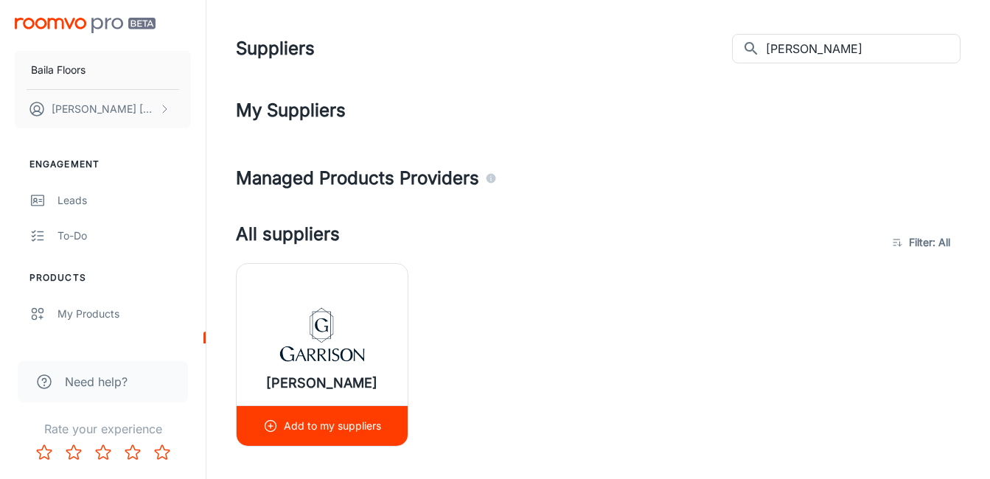
click at [318, 418] on p "Add to my suppliers" at bounding box center [332, 426] width 97 height 16
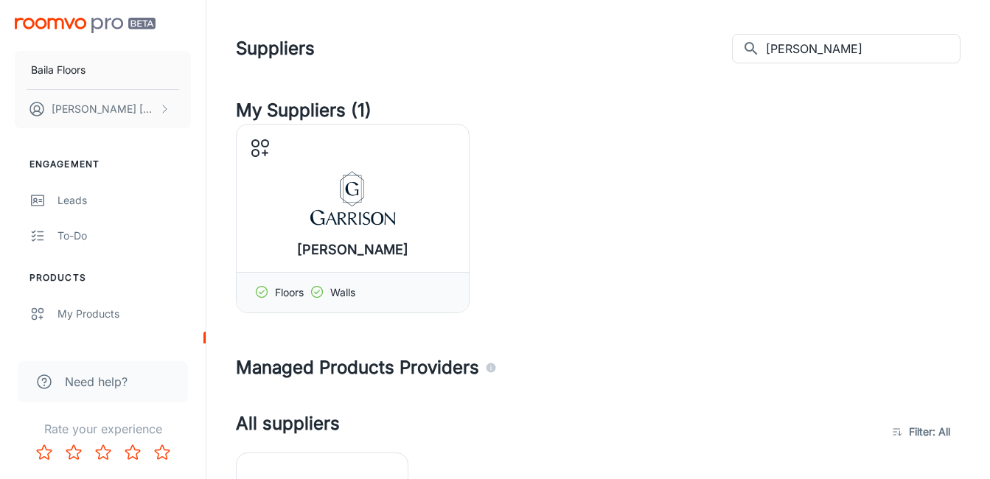
drag, startPoint x: 884, startPoint y: 43, endPoint x: 682, endPoint y: 38, distance: 202.7
click at [682, 38] on div "Suppliers ​ [PERSON_NAME] ​" at bounding box center [598, 48] width 724 height 38
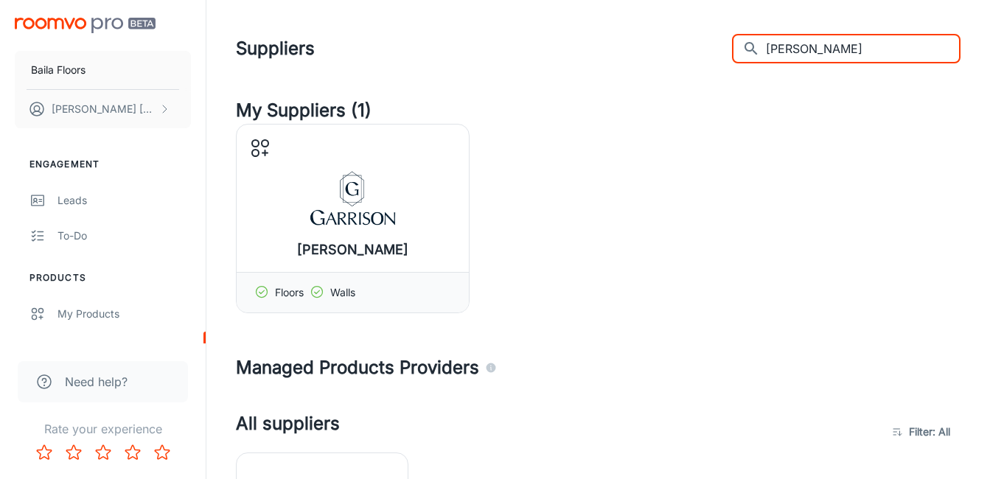
paste input "Unique Carpets Ltd."
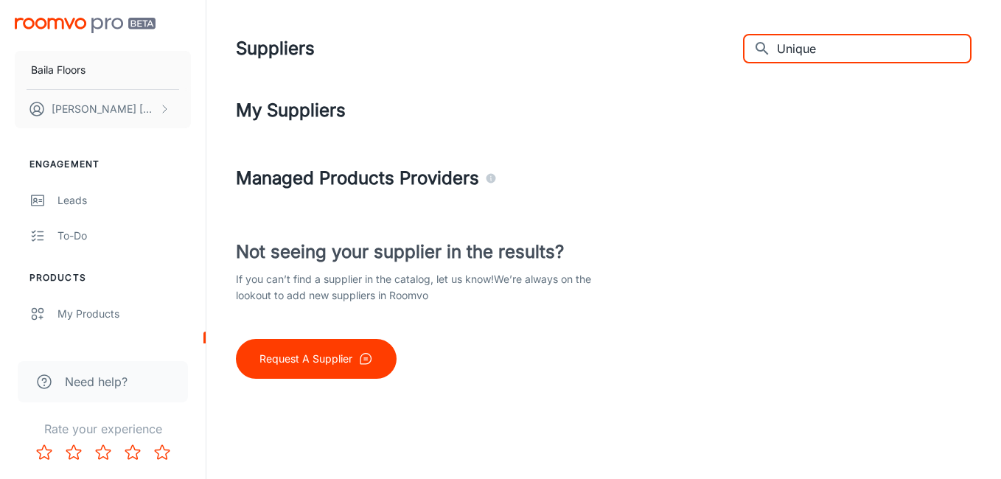
drag, startPoint x: 703, startPoint y: 32, endPoint x: 689, endPoint y: 31, distance: 14.1
click at [689, 31] on div "Suppliers ​ Unique ​" at bounding box center [603, 48] width 735 height 38
paste input "rban Surfaces"
click at [868, 46] on input "Urban Surfaces" at bounding box center [874, 48] width 195 height 29
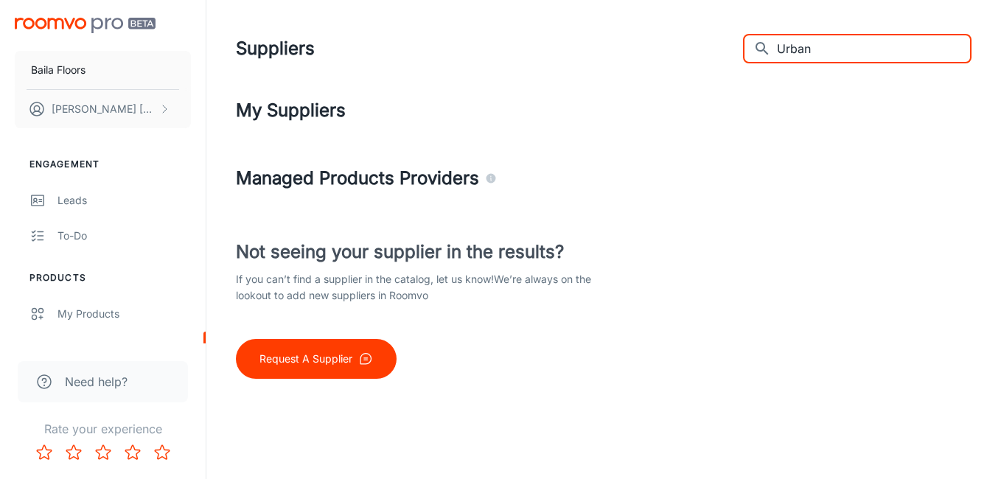
drag, startPoint x: 861, startPoint y: 60, endPoint x: 688, endPoint y: 21, distance: 176.8
click at [689, 21] on header "Suppliers ​ Urban ​" at bounding box center [603, 48] width 771 height 97
paste input "Villagio"
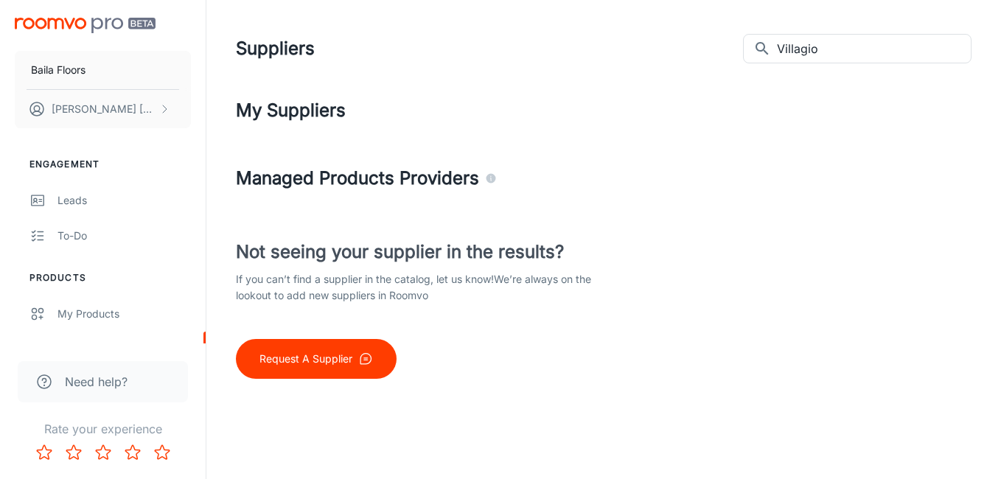
click at [967, 269] on div "Not seeing your supplier in the results? If you can’t find a supplier in the ca…" at bounding box center [603, 309] width 735 height 140
click at [866, 49] on input "Villagio" at bounding box center [874, 48] width 195 height 29
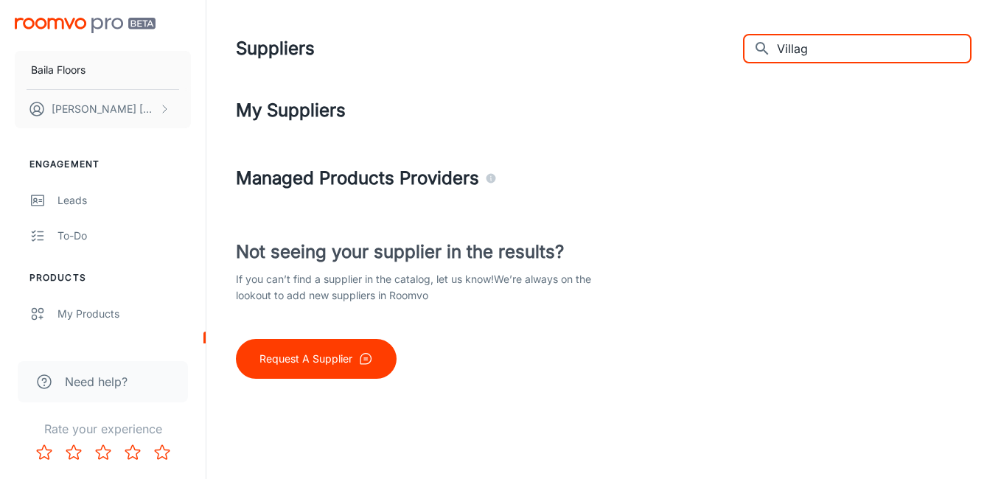
drag, startPoint x: 762, startPoint y: 53, endPoint x: 642, endPoint y: 49, distance: 119.4
click at [642, 50] on div "Suppliers ​ Villag ​" at bounding box center [603, 48] width 735 height 38
paste input "We [GEOGRAPHIC_DATA]"
drag, startPoint x: 822, startPoint y: 47, endPoint x: 693, endPoint y: 32, distance: 129.0
click at [693, 32] on div "Suppliers ​ We Cork ​" at bounding box center [603, 48] width 735 height 38
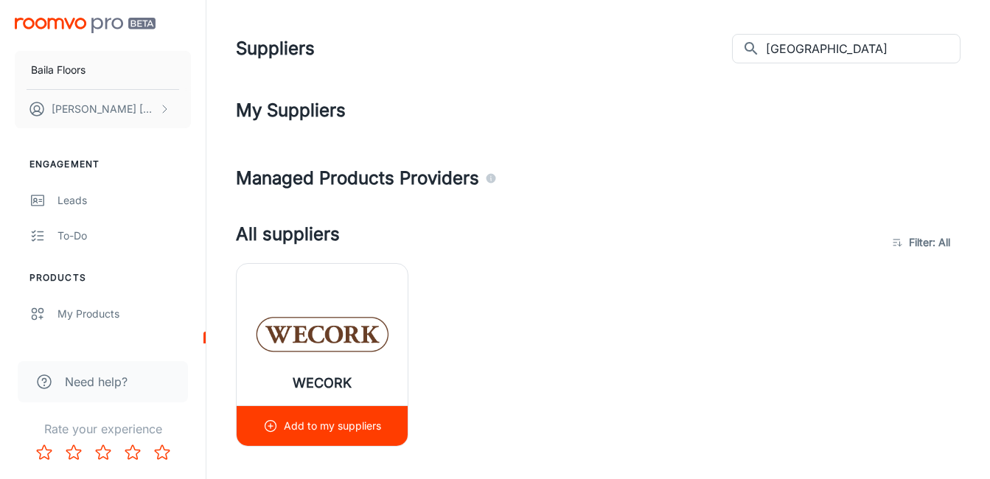
click at [340, 416] on div "Add to my suppliers" at bounding box center [322, 426] width 118 height 40
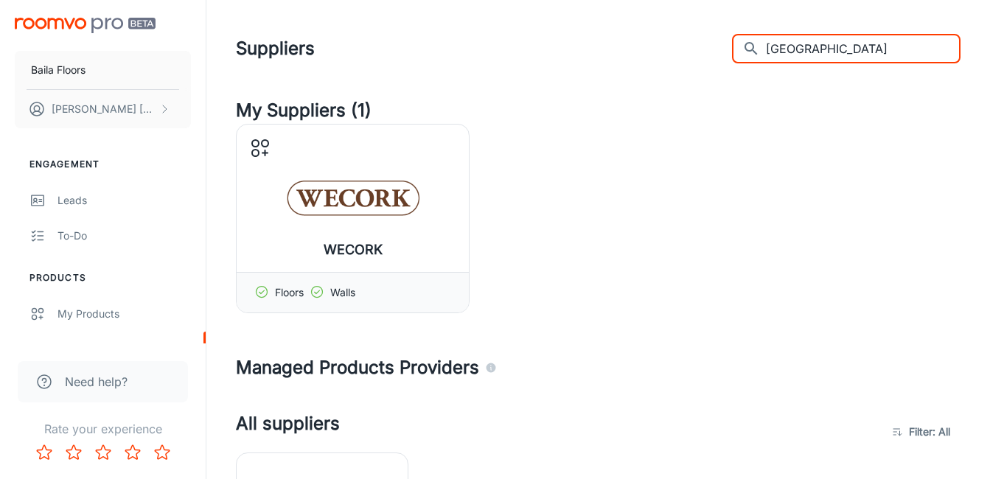
drag, startPoint x: 791, startPoint y: 46, endPoint x: 694, endPoint y: 33, distance: 98.1
click at [695, 33] on div "Suppliers ​ Cork ​" at bounding box center [598, 48] width 724 height 38
paste input "Wicanders"
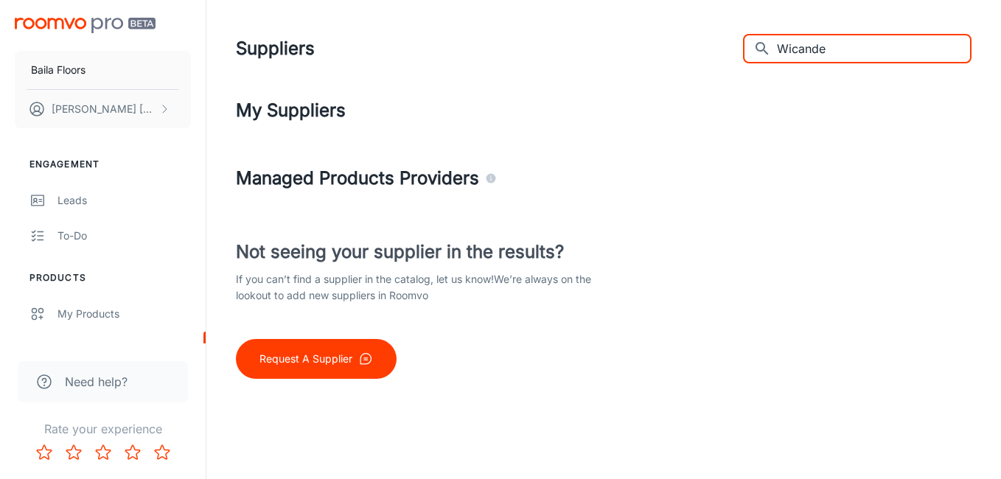
type input "Wicande"
